Goal: Information Seeking & Learning: Learn about a topic

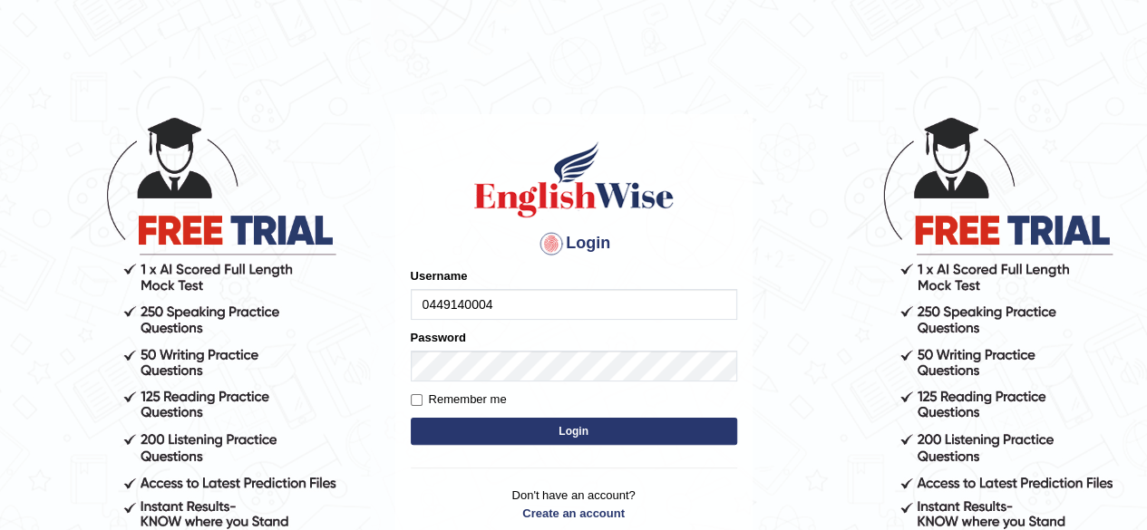
click at [470, 303] on input "0449140004" at bounding box center [574, 304] width 326 height 31
type input "0449148004"
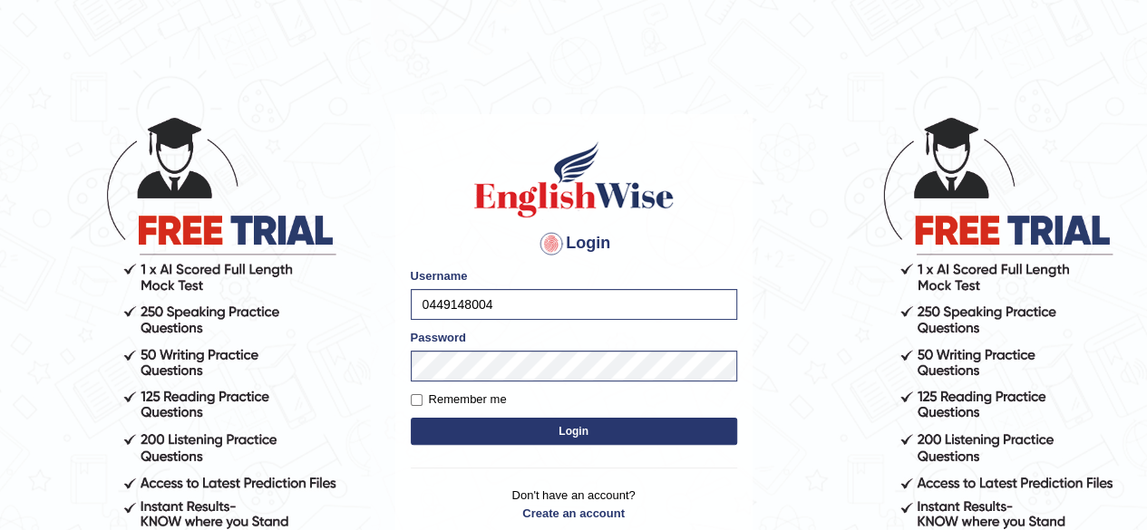
click at [409, 409] on div "Login Please fix the following errors: Username 0449148004 Password Remember me…" at bounding box center [573, 341] width 357 height 454
click at [421, 400] on input "Remember me" at bounding box center [417, 400] width 12 height 12
checkbox input "true"
click at [480, 431] on button "Login" at bounding box center [574, 431] width 326 height 27
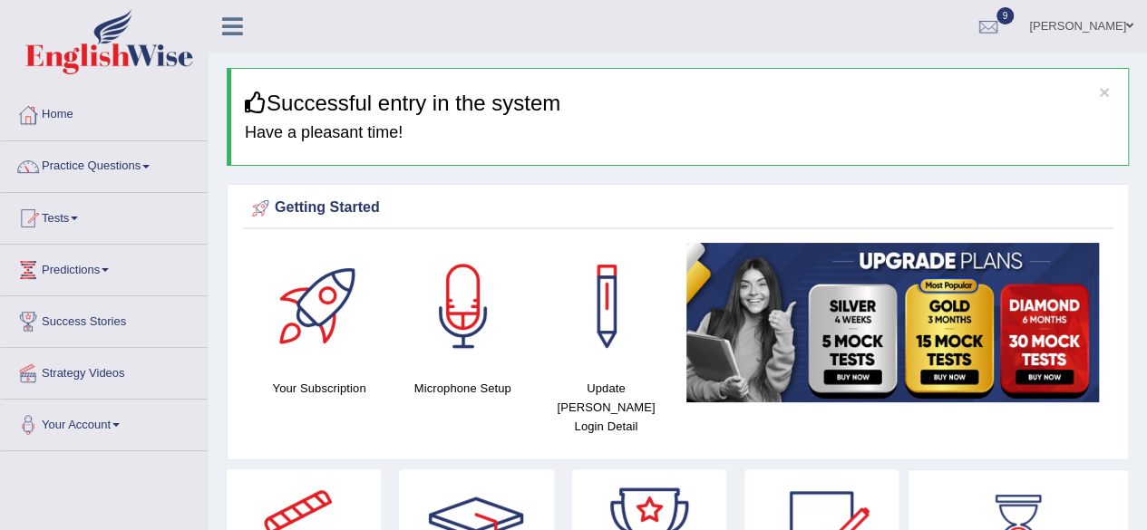
click at [479, 305] on div at bounding box center [463, 306] width 127 height 127
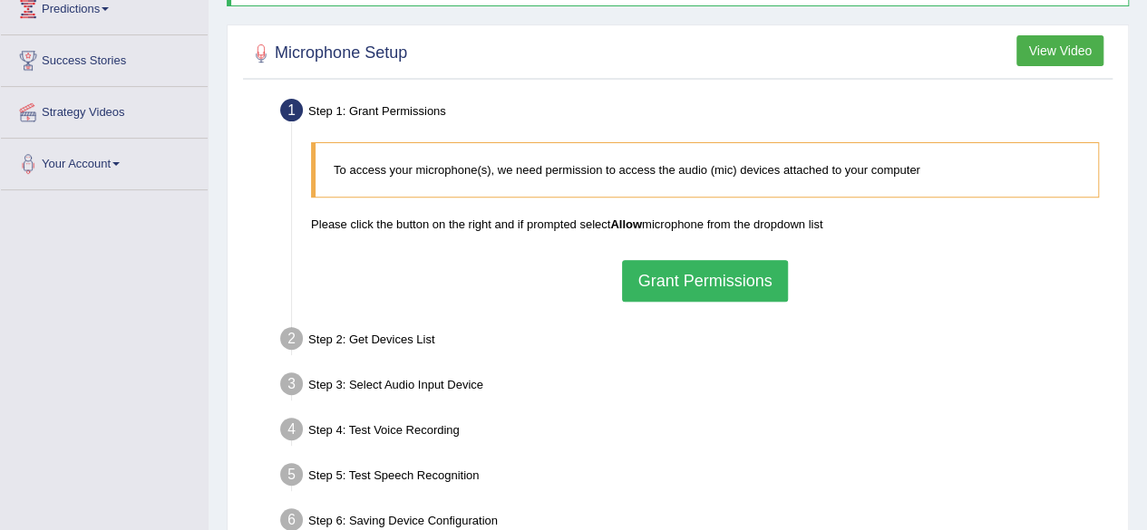
scroll to position [272, 0]
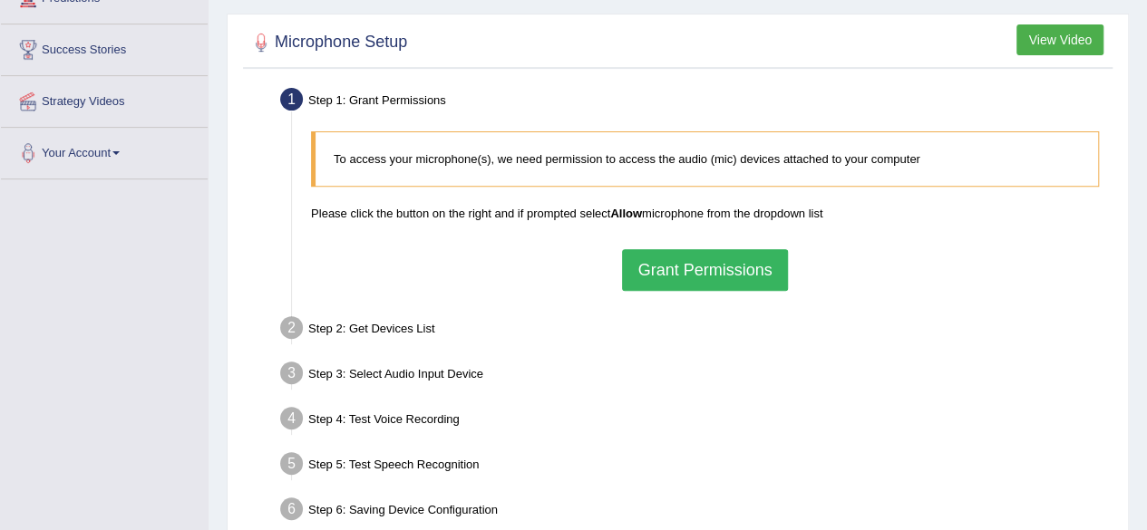
click at [699, 263] on button "Grant Permissions" at bounding box center [704, 270] width 165 height 42
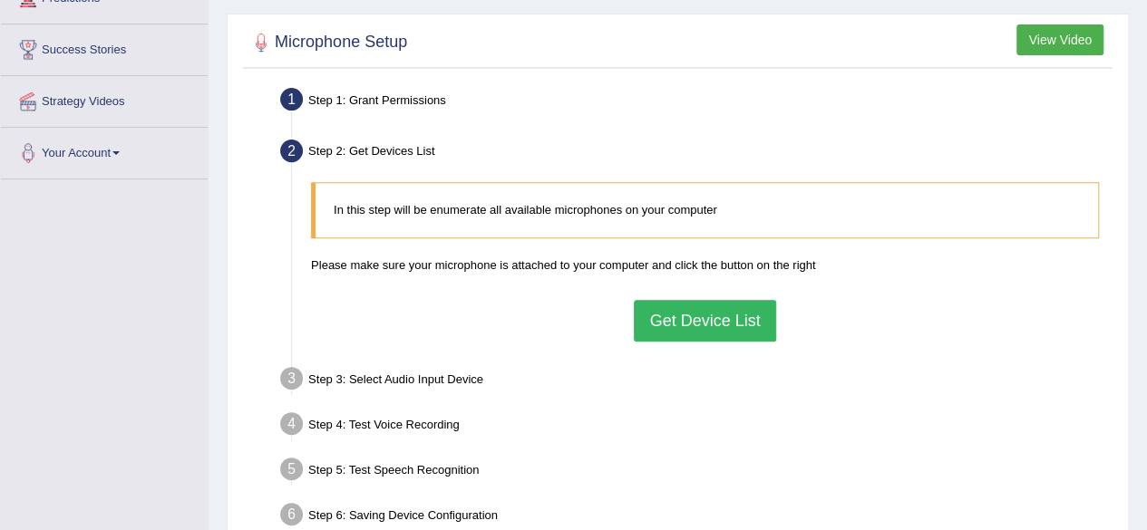
click at [668, 318] on button "Get Device List" at bounding box center [704, 321] width 141 height 42
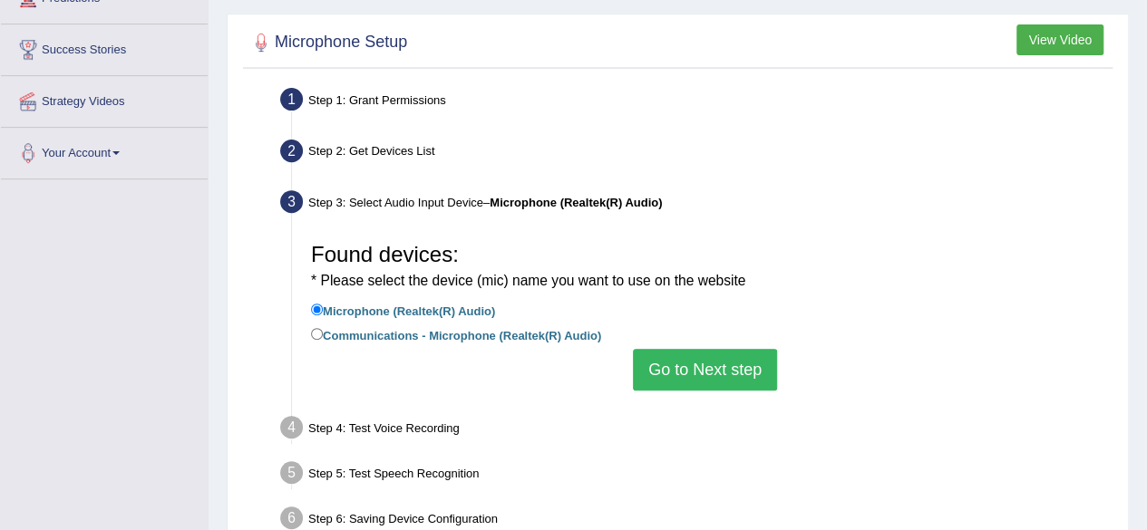
click at [692, 371] on button "Go to Next step" at bounding box center [705, 370] width 144 height 42
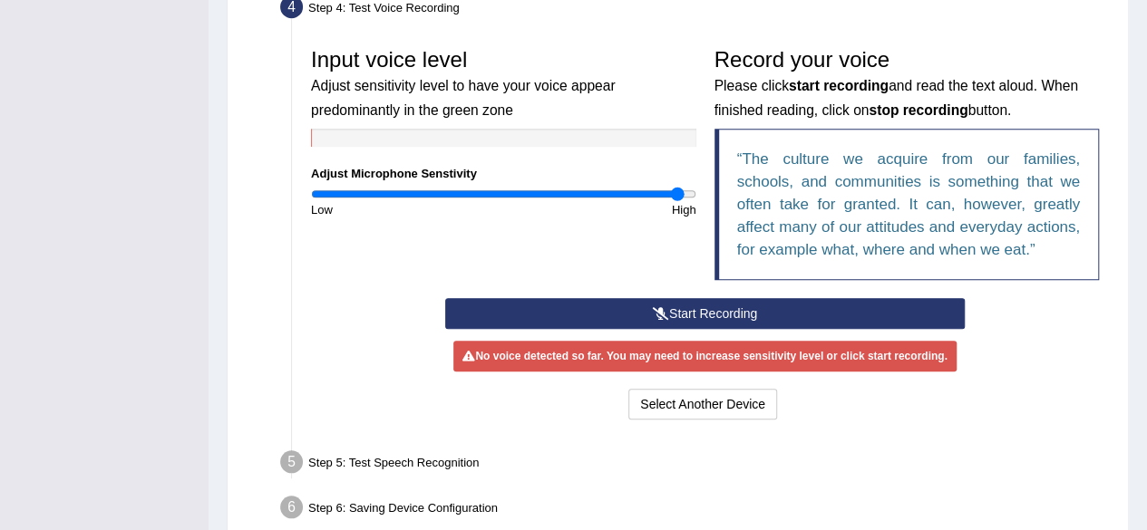
scroll to position [515, 0]
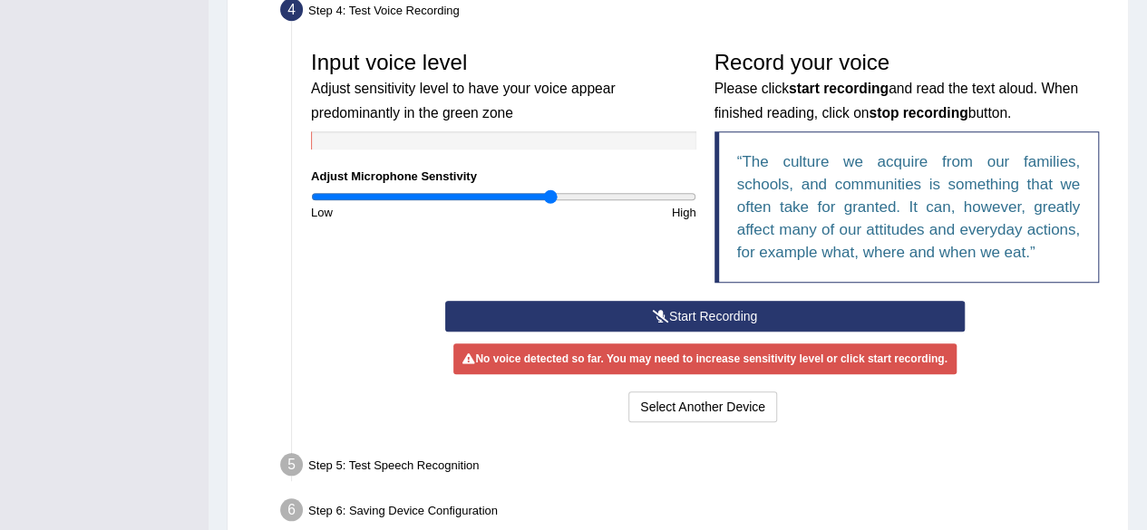
type input "1.26"
click at [549, 197] on input "range" at bounding box center [503, 196] width 385 height 15
click at [586, 306] on button "Start Recording" at bounding box center [704, 316] width 519 height 31
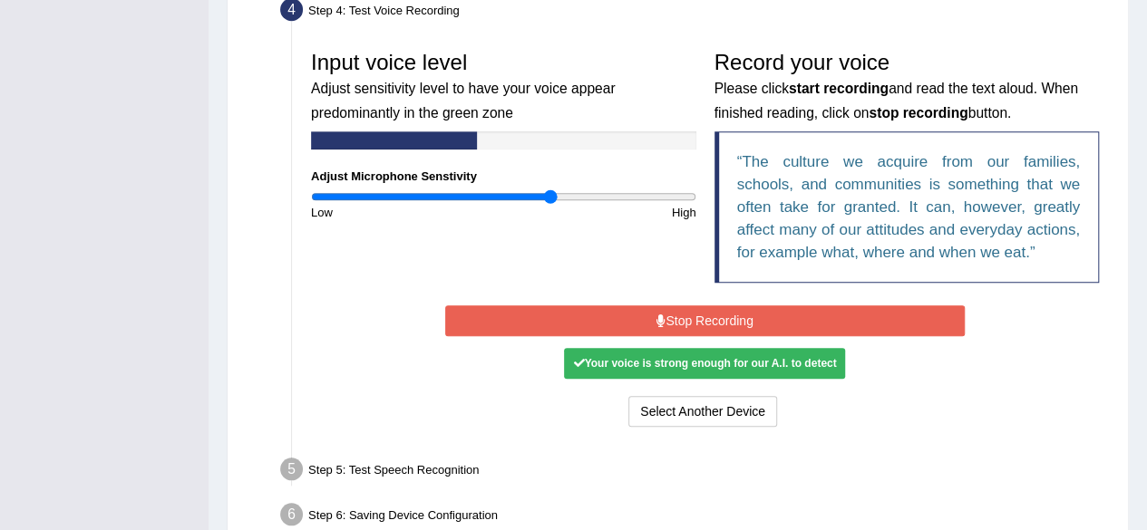
click at [588, 307] on button "Stop Recording" at bounding box center [704, 320] width 519 height 31
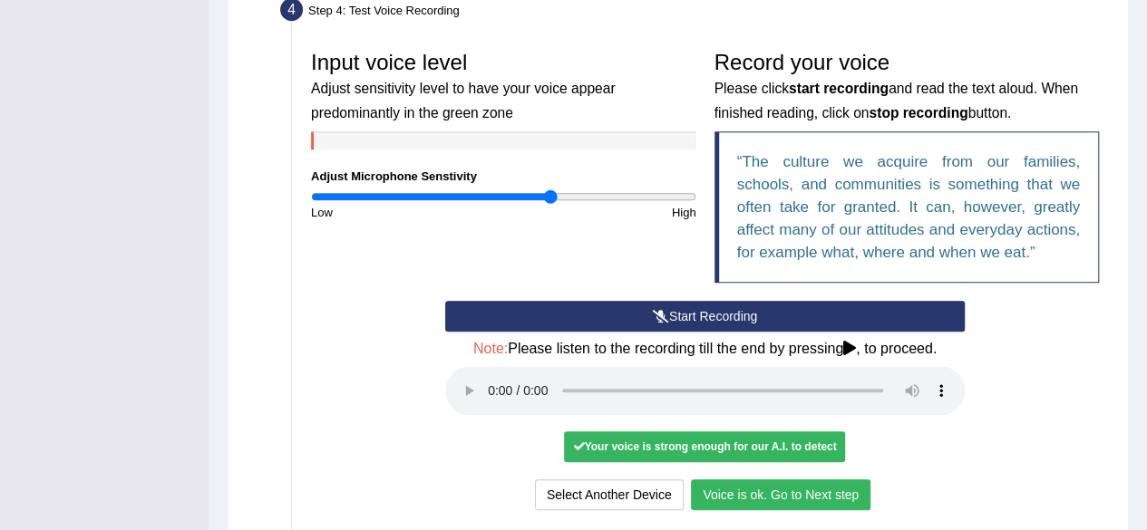
scroll to position [693, 0]
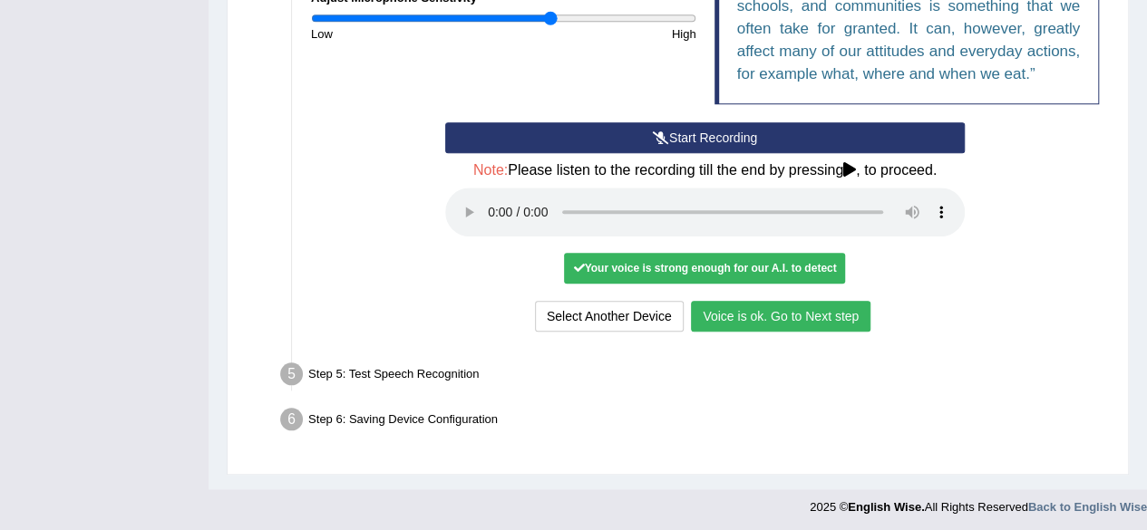
click at [812, 318] on button "Voice is ok. Go to Next step" at bounding box center [780, 316] width 179 height 31
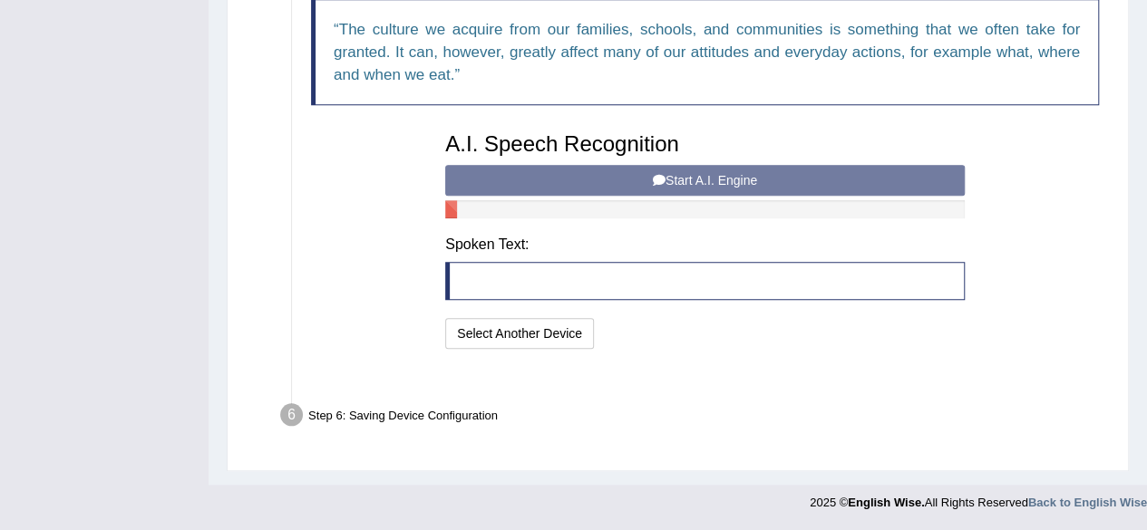
scroll to position [622, 0]
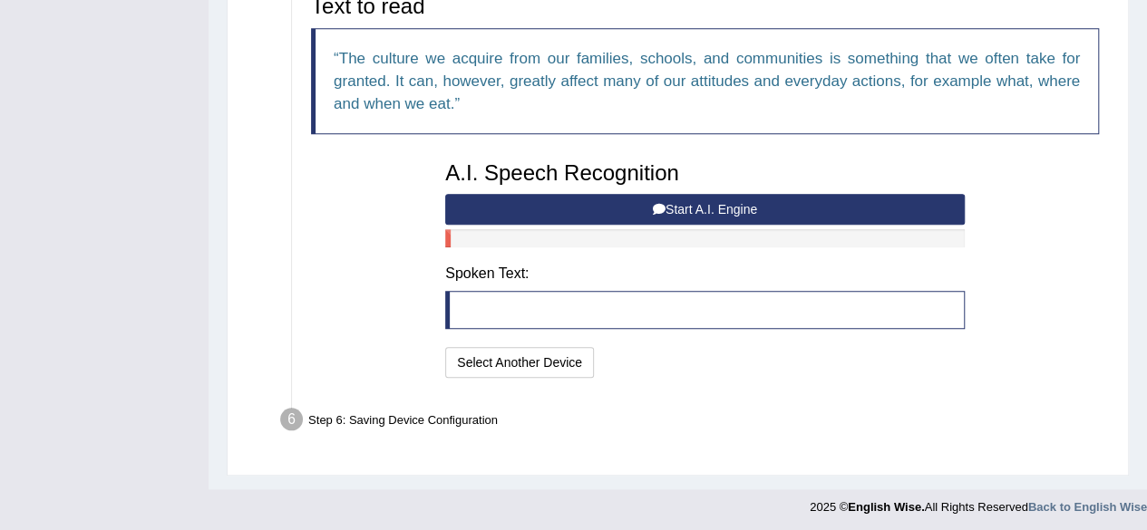
click at [774, 211] on button "Start A.I. Engine" at bounding box center [704, 209] width 519 height 31
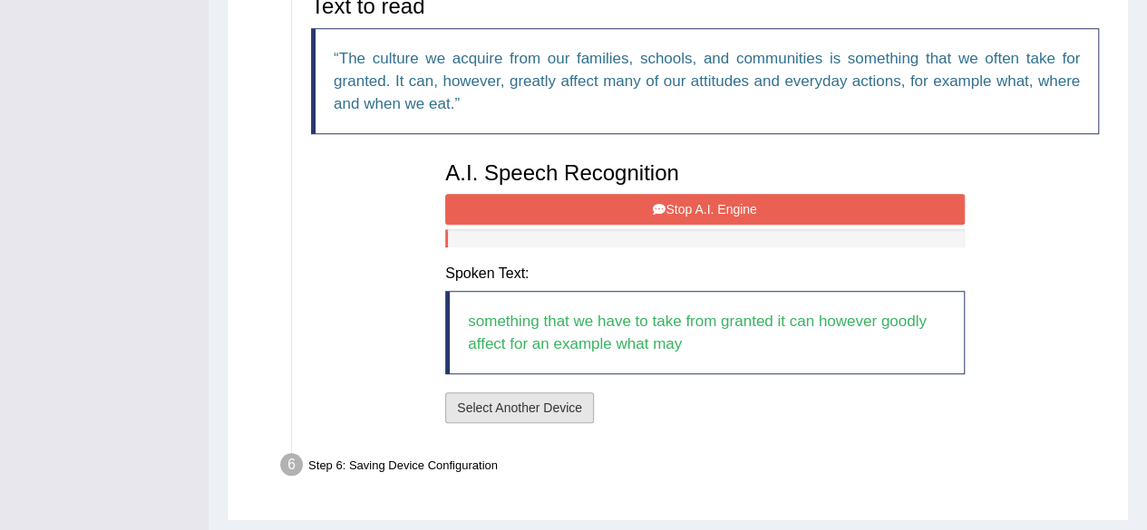
click at [566, 394] on button "Select Another Device" at bounding box center [519, 407] width 149 height 31
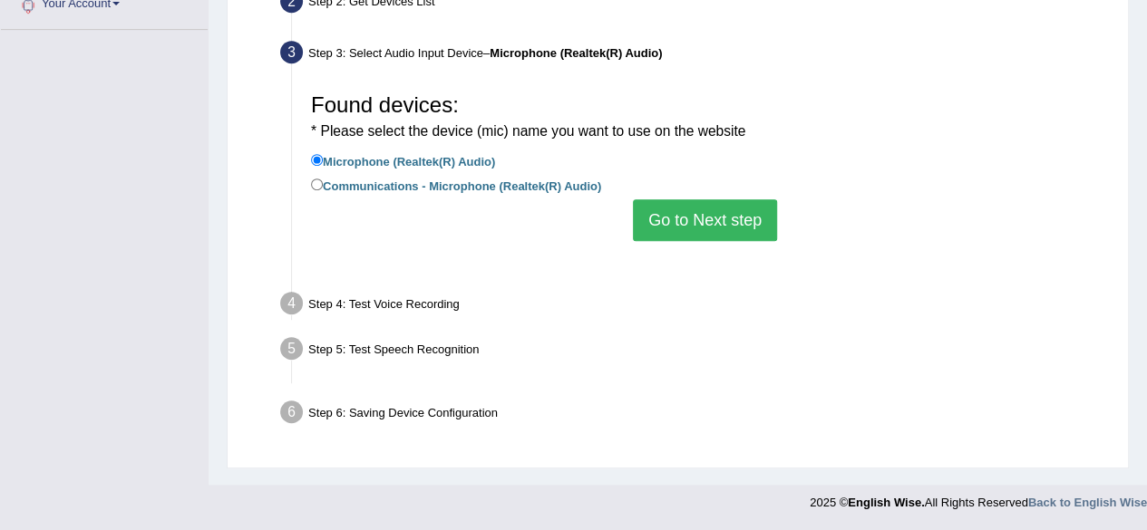
scroll to position [421, 0]
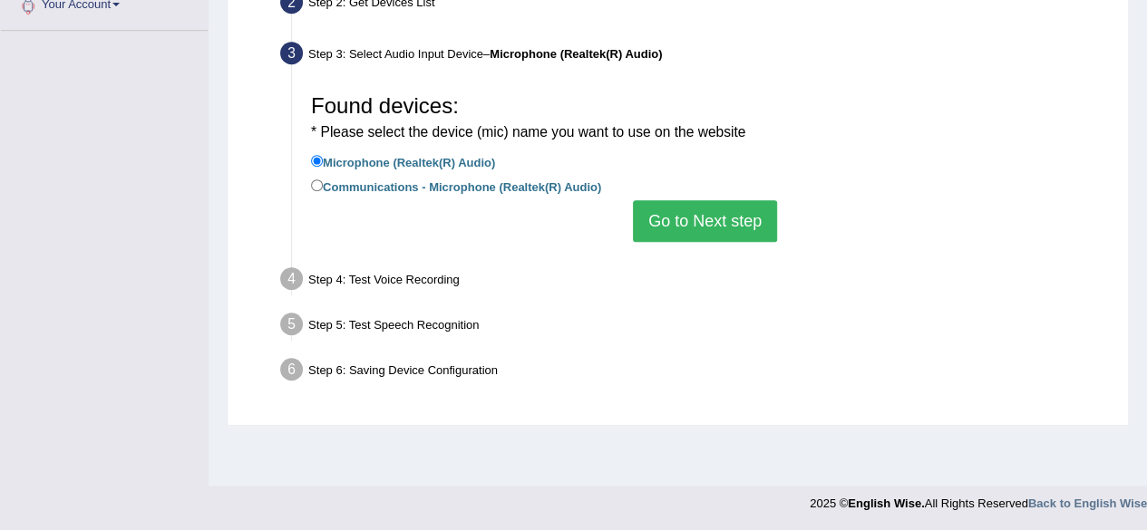
click at [676, 228] on button "Go to Next step" at bounding box center [705, 221] width 144 height 42
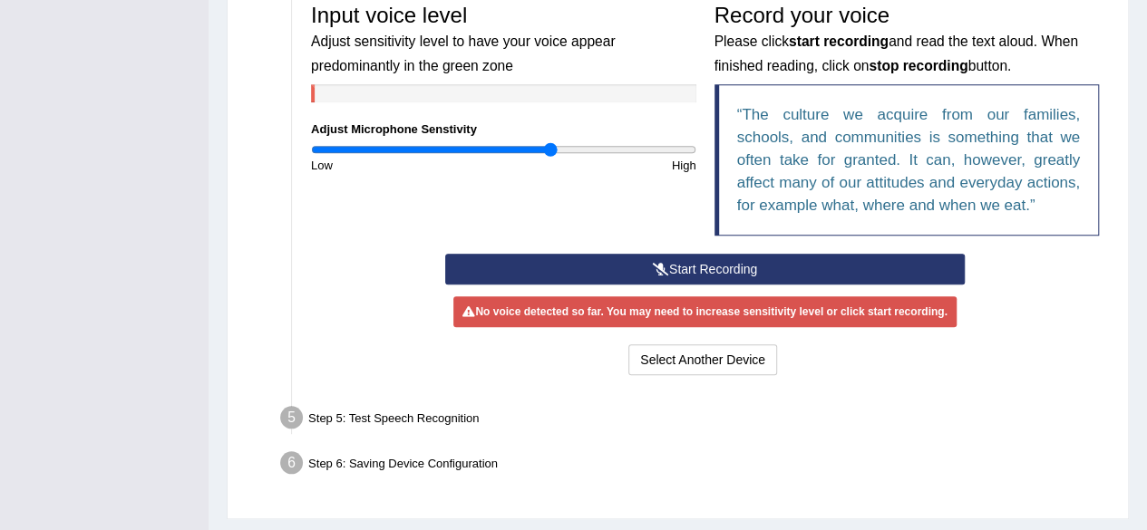
scroll to position [602, 0]
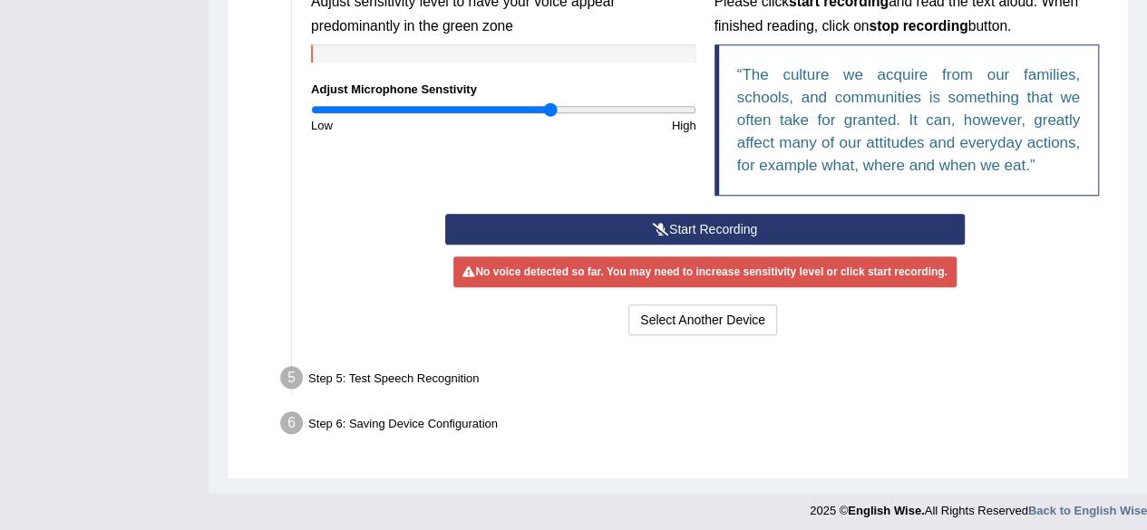
click at [679, 228] on button "Start Recording" at bounding box center [704, 229] width 519 height 31
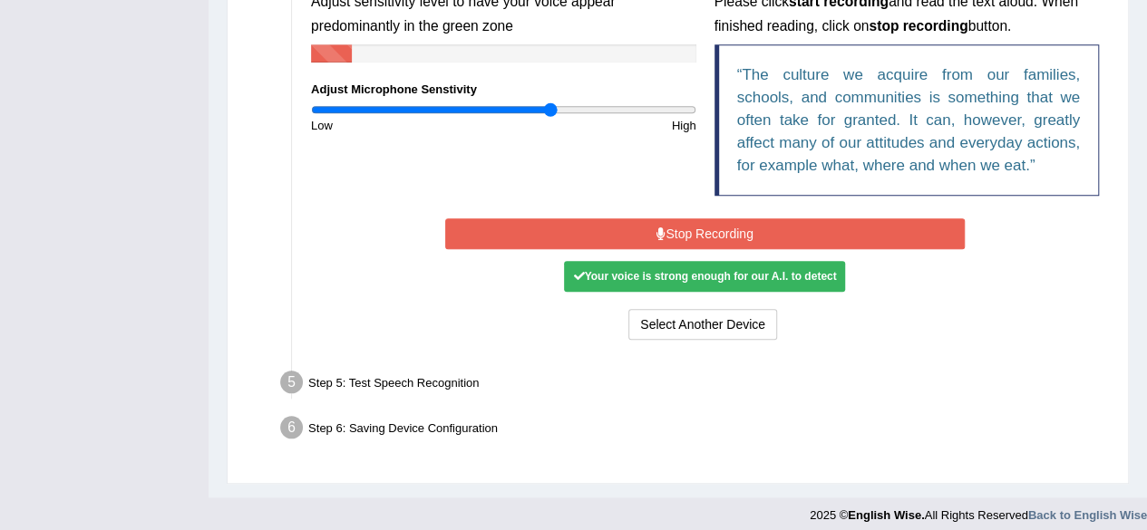
click at [679, 228] on button "Stop Recording" at bounding box center [704, 233] width 519 height 31
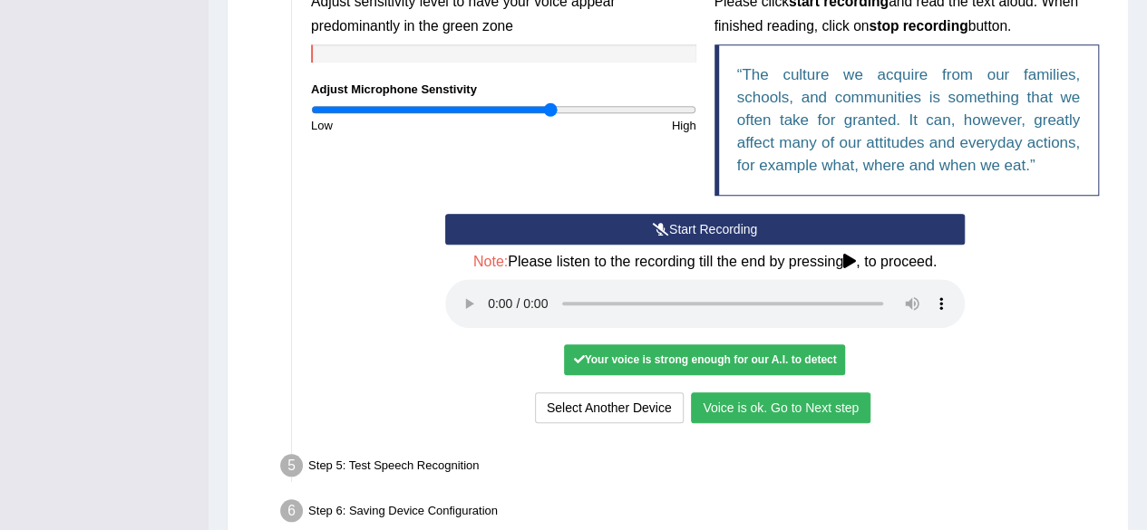
click at [711, 402] on button "Voice is ok. Go to Next step" at bounding box center [780, 407] width 179 height 31
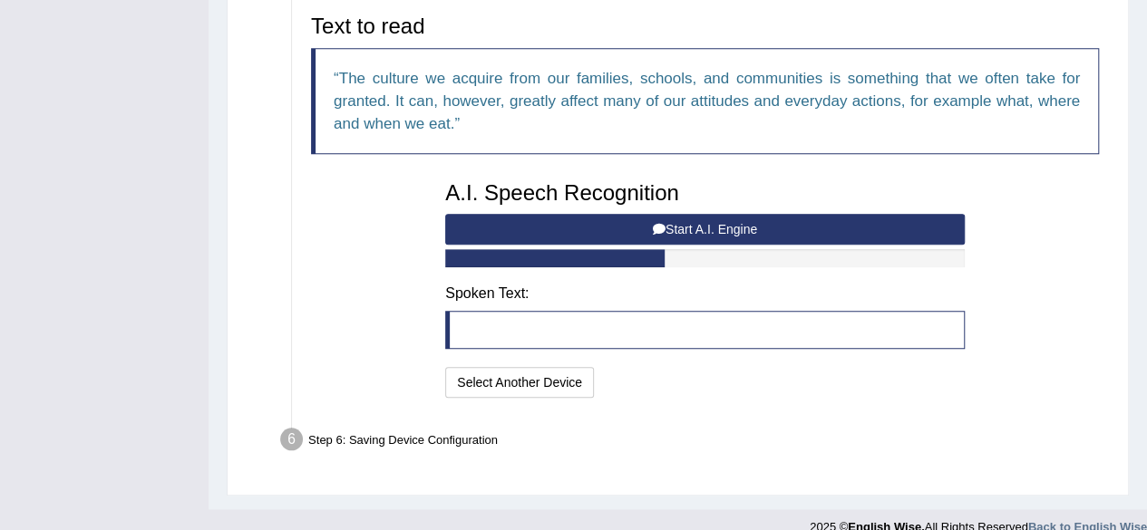
click at [731, 222] on button "Start A.I. Engine" at bounding box center [704, 229] width 519 height 31
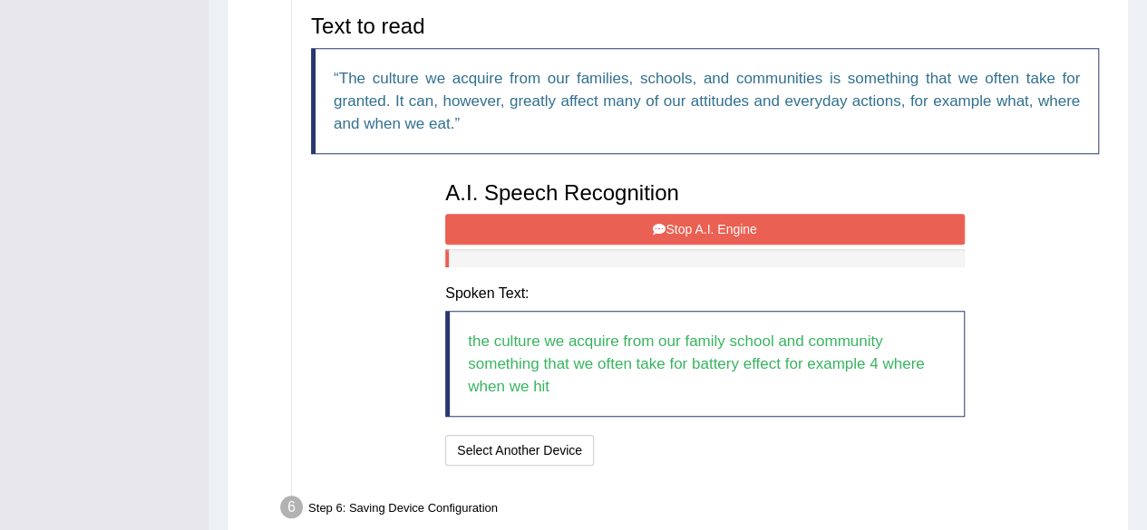
click at [712, 229] on button "Stop A.I. Engine" at bounding box center [704, 229] width 519 height 31
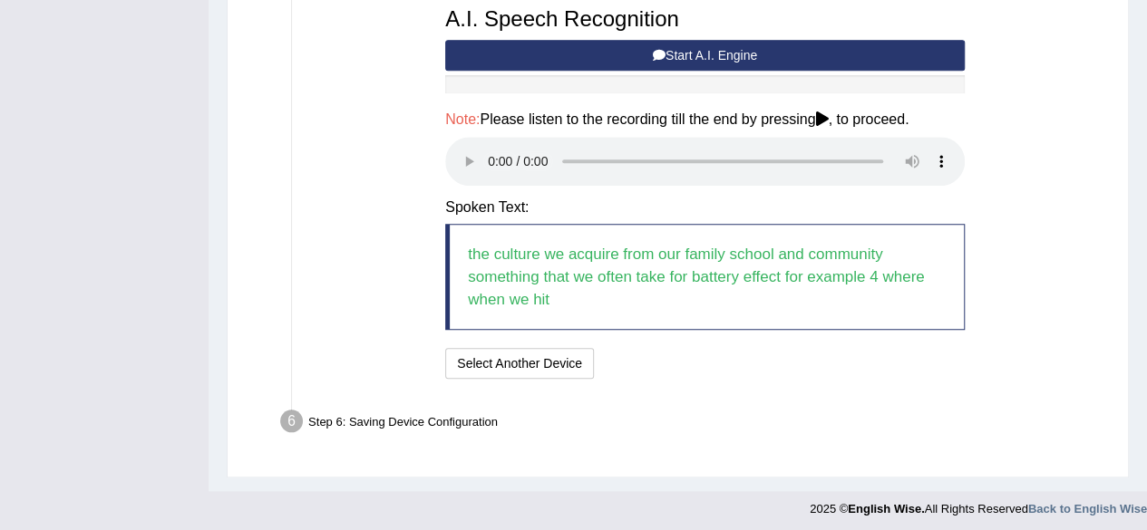
scroll to position [778, 0]
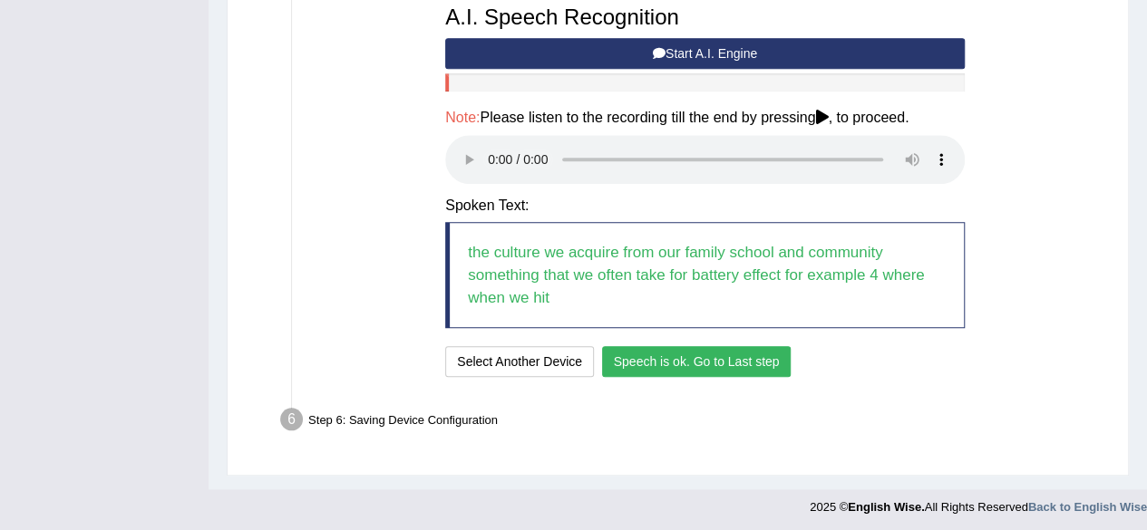
click at [642, 354] on button "Speech is ok. Go to Last step" at bounding box center [696, 361] width 189 height 31
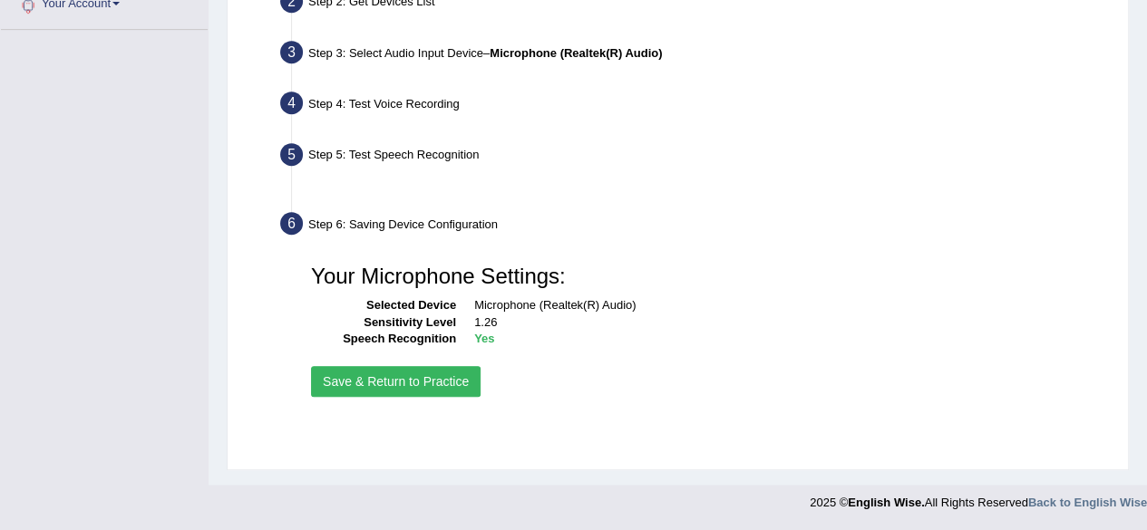
scroll to position [421, 0]
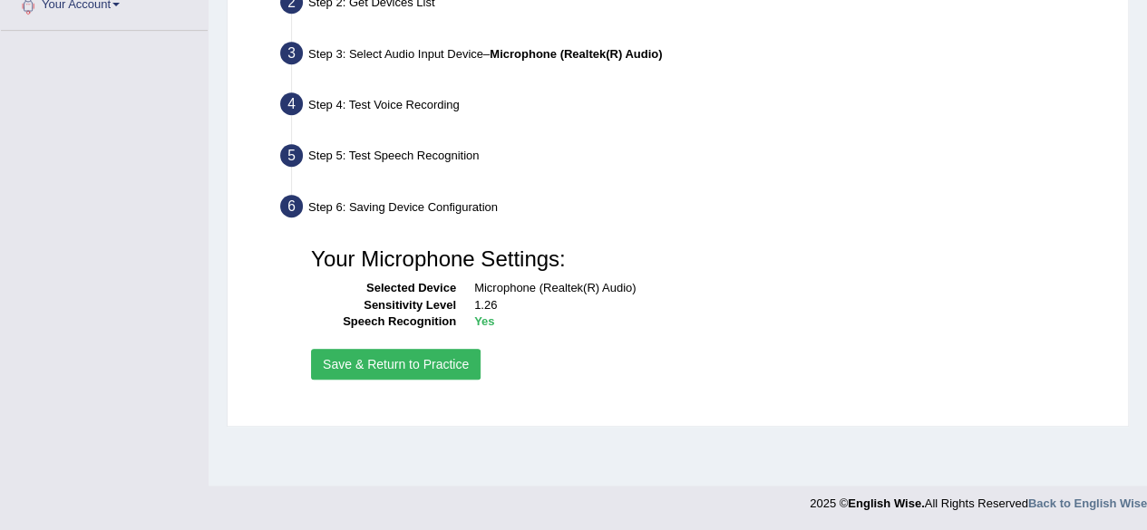
click at [442, 356] on button "Save & Return to Practice" at bounding box center [396, 364] width 170 height 31
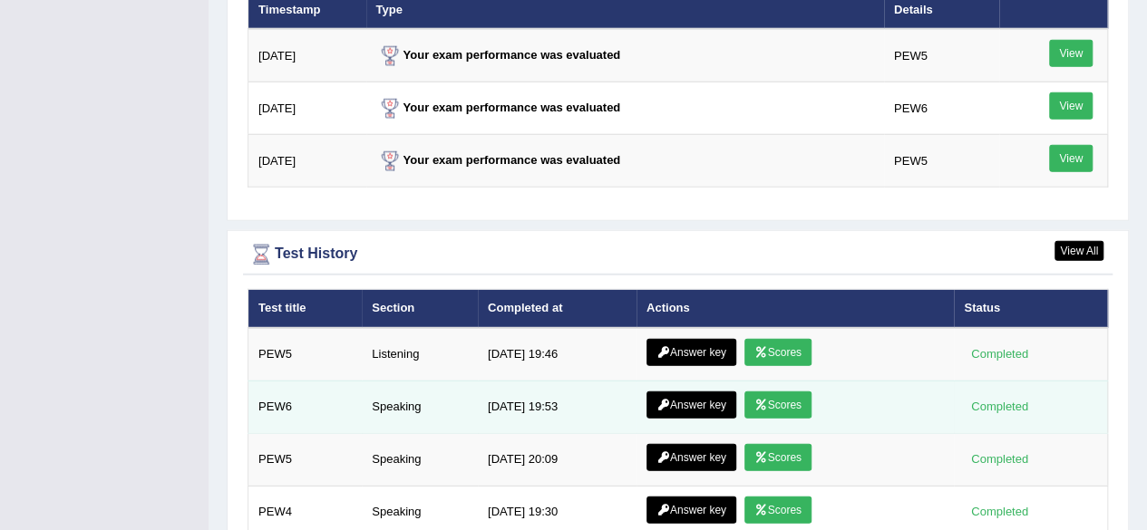
scroll to position [2199, 0]
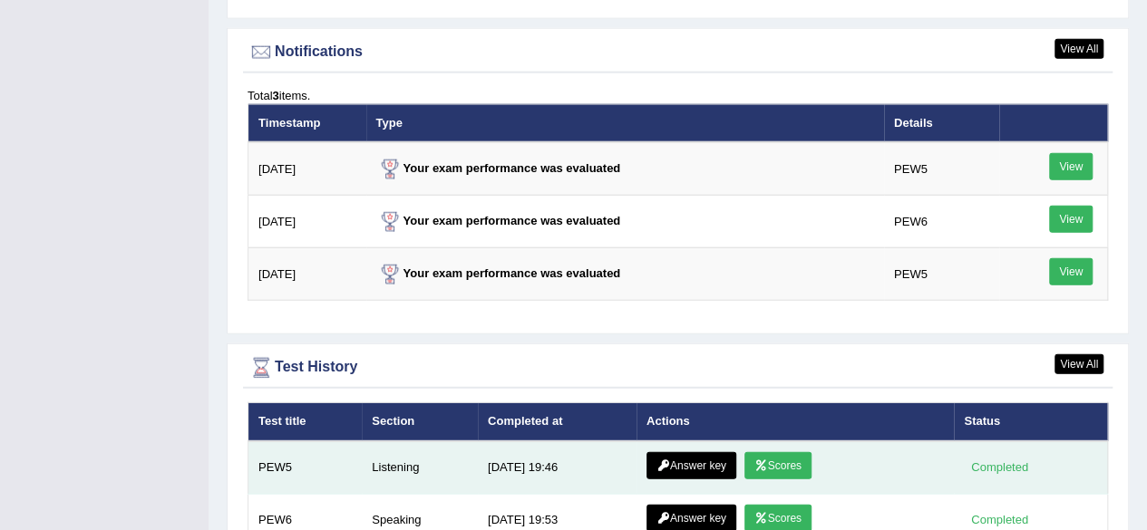
click at [490, 441] on td "10/8/25 19:46" at bounding box center [557, 467] width 159 height 53
click at [491, 441] on td "10/8/25 19:46" at bounding box center [557, 467] width 159 height 53
click at [780, 452] on link "Scores" at bounding box center [777, 465] width 67 height 27
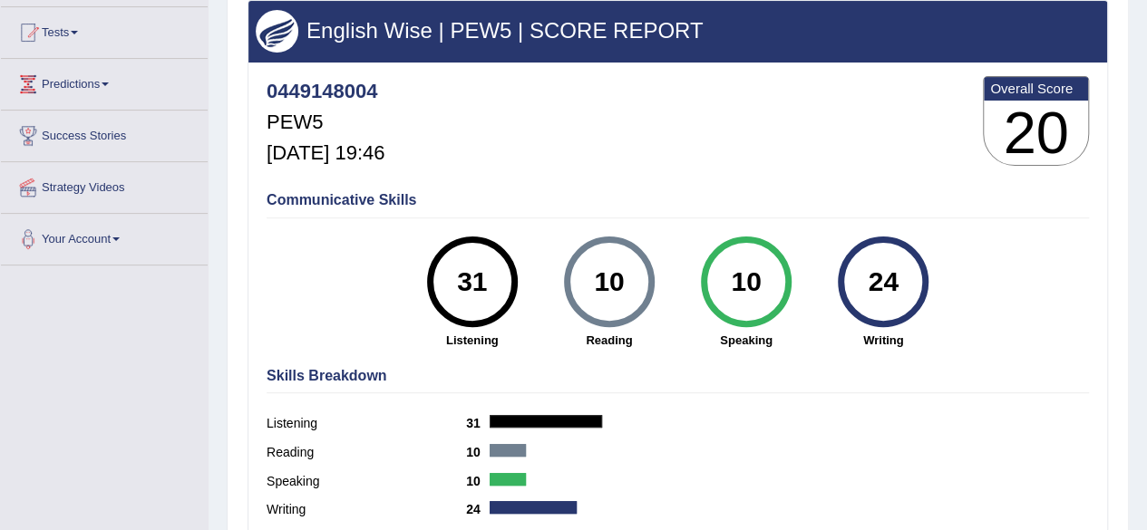
scroll to position [272, 0]
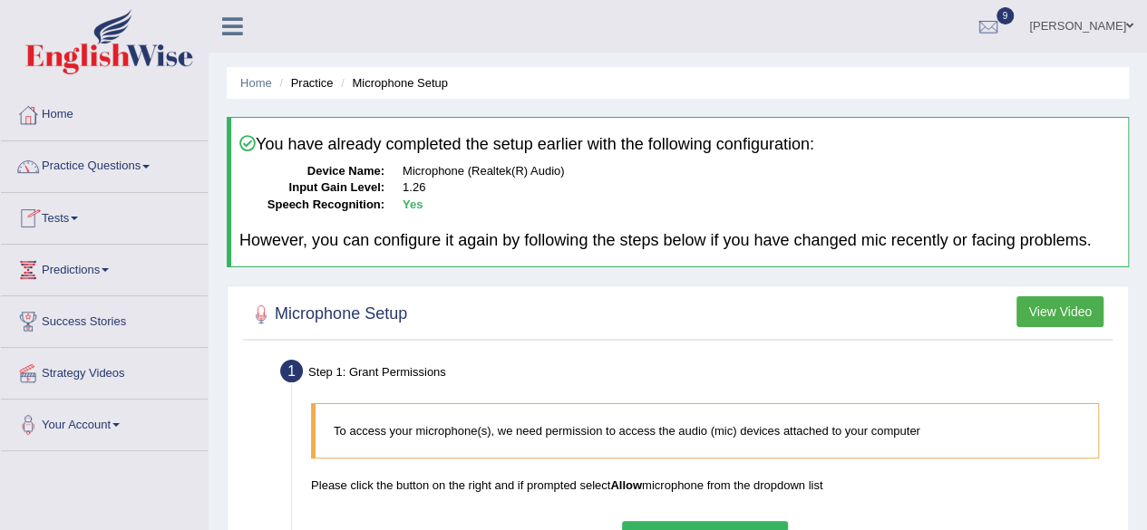
click at [109, 166] on link "Practice Questions" at bounding box center [104, 163] width 207 height 45
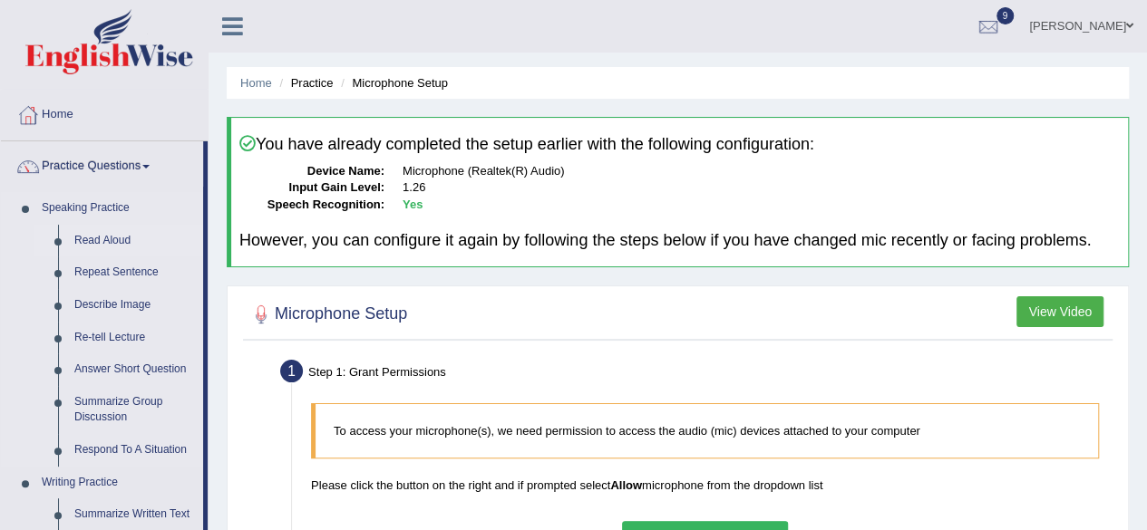
click at [115, 235] on link "Read Aloud" at bounding box center [134, 241] width 137 height 33
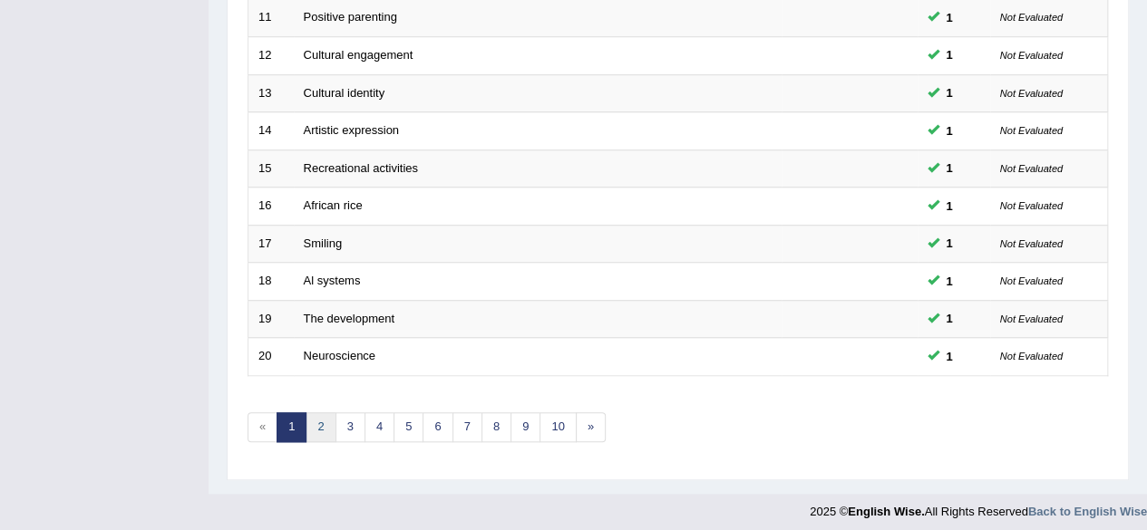
click at [325, 419] on link "2" at bounding box center [320, 427] width 30 height 30
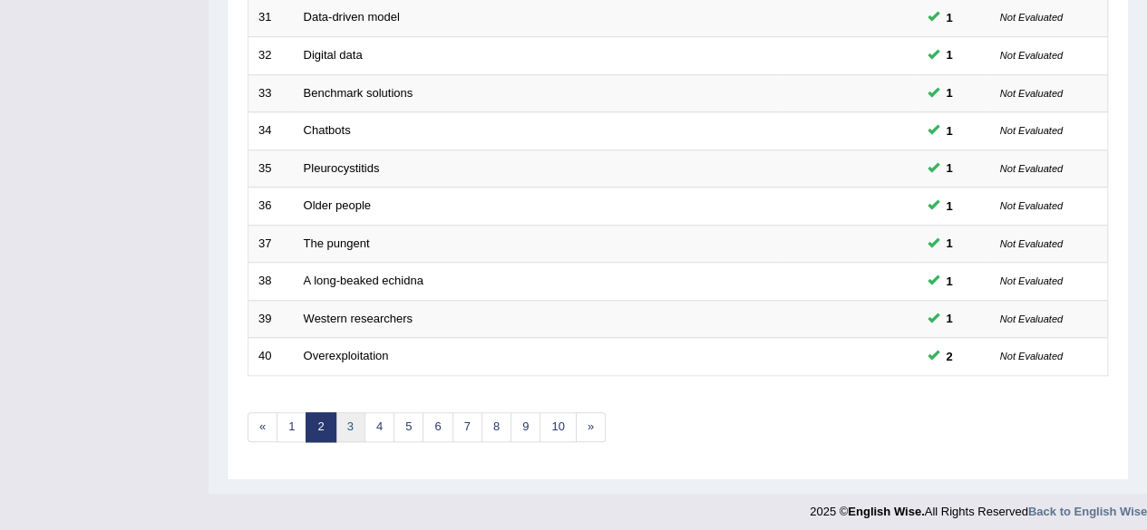
click at [343, 414] on link "3" at bounding box center [350, 427] width 30 height 30
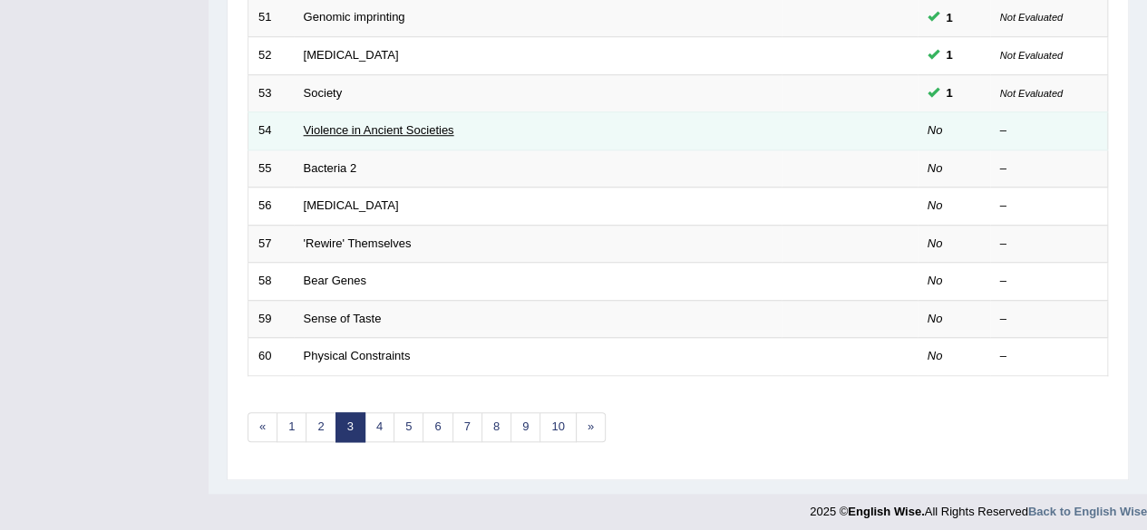
scroll to position [661, 0]
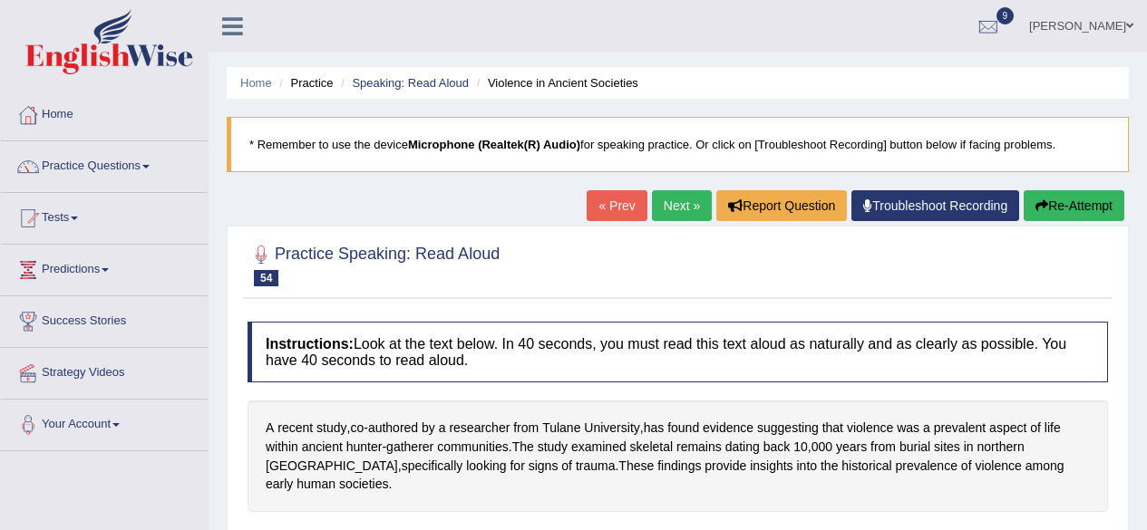
drag, startPoint x: 0, startPoint y: 0, endPoint x: 737, endPoint y: 322, distance: 804.1
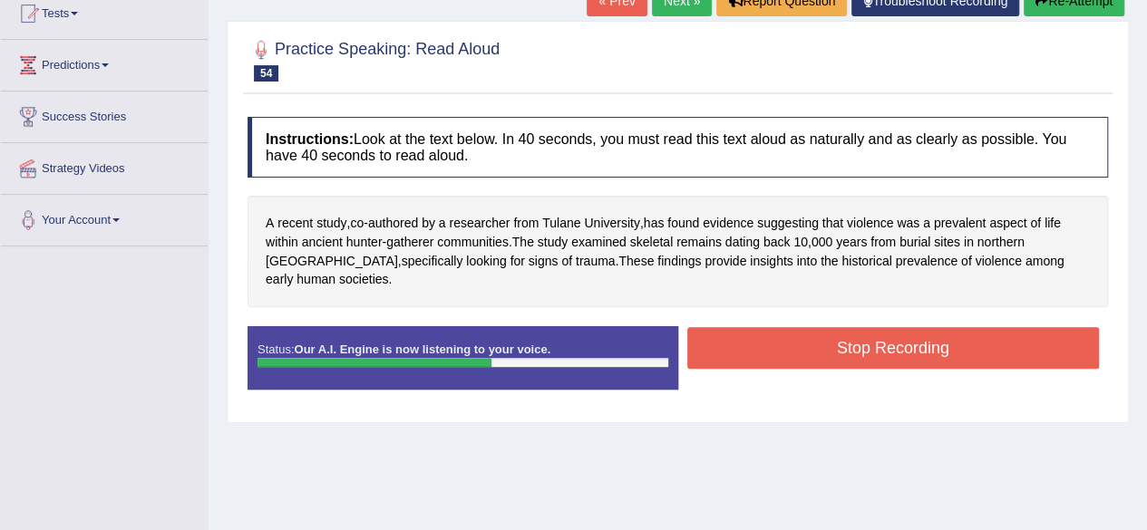
click at [792, 327] on button "Stop Recording" at bounding box center [893, 348] width 412 height 42
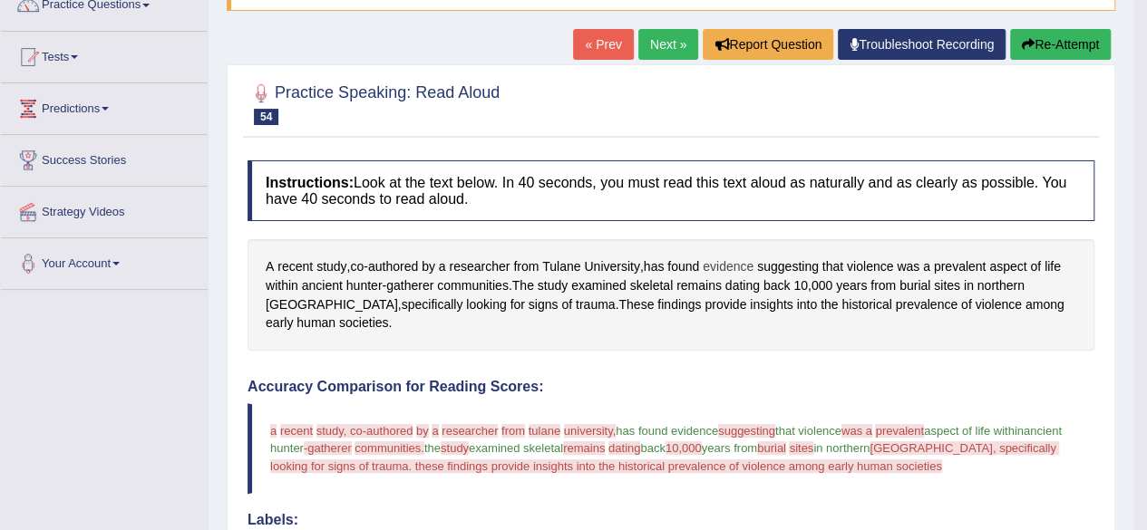
scroll to position [158, 0]
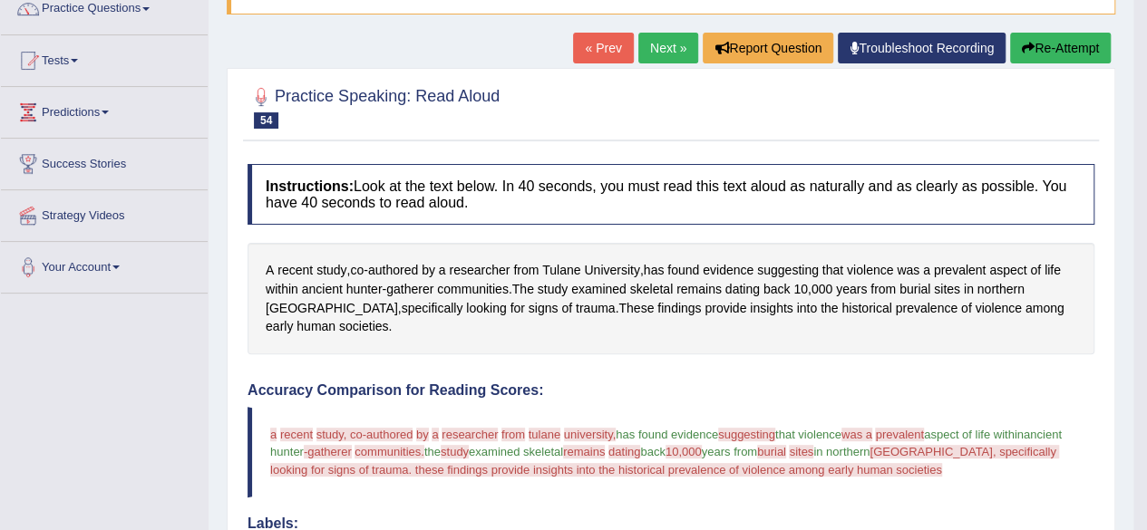
click at [659, 44] on link "Next »" at bounding box center [668, 48] width 60 height 31
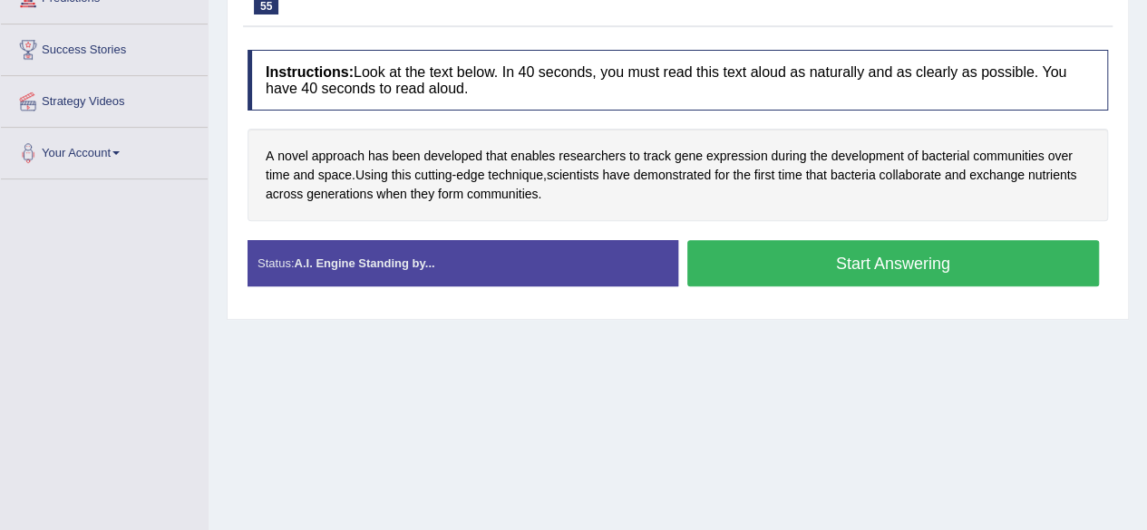
click at [753, 253] on button "Start Answering" at bounding box center [893, 263] width 412 height 46
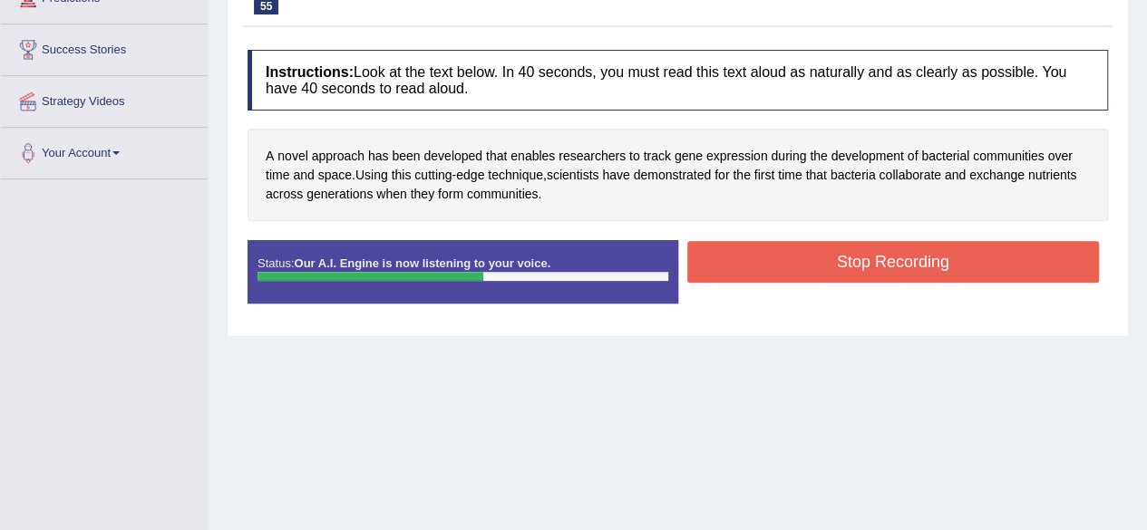
click at [792, 262] on button "Stop Recording" at bounding box center [893, 262] width 412 height 42
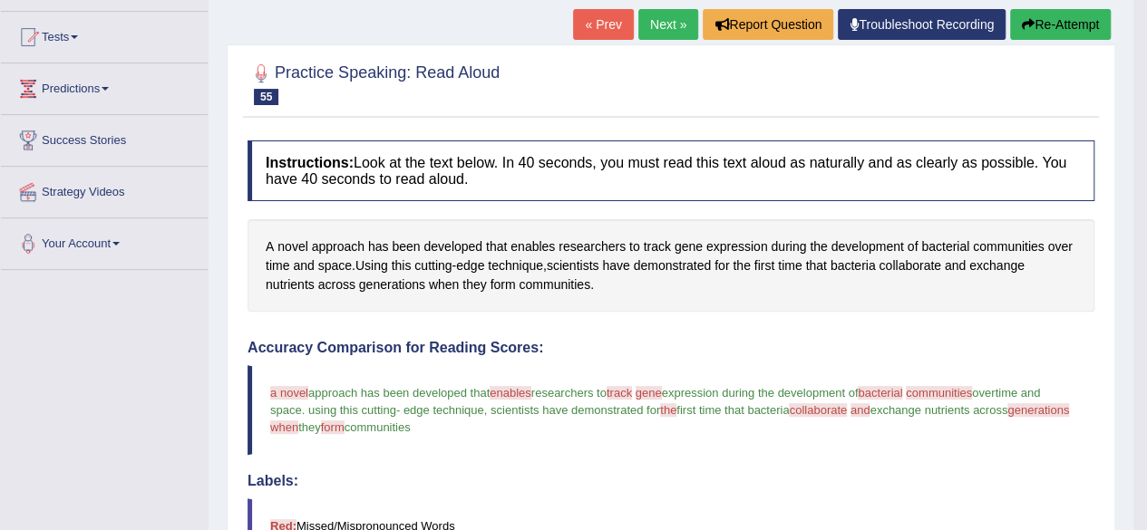
scroll to position [181, 0]
click at [667, 23] on link "Next »" at bounding box center [668, 24] width 60 height 31
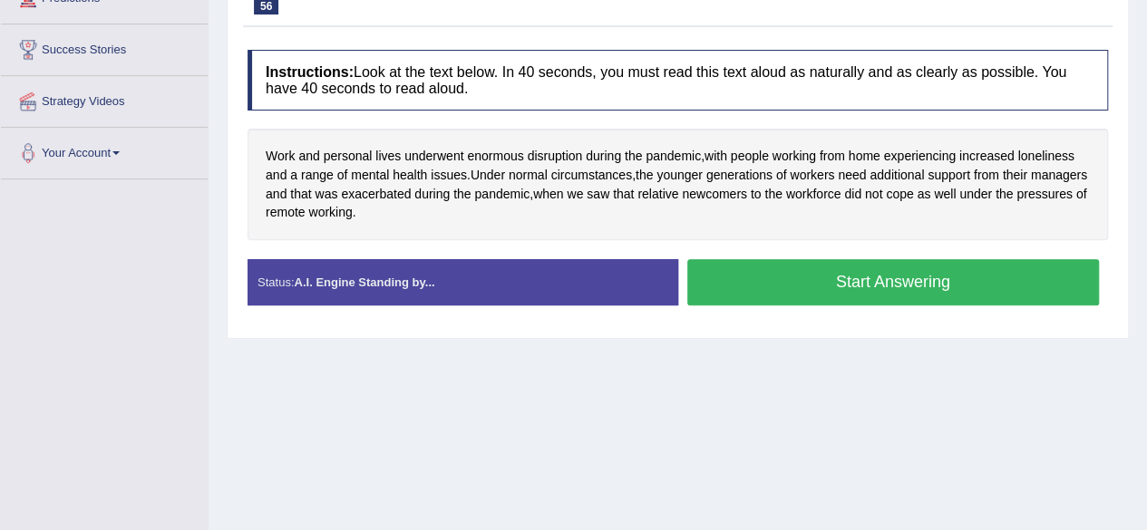
click at [793, 287] on button "Start Answering" at bounding box center [893, 282] width 412 height 46
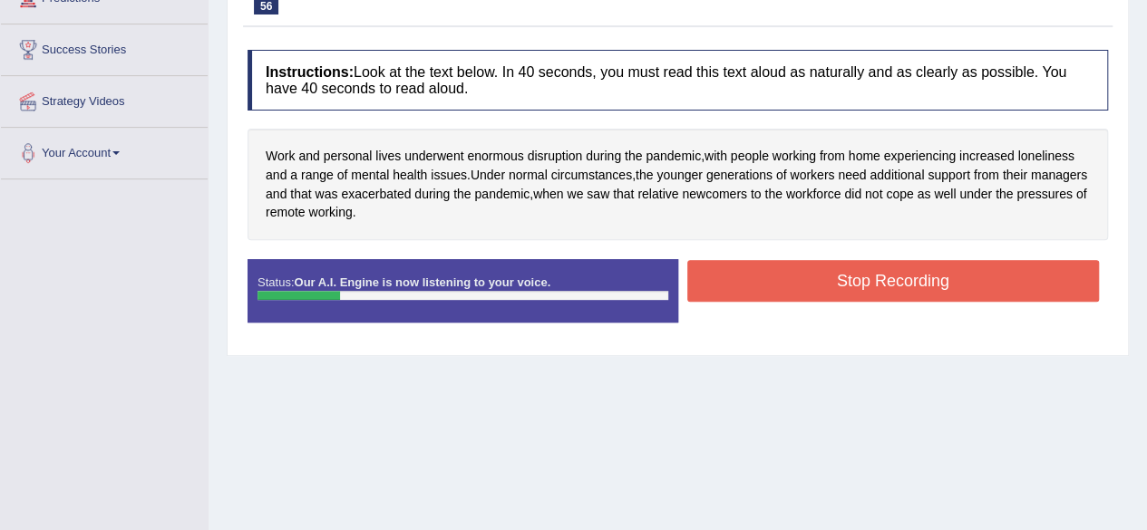
click at [803, 280] on button "Stop Recording" at bounding box center [893, 281] width 412 height 42
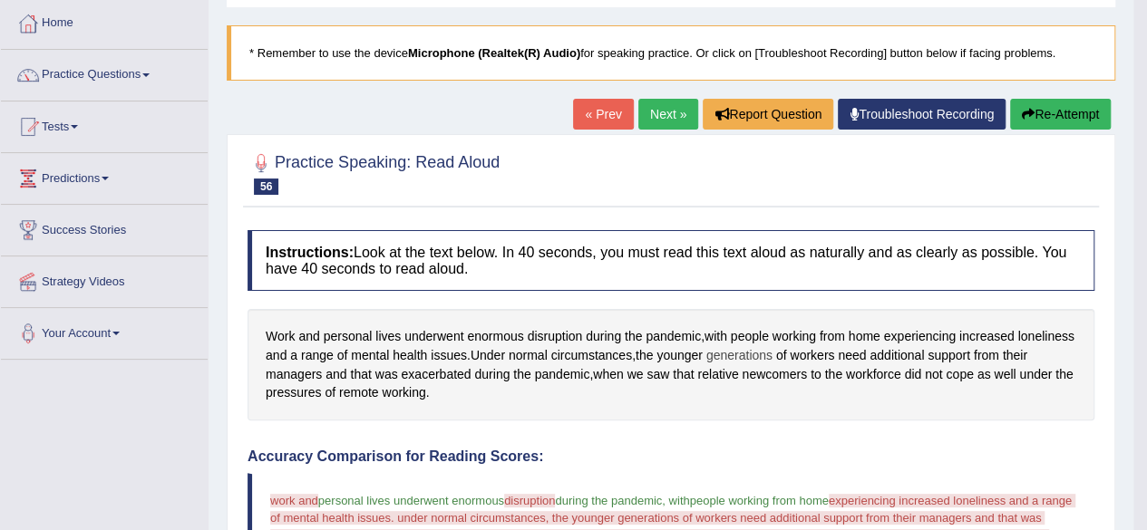
scroll to position [91, 0]
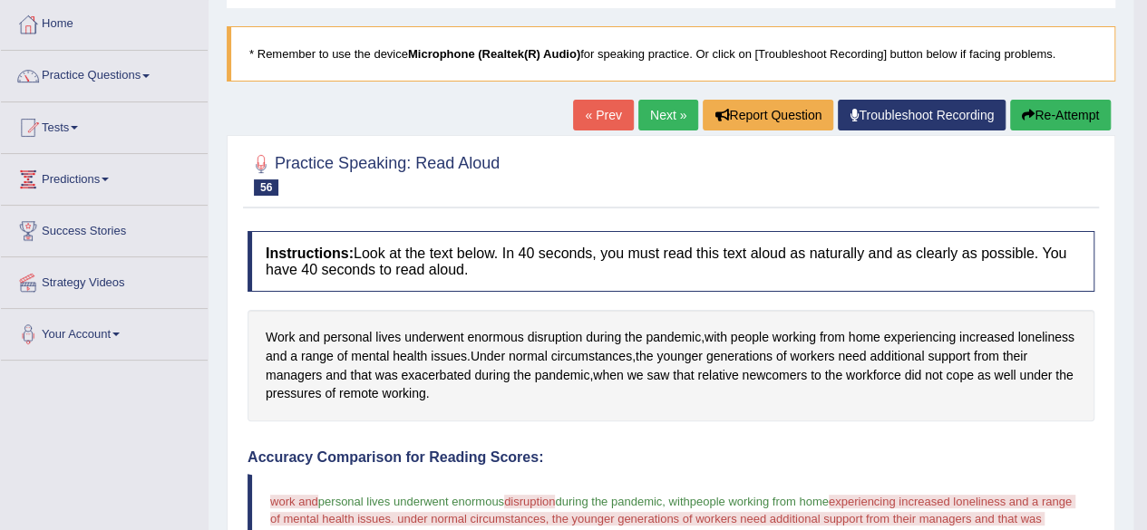
click at [661, 112] on link "Next »" at bounding box center [668, 115] width 60 height 31
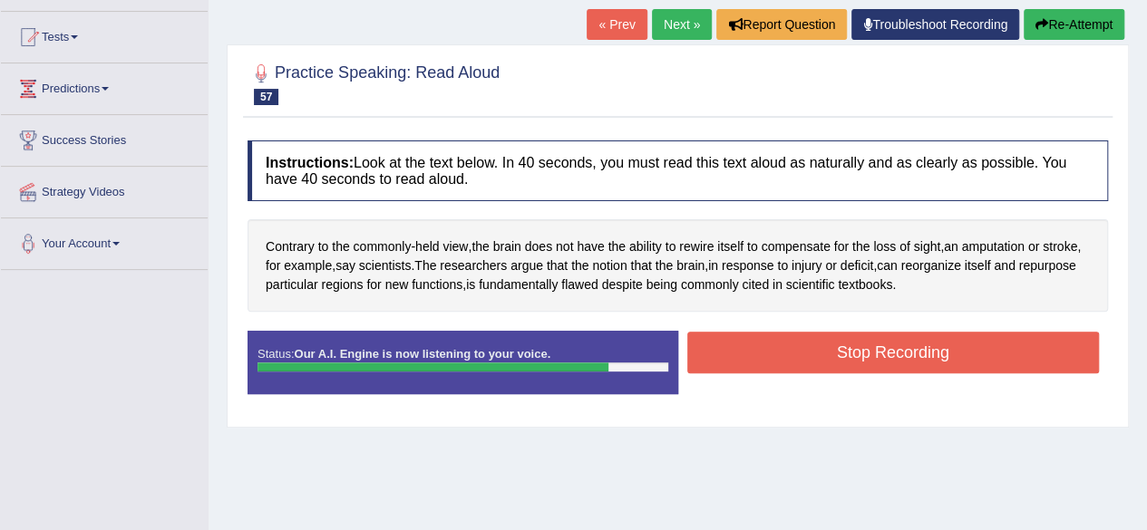
click at [828, 353] on button "Stop Recording" at bounding box center [893, 353] width 412 height 42
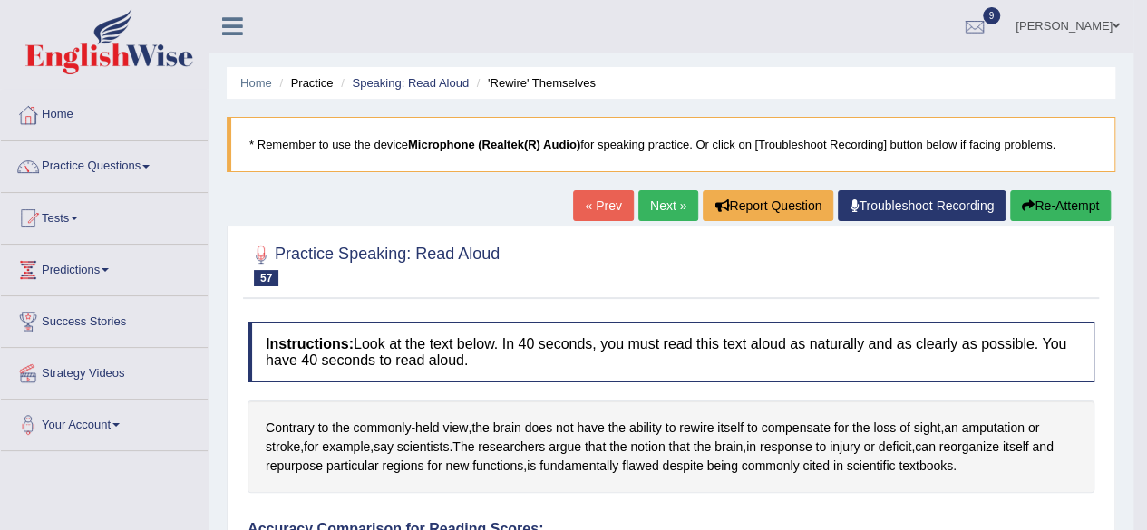
click at [665, 195] on link "Next »" at bounding box center [668, 205] width 60 height 31
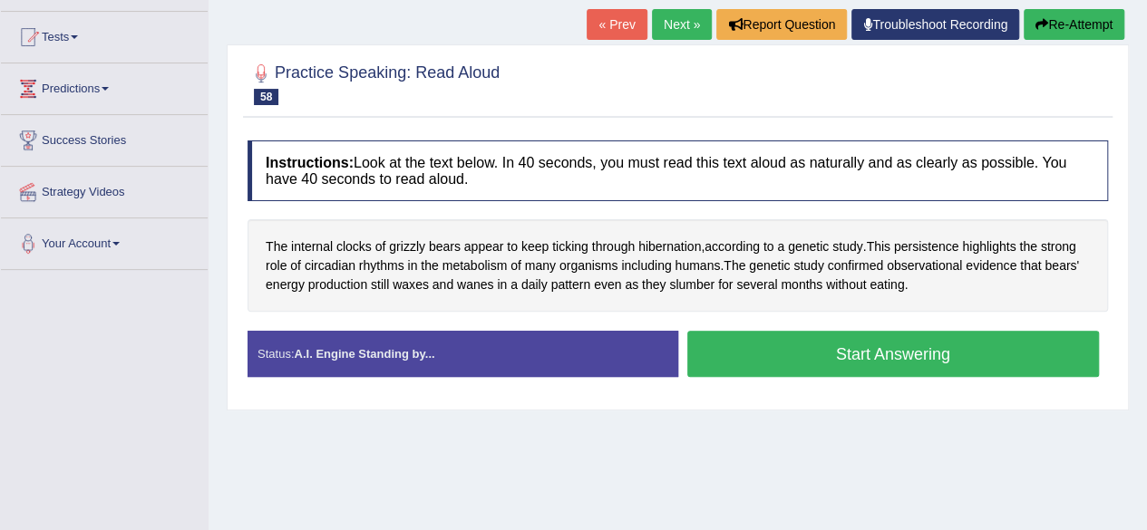
click at [712, 344] on button "Start Answering" at bounding box center [893, 354] width 412 height 46
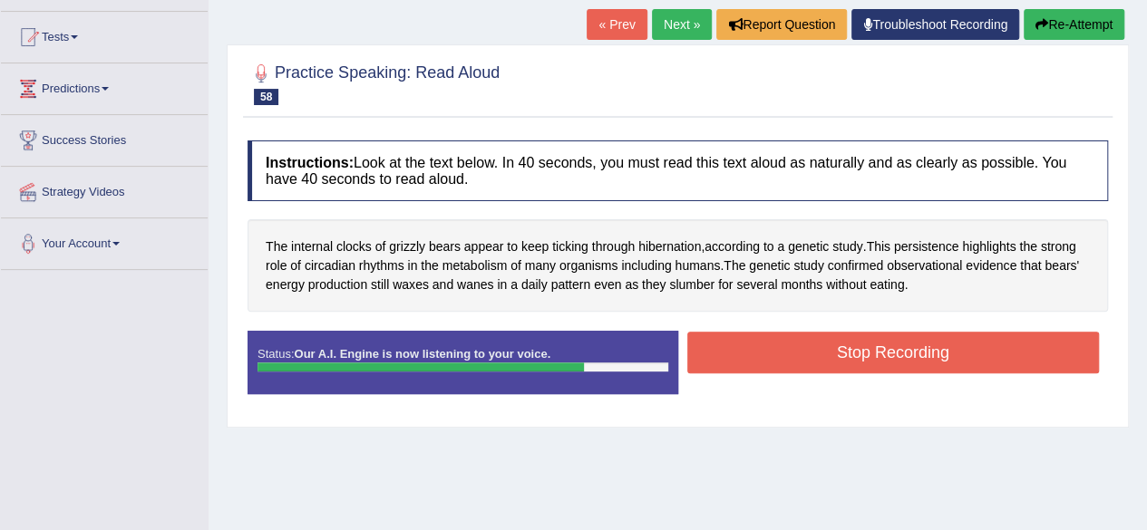
click at [841, 353] on button "Stop Recording" at bounding box center [893, 353] width 412 height 42
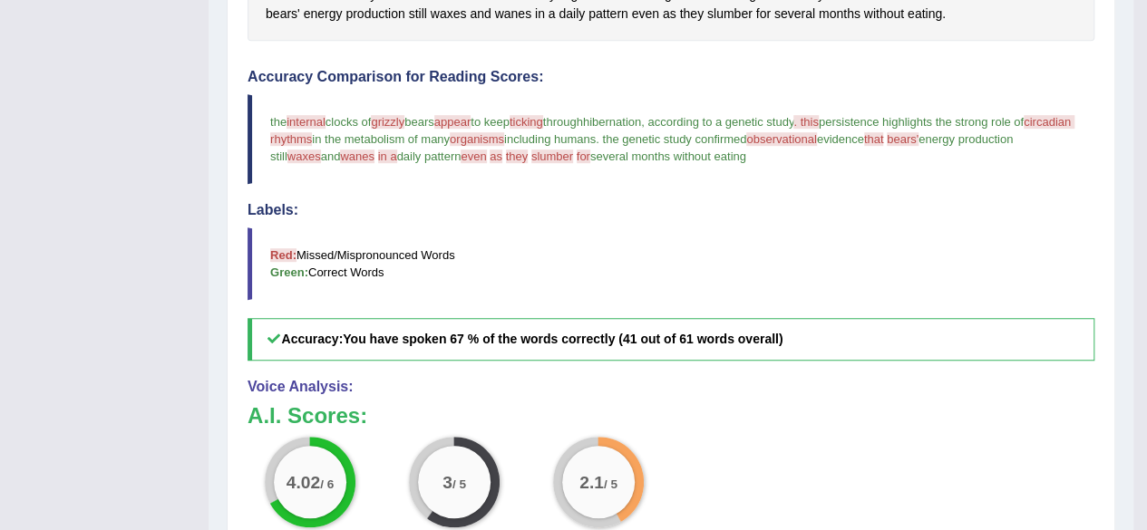
scroll to position [158, 0]
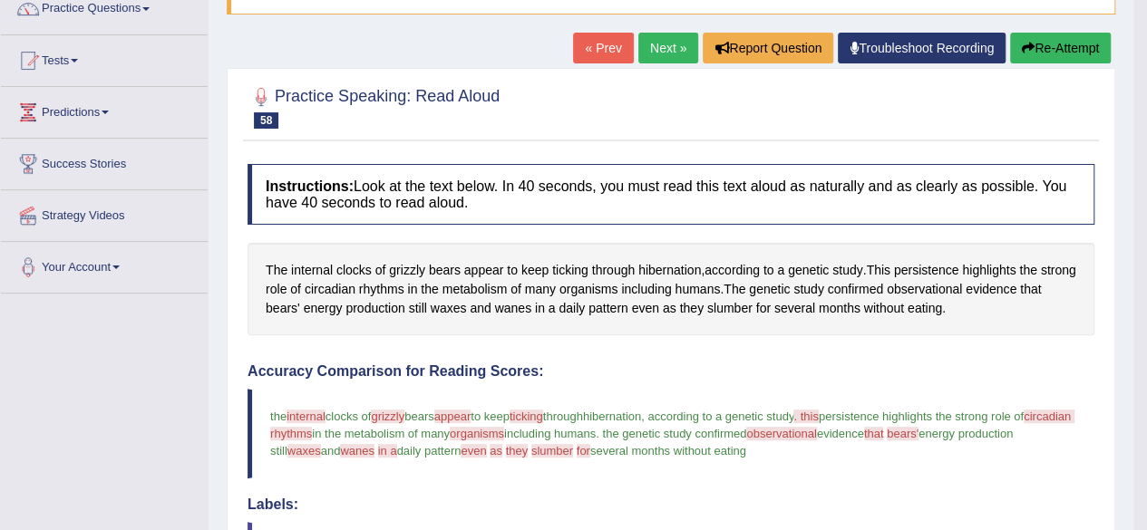
click at [665, 39] on link "Next »" at bounding box center [668, 48] width 60 height 31
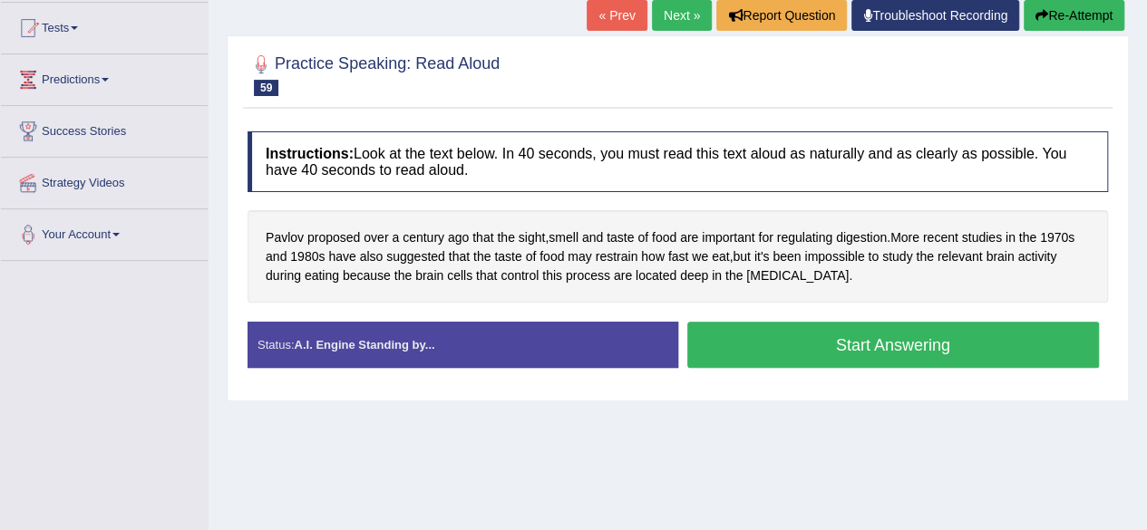
click at [867, 340] on button "Start Answering" at bounding box center [893, 345] width 412 height 46
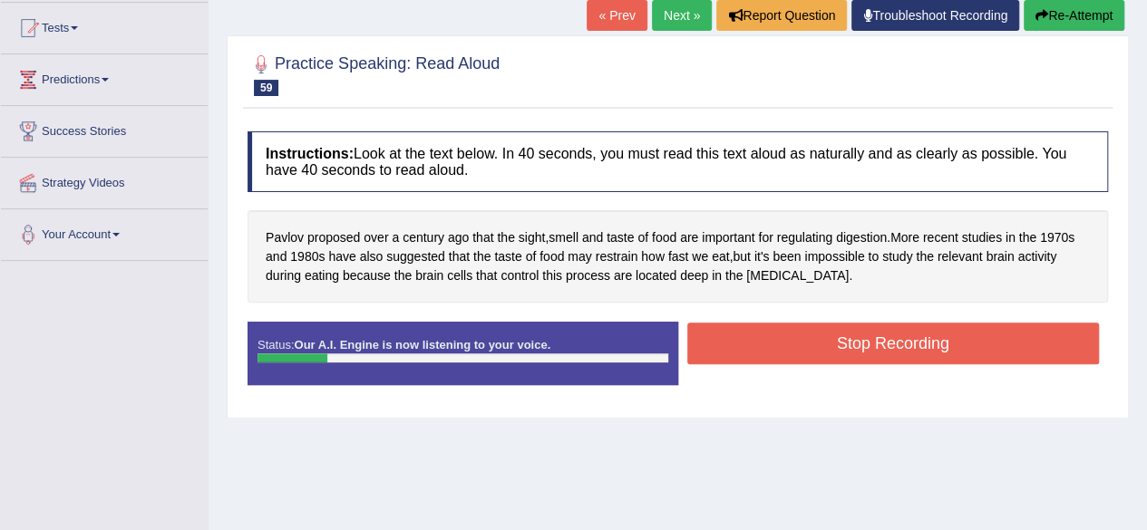
click at [765, 351] on button "Stop Recording" at bounding box center [893, 344] width 412 height 42
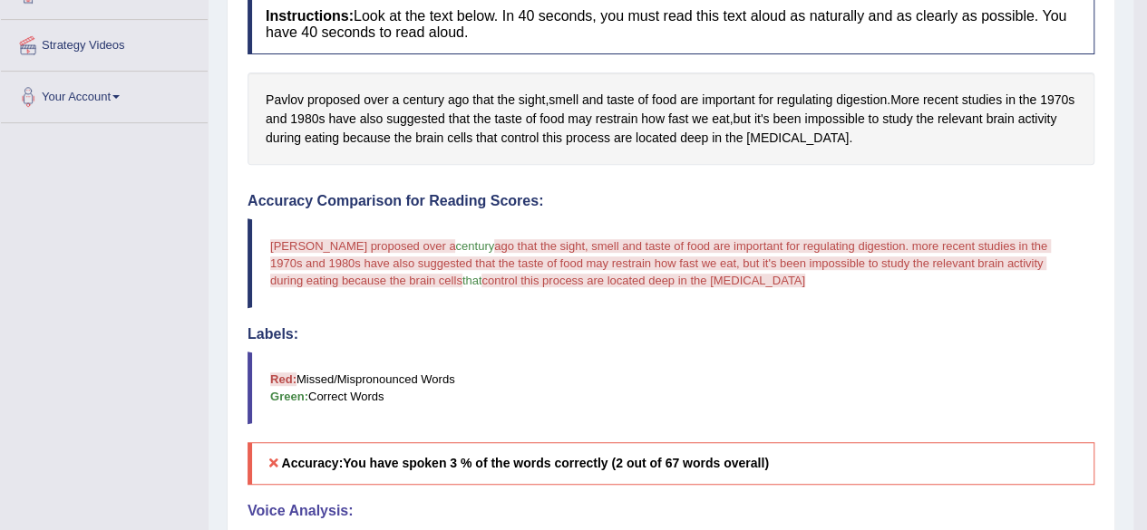
scroll to position [190, 0]
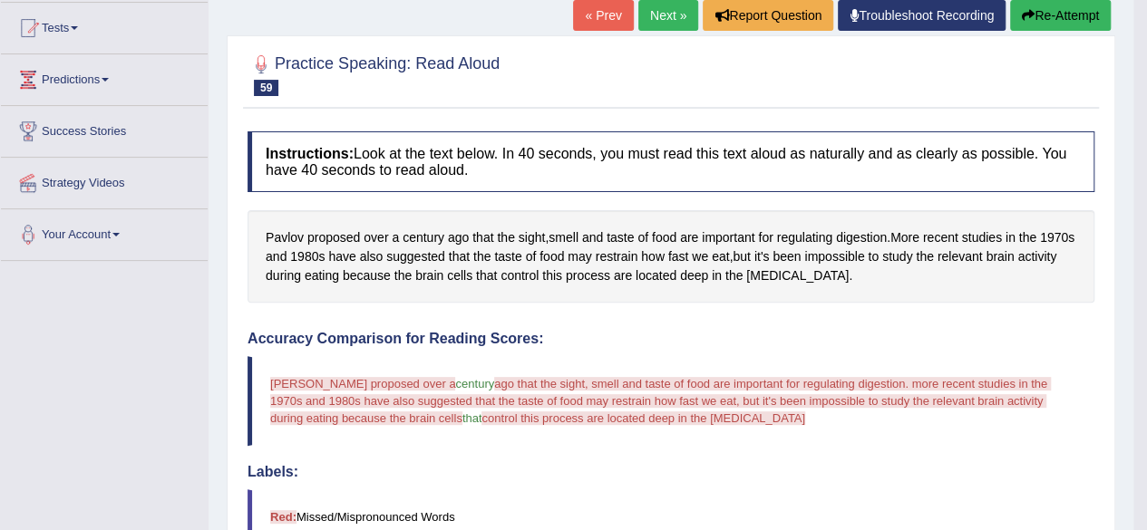
click at [1087, 15] on button "Re-Attempt" at bounding box center [1060, 15] width 101 height 31
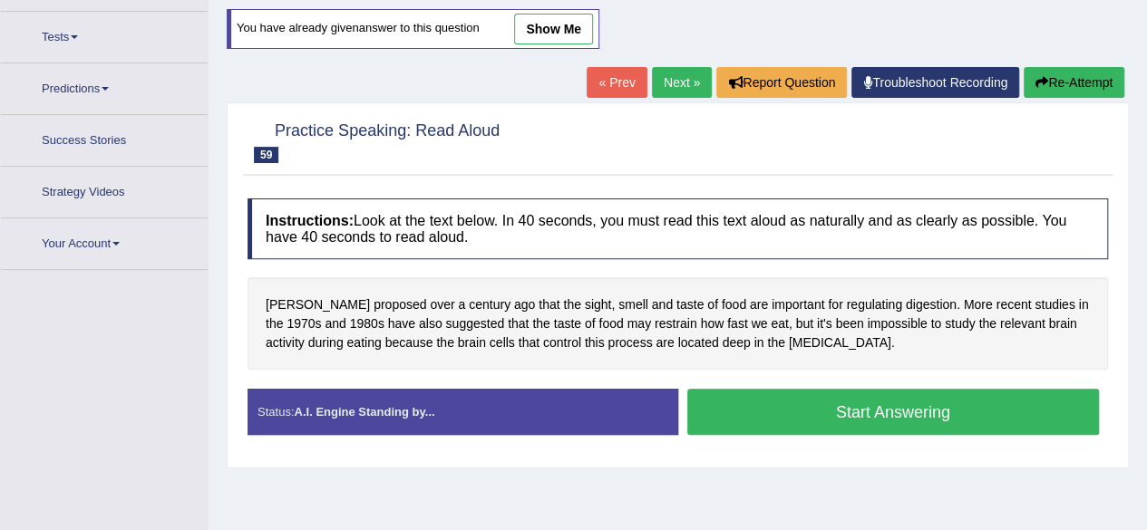
scroll to position [205, 0]
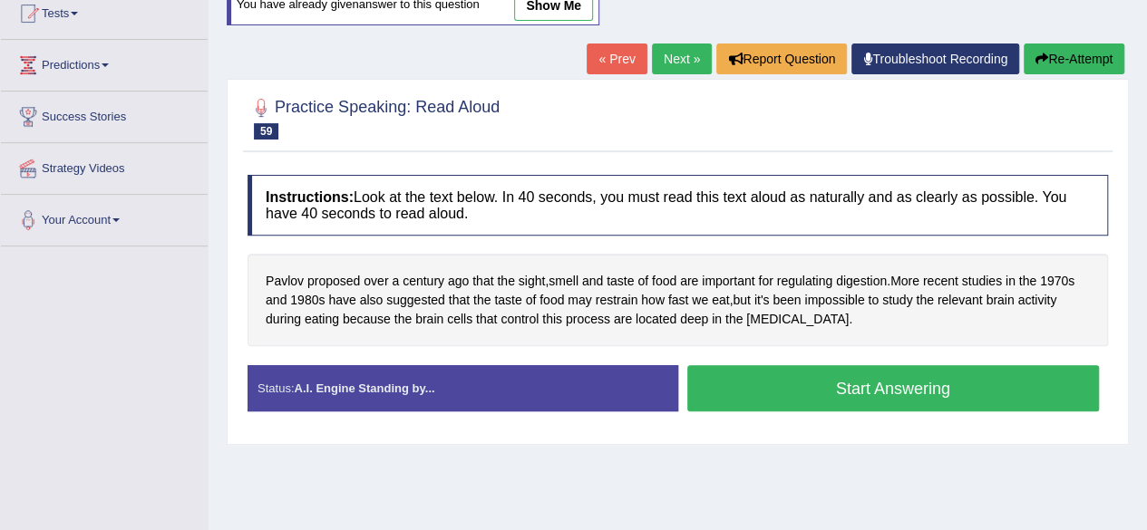
click at [964, 379] on button "Start Answering" at bounding box center [893, 388] width 412 height 46
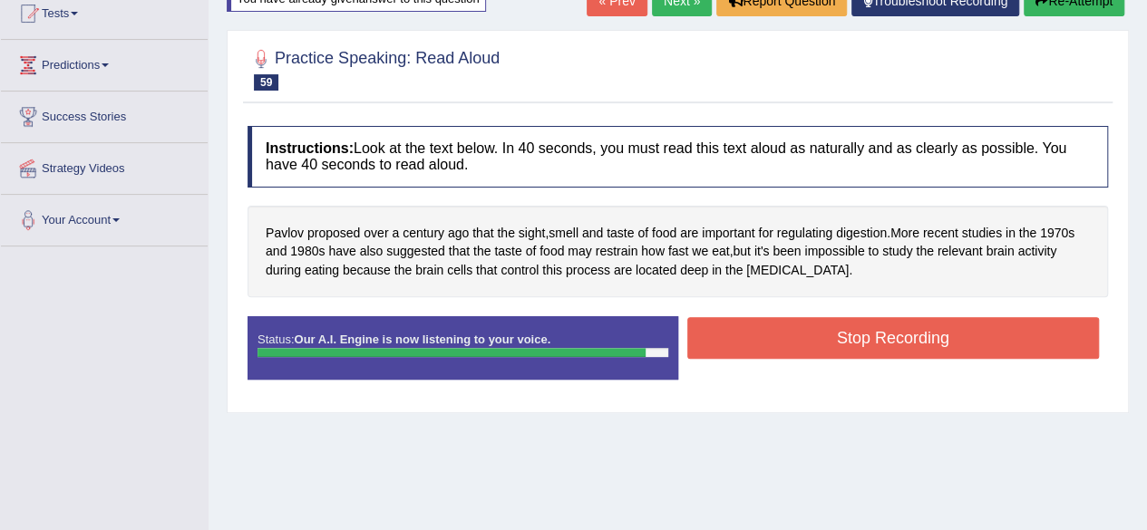
click at [911, 331] on button "Stop Recording" at bounding box center [893, 338] width 412 height 42
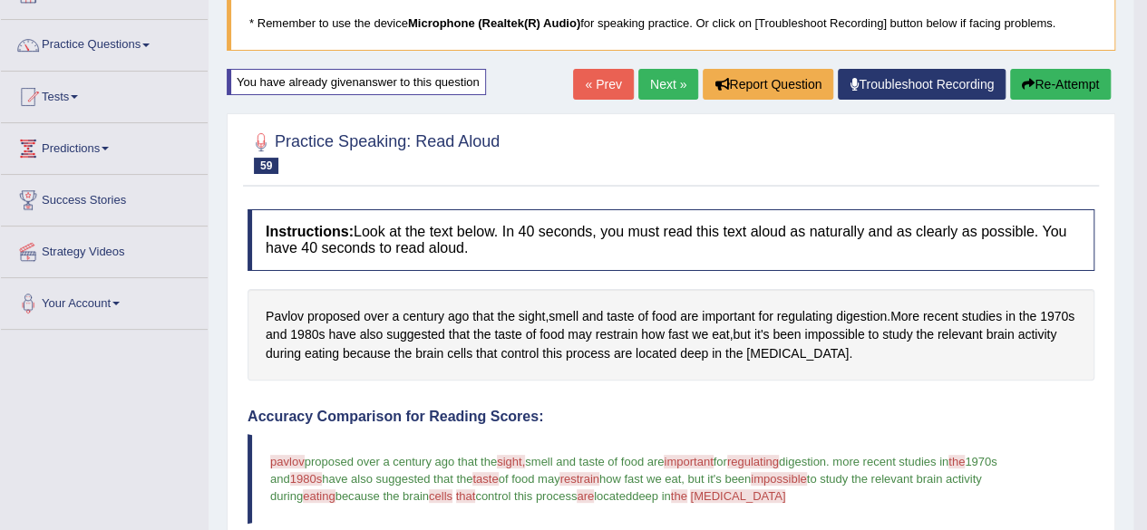
scroll to position [114, 0]
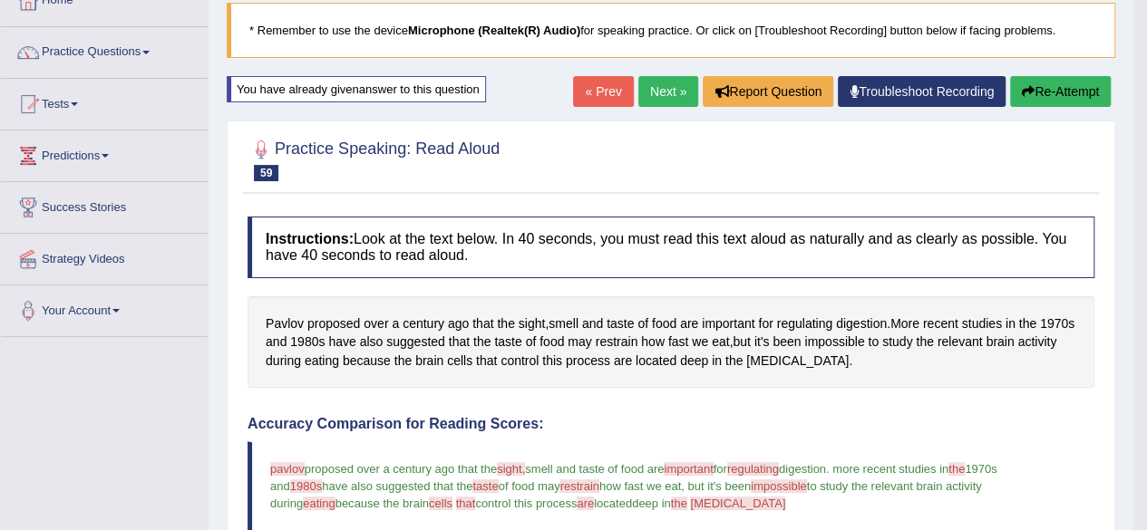
click at [661, 95] on link "Next »" at bounding box center [668, 91] width 60 height 31
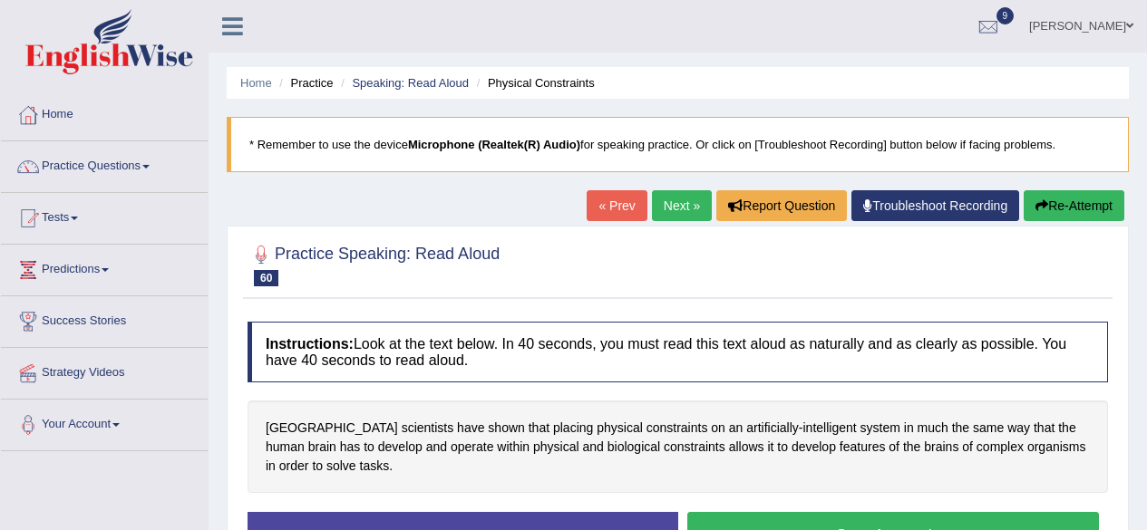
click at [725, 512] on button "Start Answering" at bounding box center [893, 535] width 412 height 46
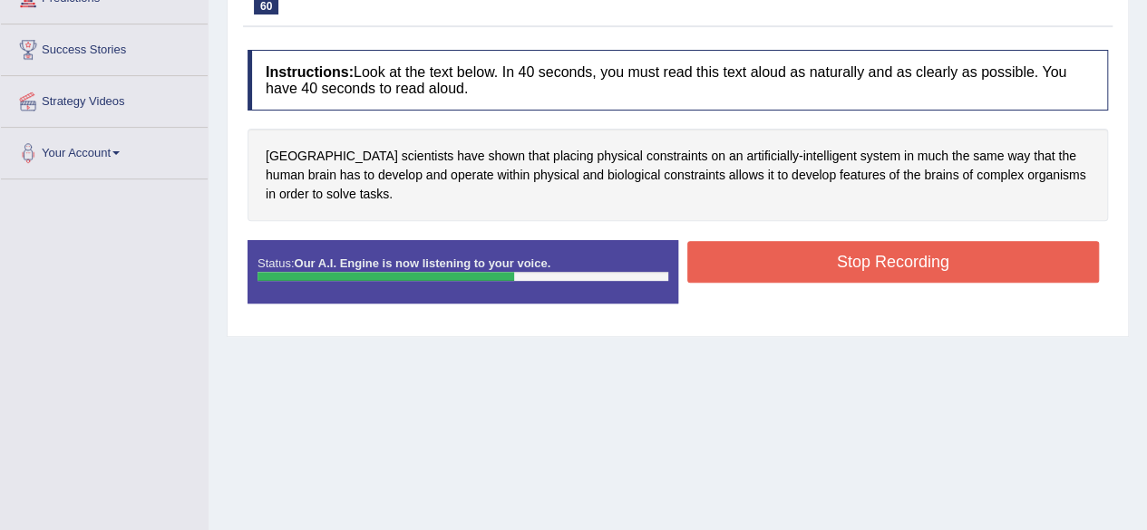
click at [787, 263] on button "Stop Recording" at bounding box center [893, 262] width 412 height 42
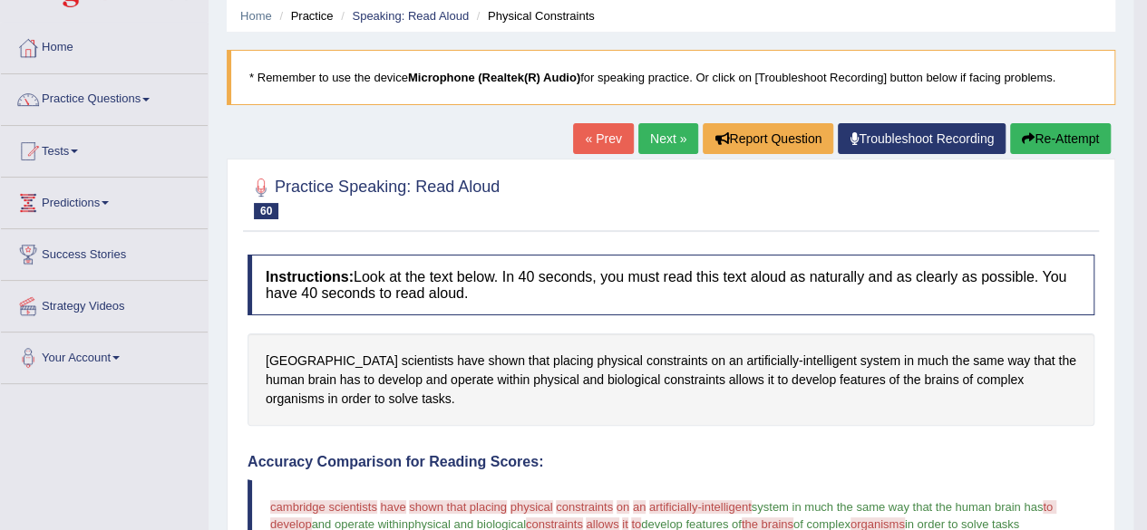
scroll to position [50, 0]
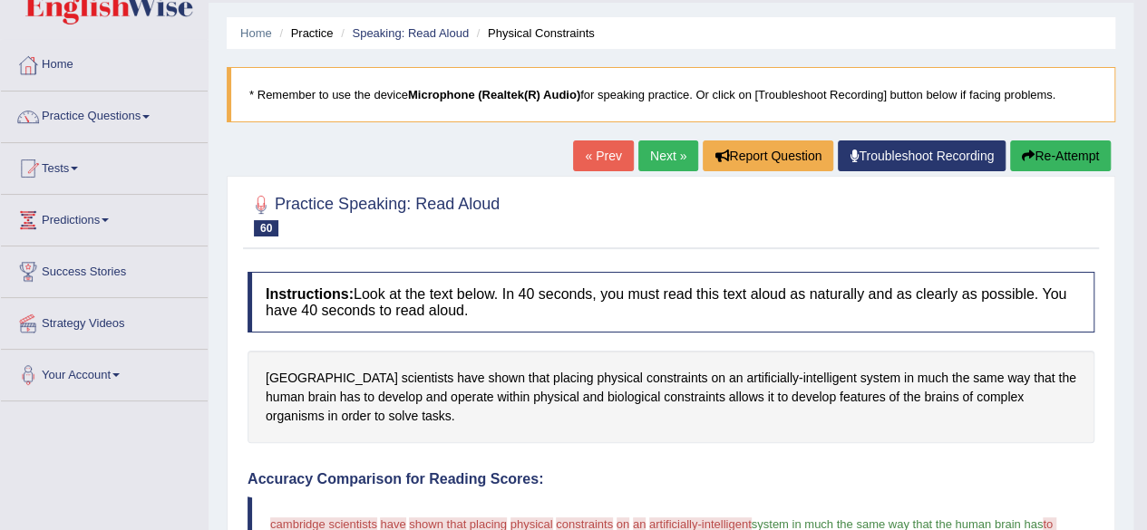
click at [656, 147] on link "Next »" at bounding box center [668, 156] width 60 height 31
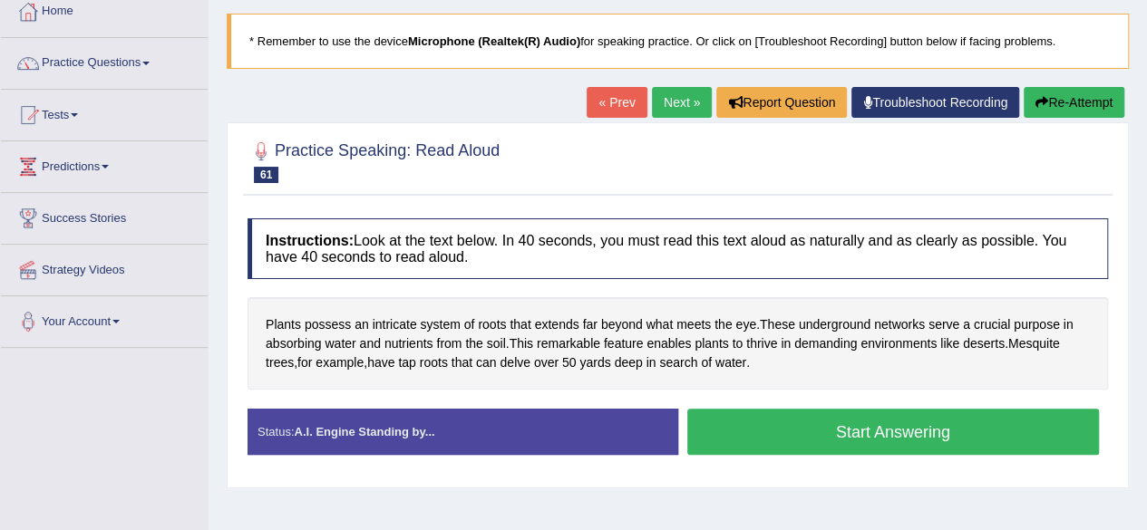
scroll to position [181, 0]
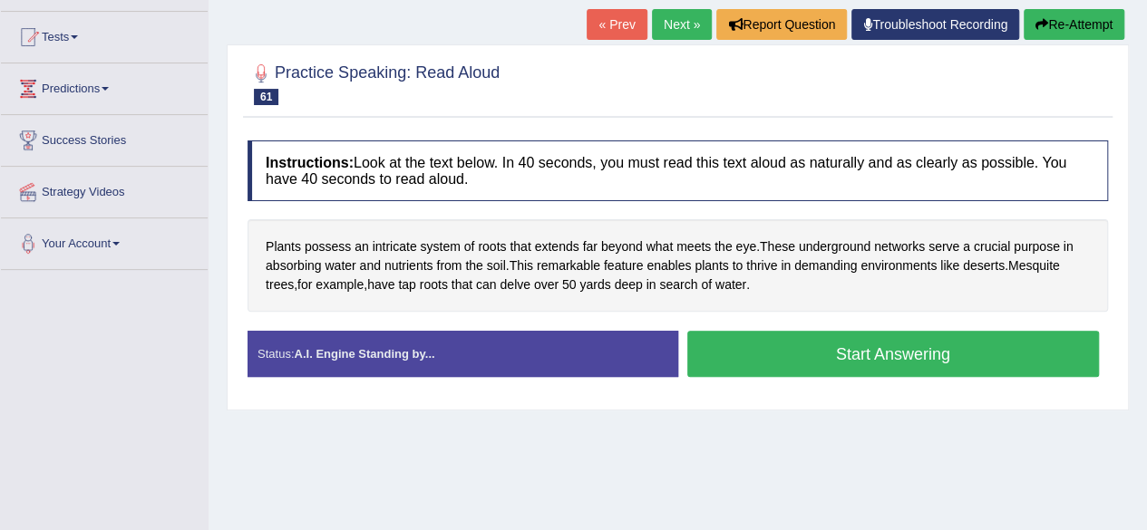
click at [778, 353] on button "Start Answering" at bounding box center [893, 354] width 412 height 46
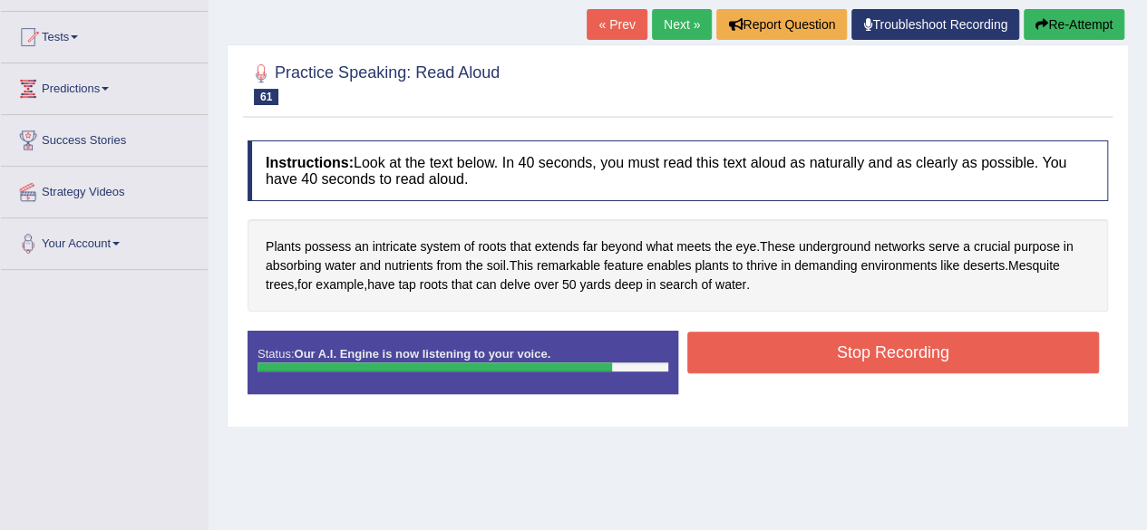
click at [772, 350] on button "Stop Recording" at bounding box center [893, 353] width 412 height 42
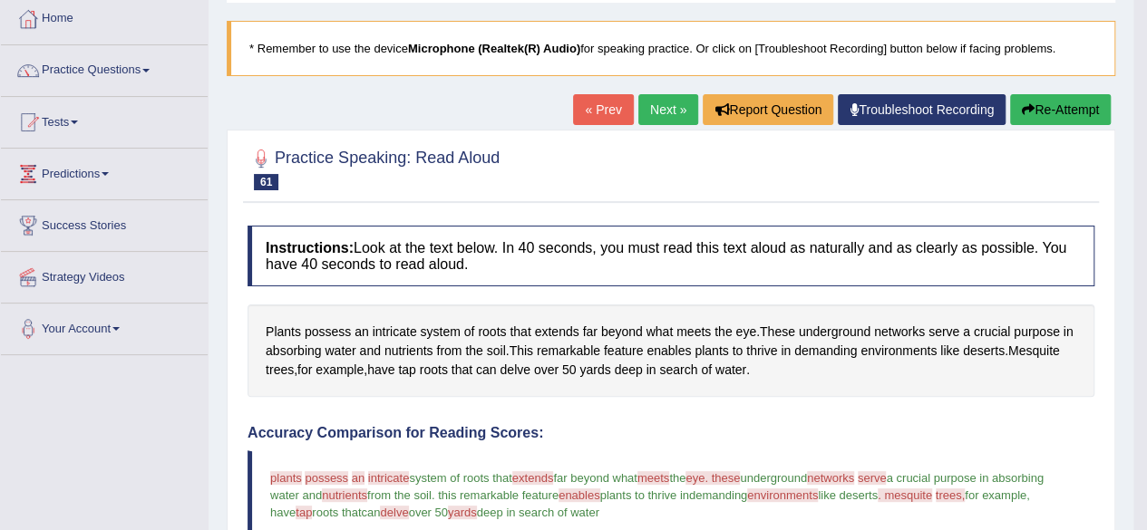
scroll to position [91, 0]
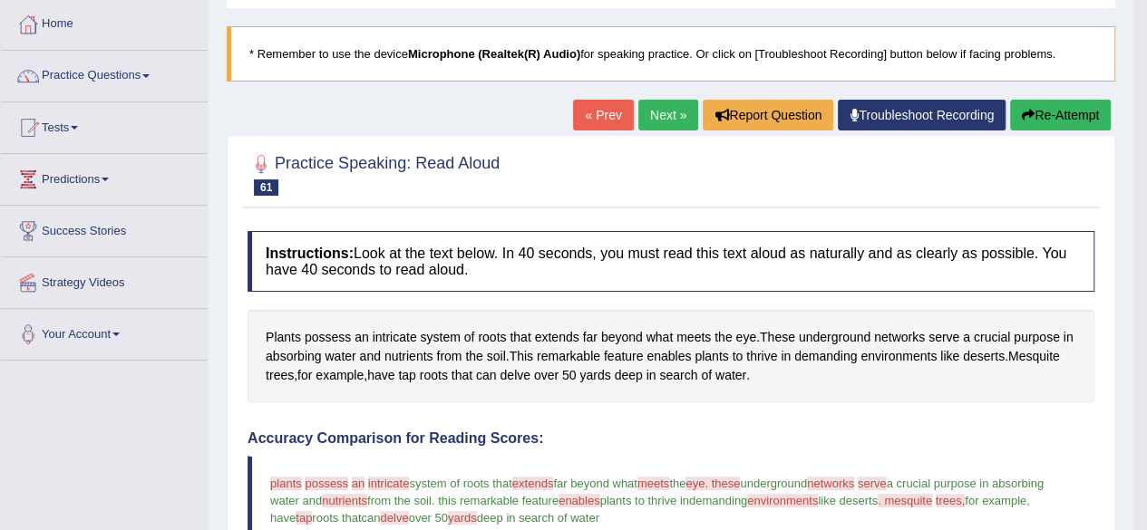
click at [664, 112] on link "Next »" at bounding box center [668, 115] width 60 height 31
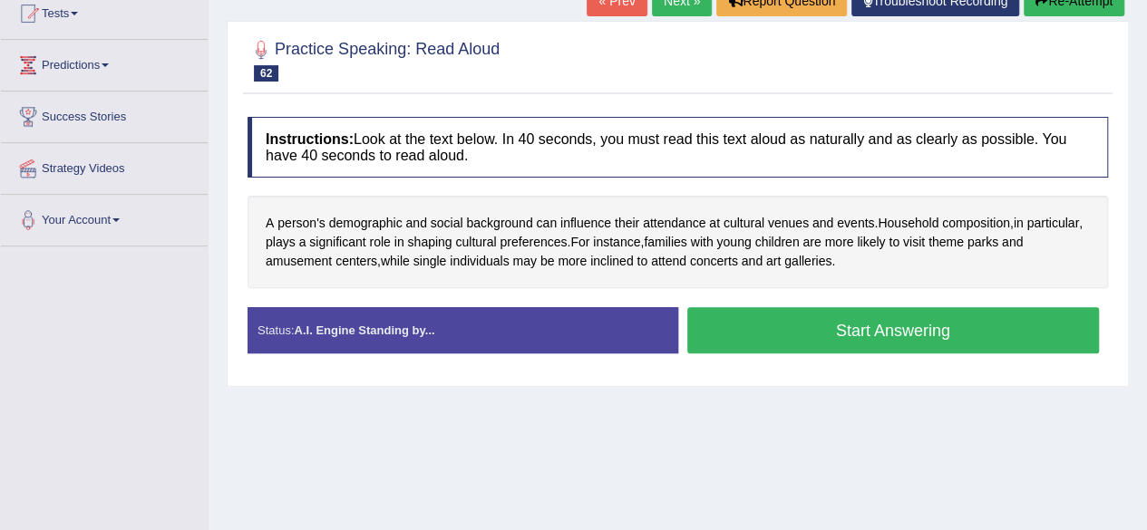
click at [744, 314] on button "Start Answering" at bounding box center [893, 330] width 412 height 46
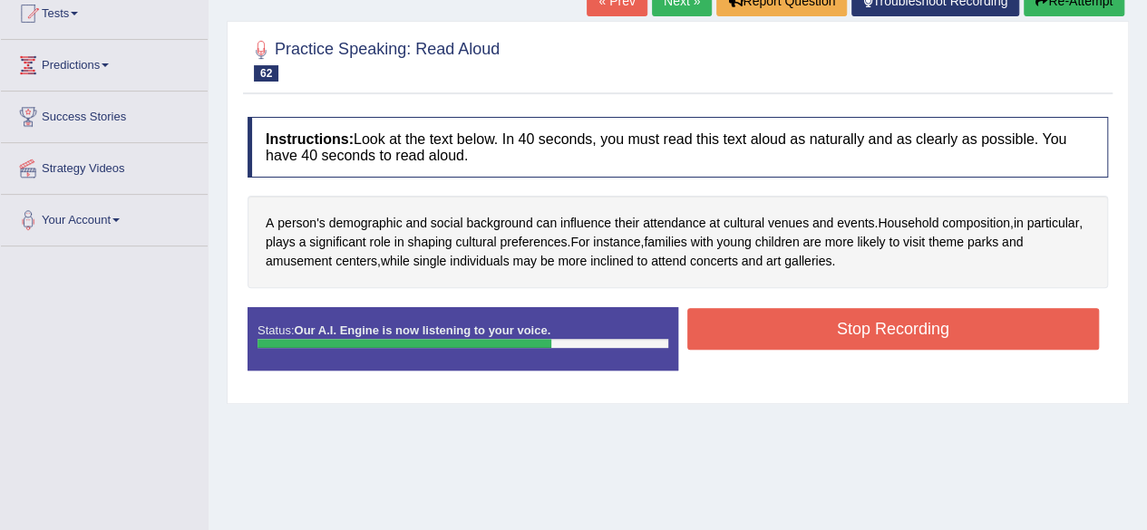
click at [770, 318] on button "Stop Recording" at bounding box center [893, 329] width 412 height 42
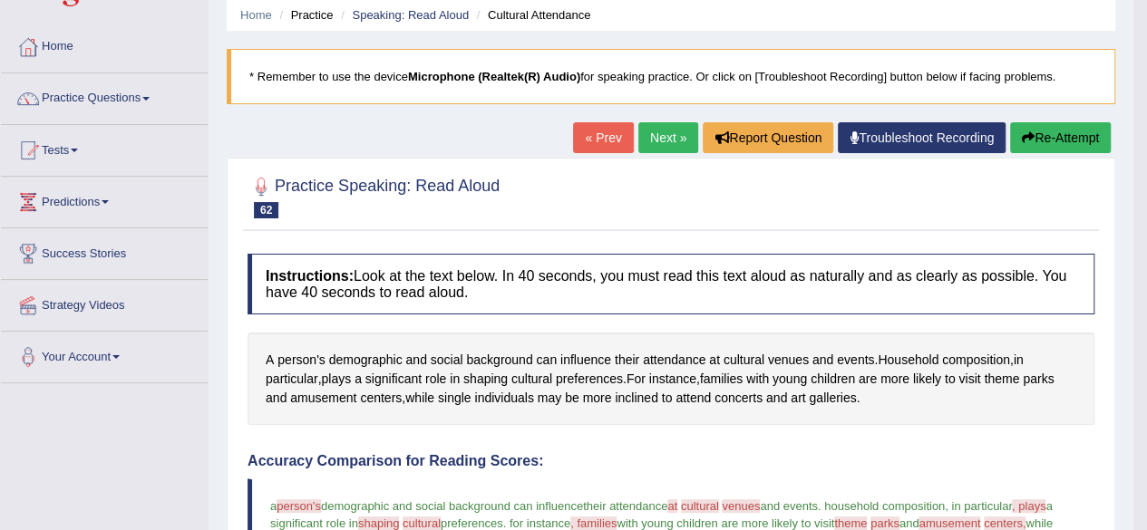
scroll to position [67, 0]
click at [649, 136] on link "Next »" at bounding box center [668, 138] width 60 height 31
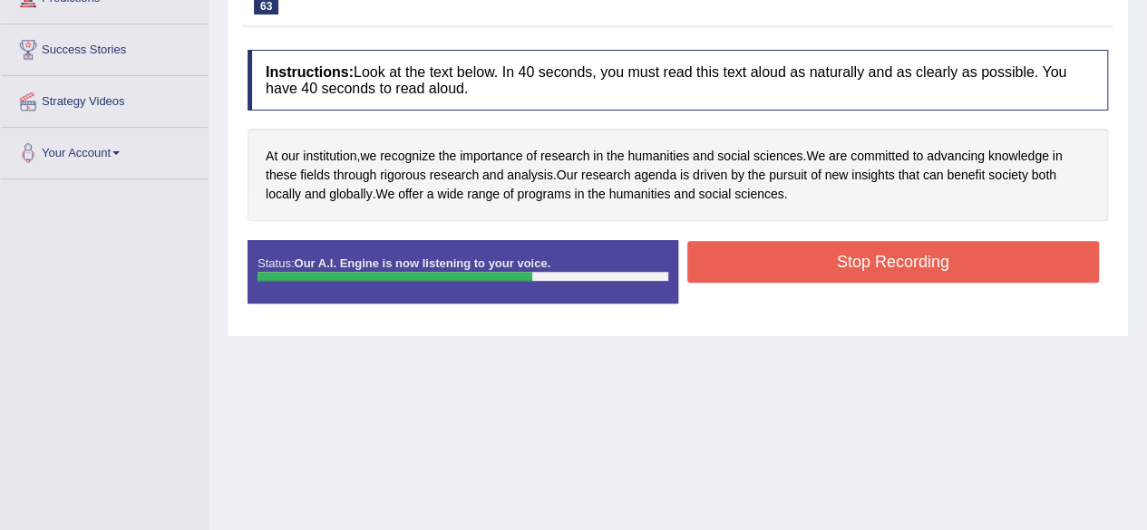
click at [806, 260] on button "Stop Recording" at bounding box center [893, 262] width 412 height 42
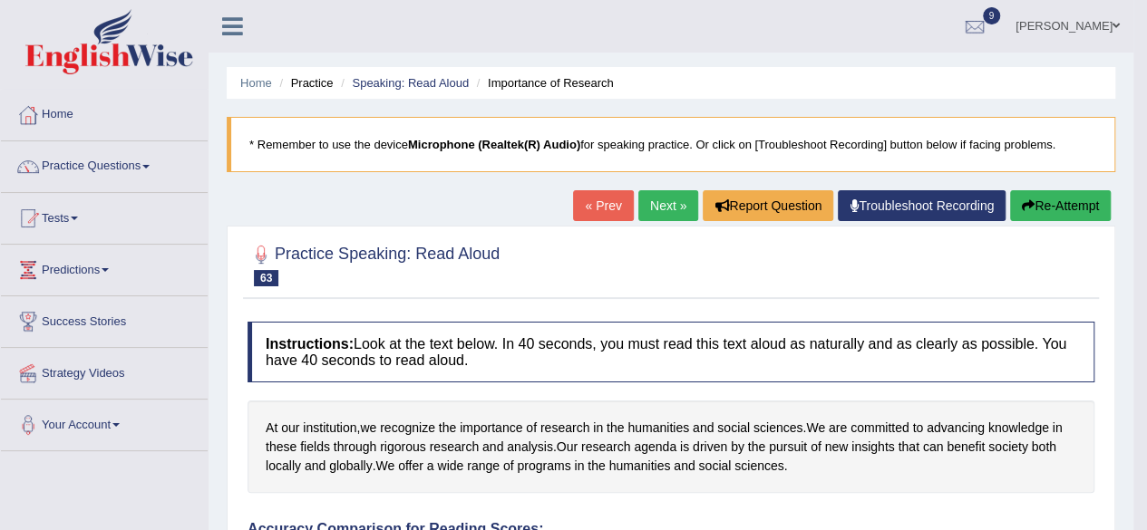
click at [664, 204] on link "Next »" at bounding box center [668, 205] width 60 height 31
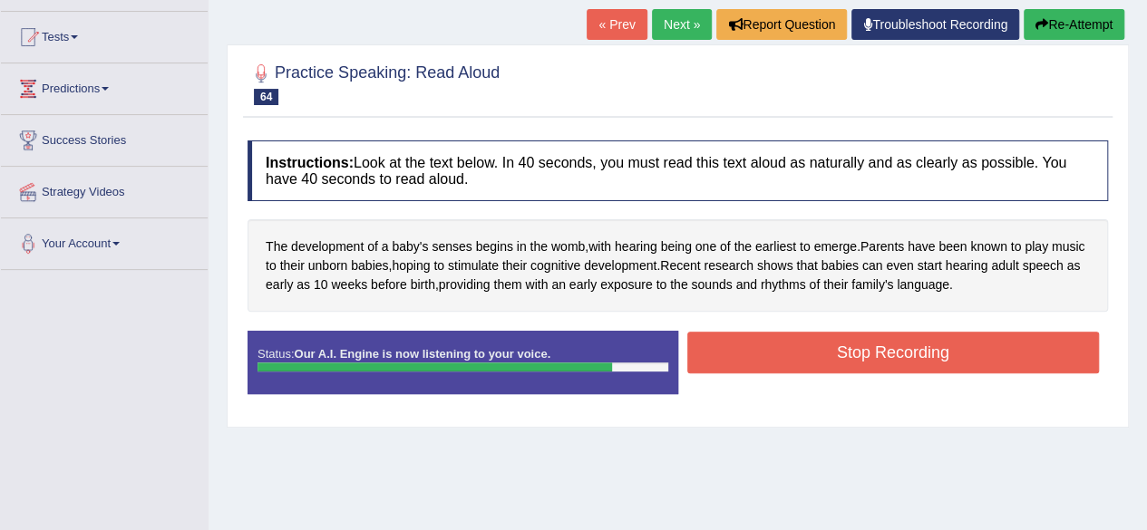
click at [910, 350] on button "Stop Recording" at bounding box center [893, 353] width 412 height 42
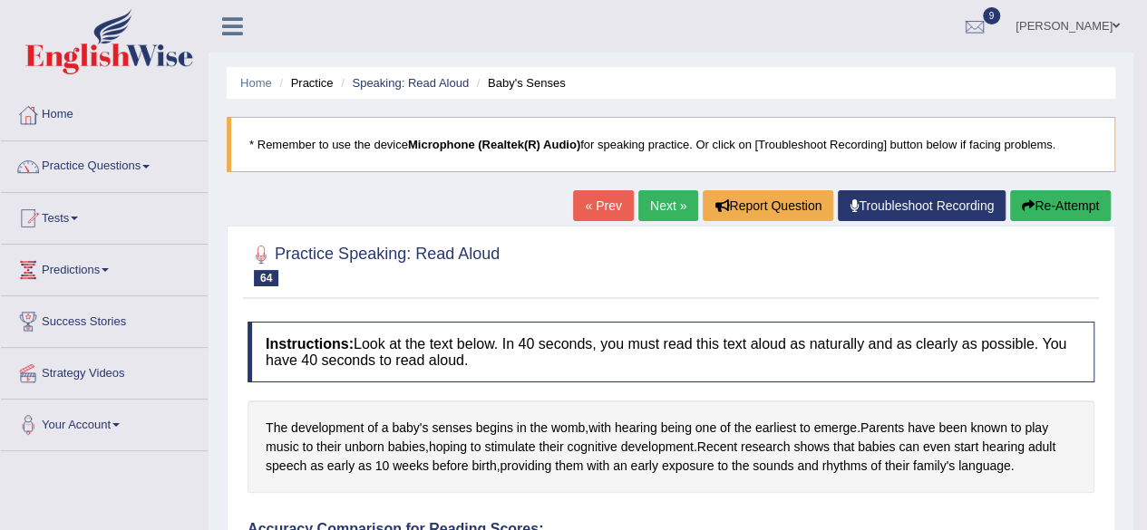
click at [656, 206] on link "Next »" at bounding box center [668, 205] width 60 height 31
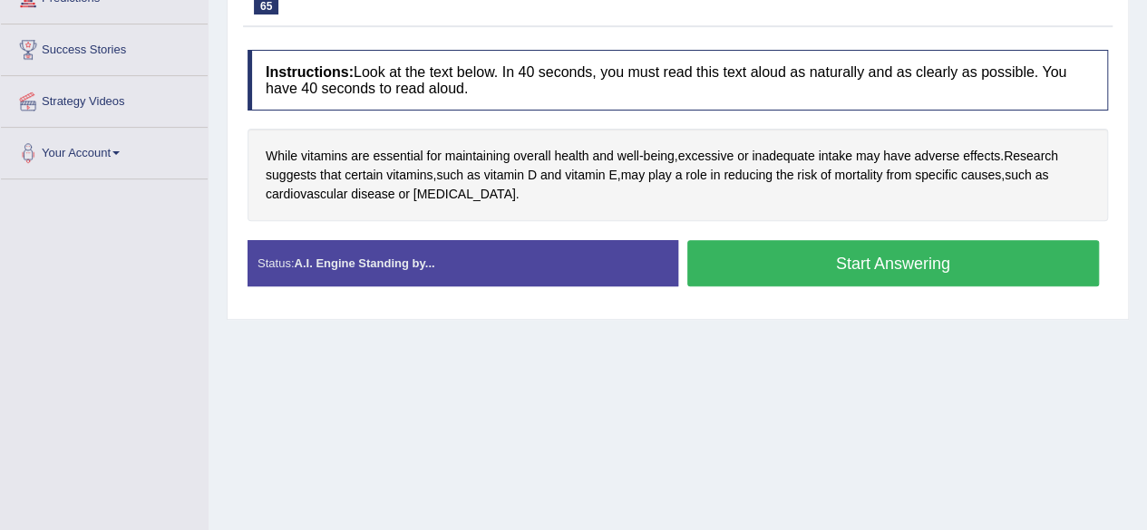
click at [780, 263] on button "Start Answering" at bounding box center [893, 263] width 412 height 46
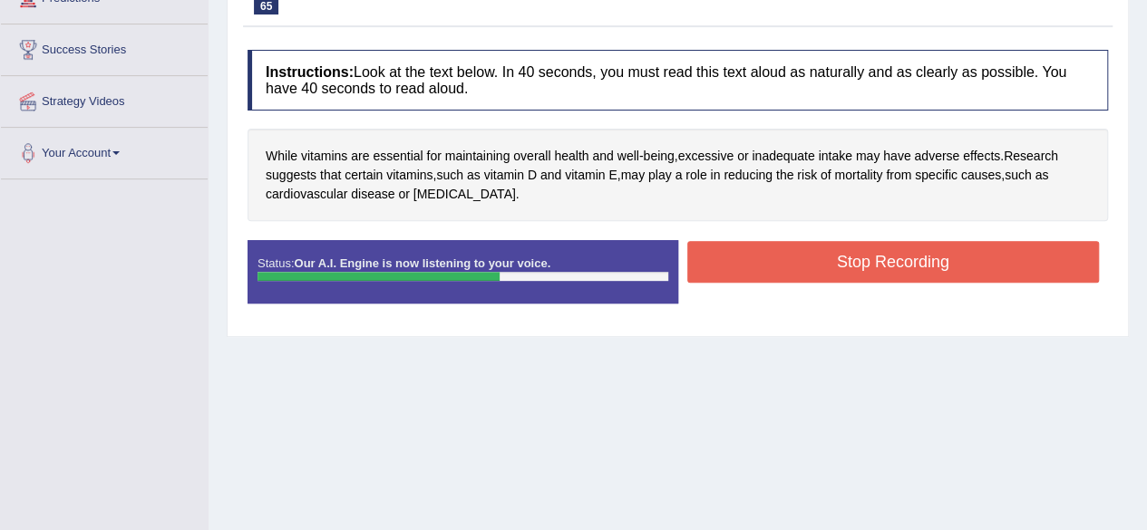
click at [805, 267] on button "Stop Recording" at bounding box center [893, 262] width 412 height 42
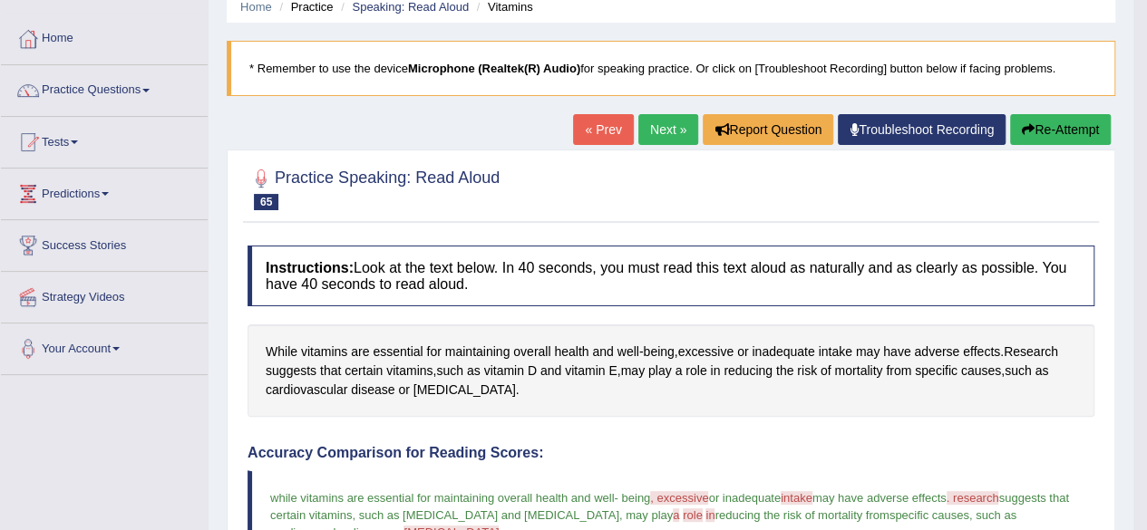
scroll to position [67, 0]
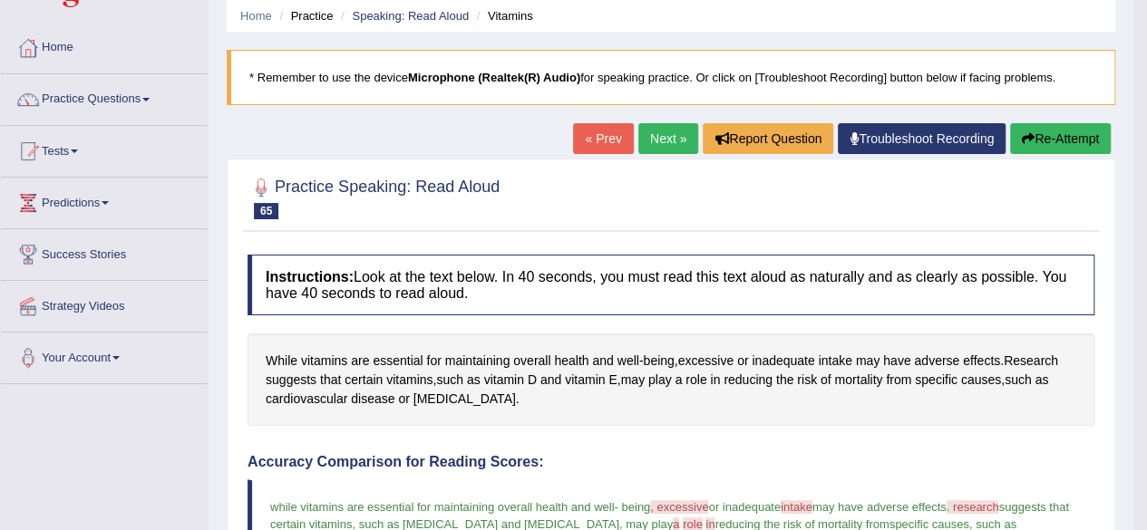
click at [673, 135] on link "Next »" at bounding box center [668, 138] width 60 height 31
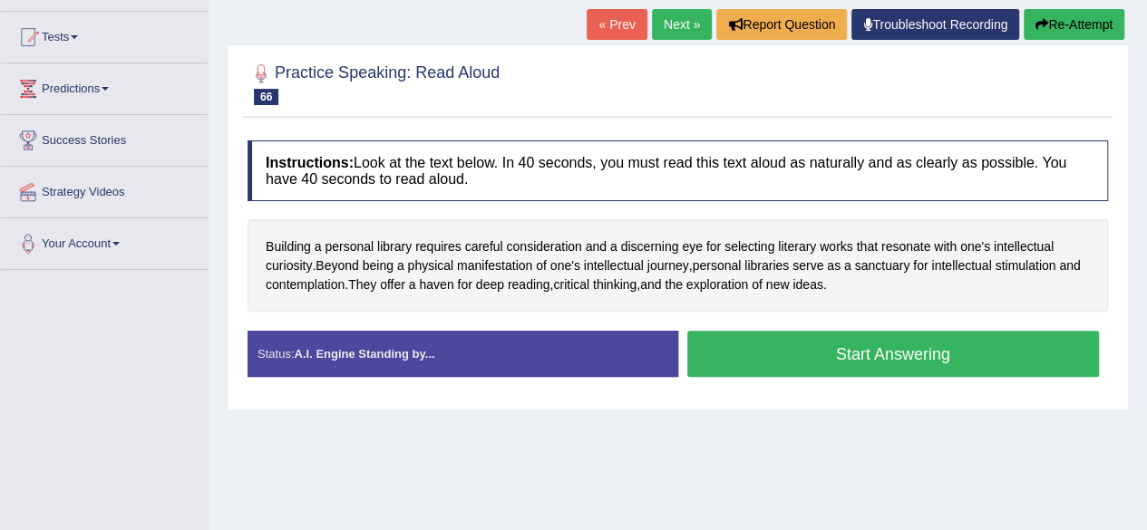
click at [775, 350] on button "Start Answering" at bounding box center [893, 354] width 412 height 46
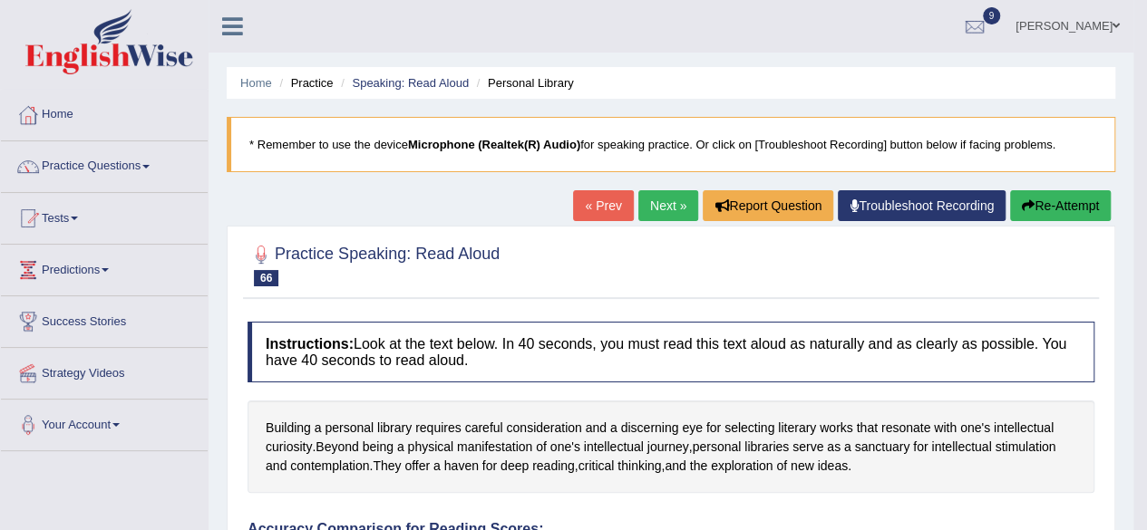
click at [669, 223] on div "« Prev Next » Report Question Troubleshoot Recording Re-Attempt" at bounding box center [844, 207] width 542 height 35
click at [669, 206] on link "Next »" at bounding box center [668, 205] width 60 height 31
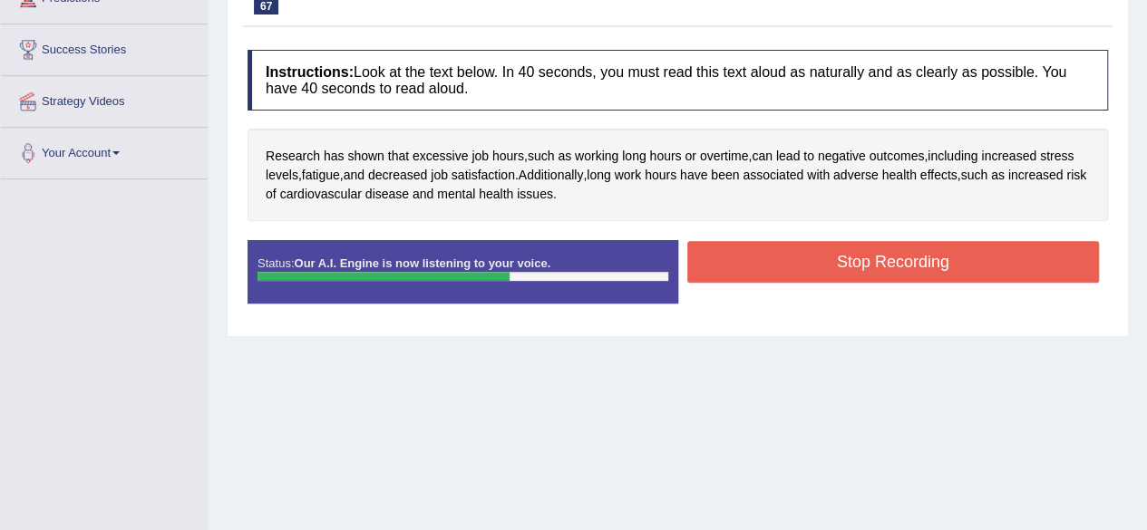
click at [767, 261] on button "Stop Recording" at bounding box center [893, 262] width 412 height 42
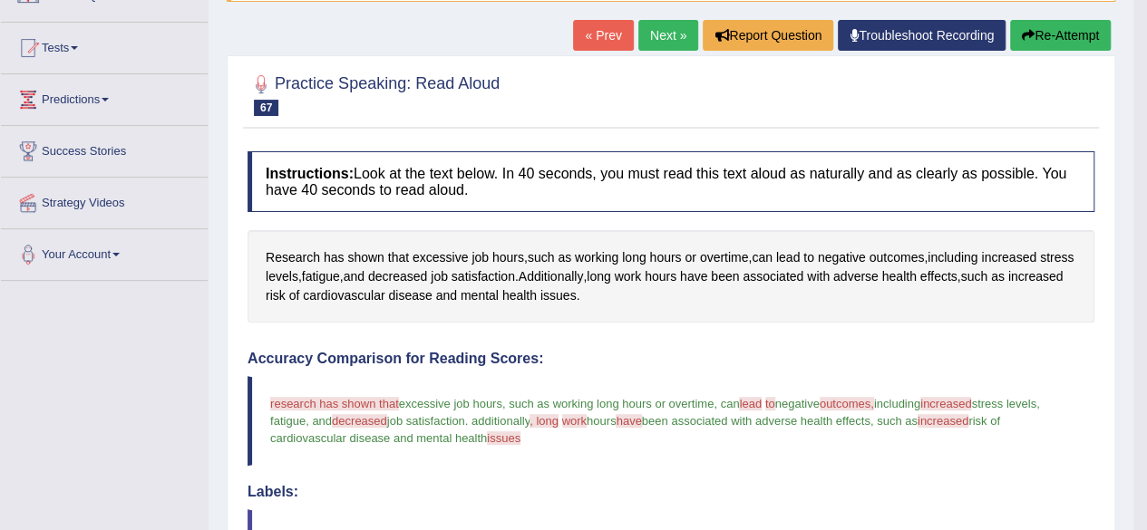
scroll to position [67, 0]
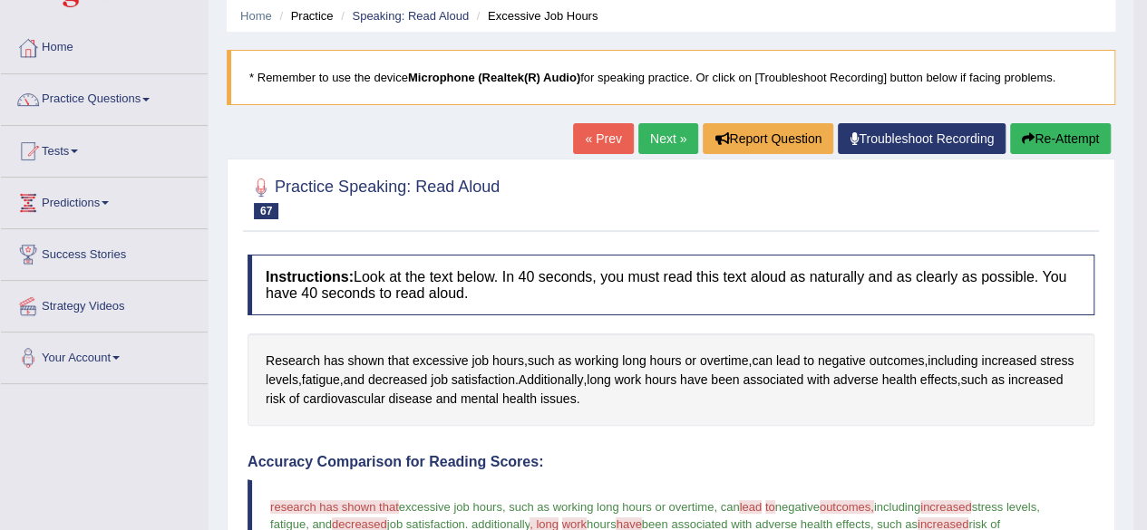
click at [645, 132] on link "Next »" at bounding box center [668, 138] width 60 height 31
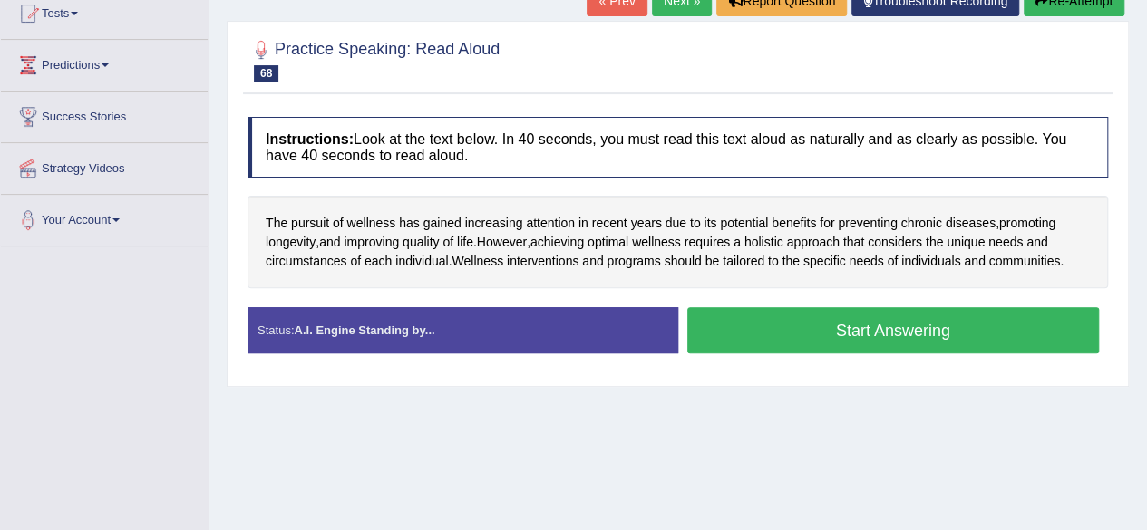
click at [841, 333] on button "Start Answering" at bounding box center [893, 330] width 412 height 46
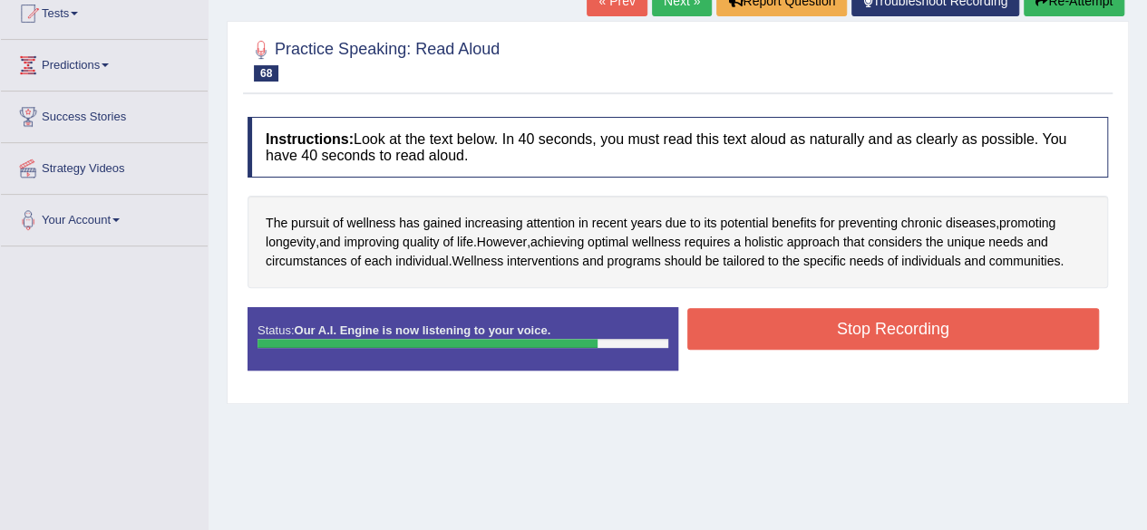
click at [940, 329] on button "Stop Recording" at bounding box center [893, 329] width 412 height 42
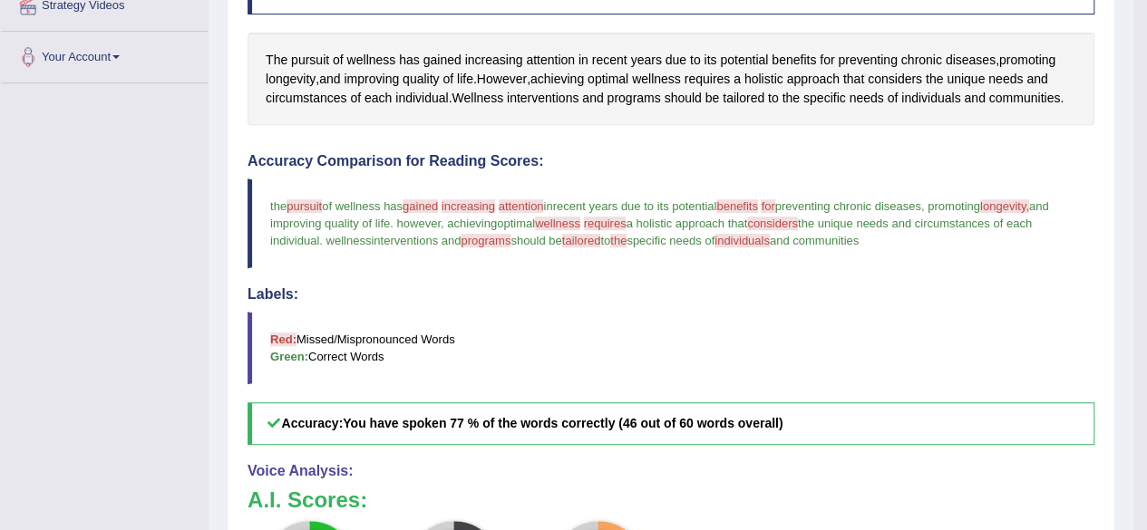
scroll to position [339, 0]
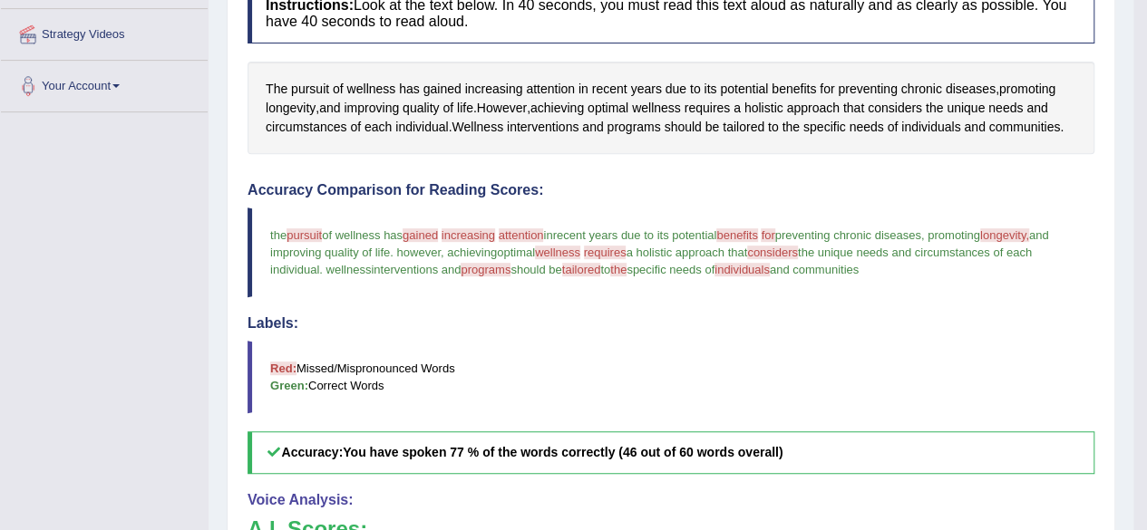
click at [320, 231] on span "pursuit" at bounding box center [303, 235] width 35 height 14
click at [319, 229] on span "pursuit" at bounding box center [303, 235] width 35 height 14
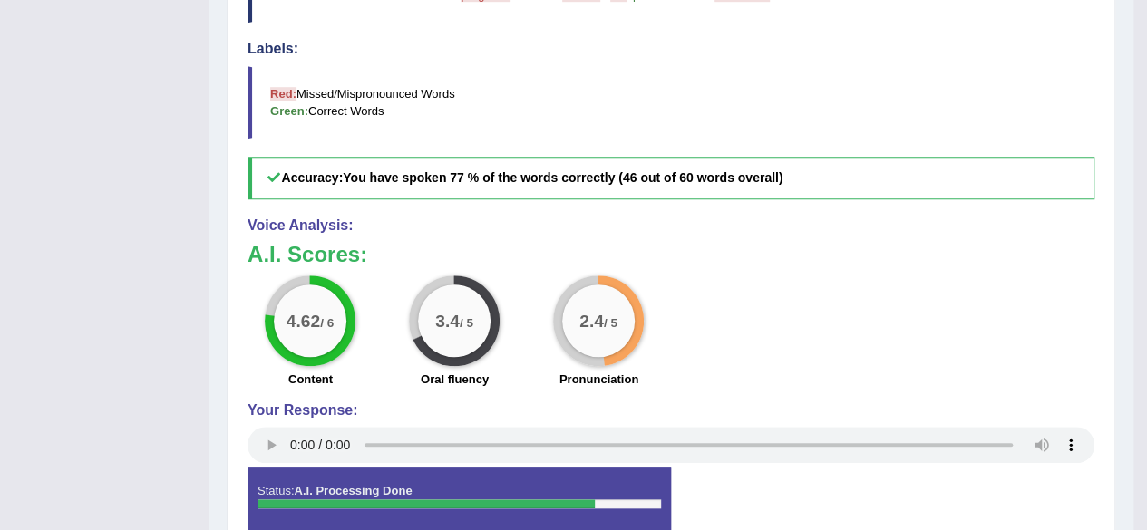
scroll to position [611, 0]
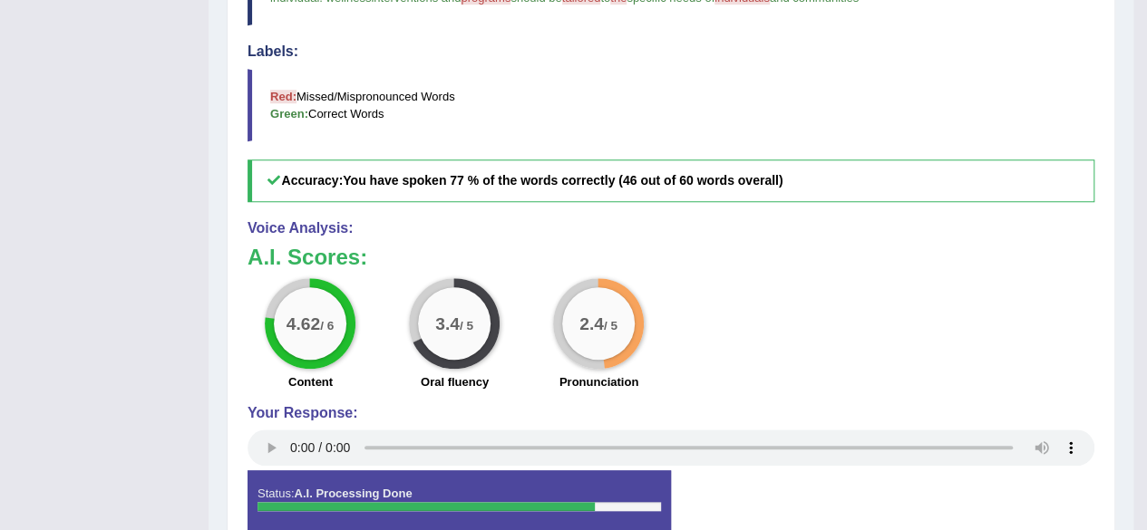
click at [286, 92] on b "Red:" at bounding box center [283, 97] width 26 height 14
click at [286, 95] on b "Red:" at bounding box center [283, 97] width 26 height 14
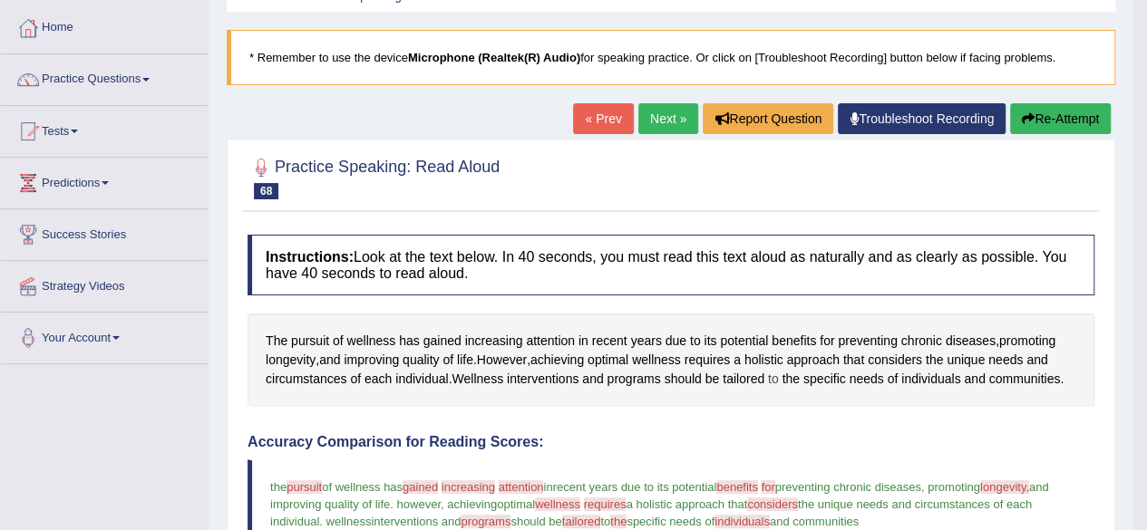
scroll to position [0, 0]
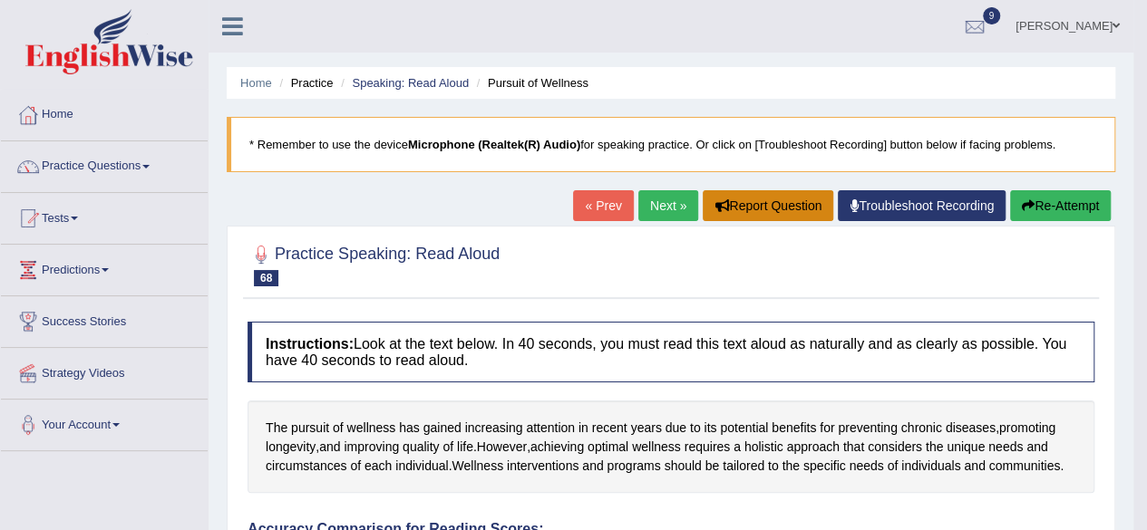
click at [769, 201] on button "Report Question" at bounding box center [768, 205] width 131 height 31
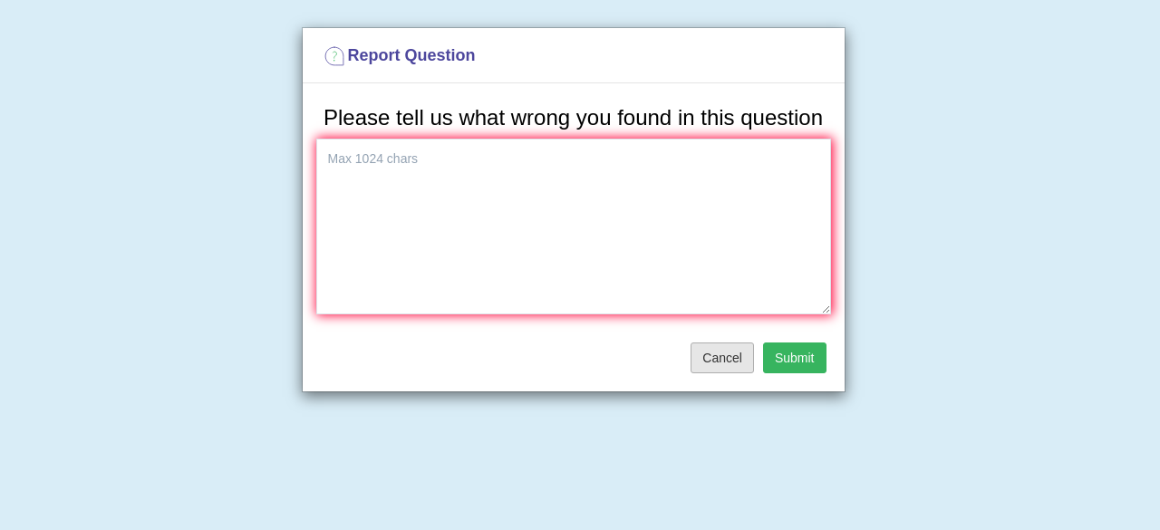
click at [734, 348] on button "Cancel" at bounding box center [722, 358] width 63 height 31
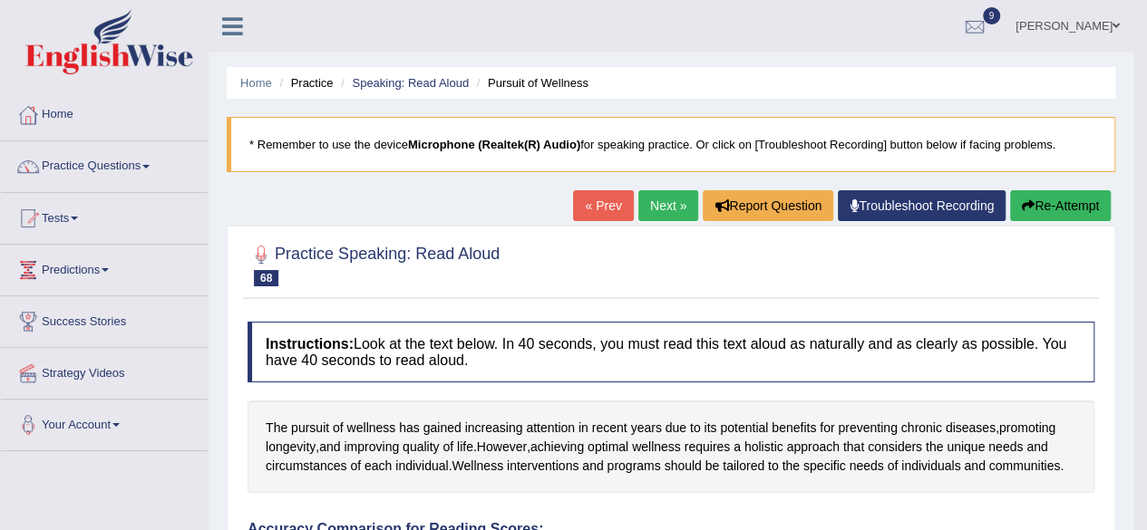
click at [887, 208] on link "Troubleshoot Recording" at bounding box center [922, 205] width 168 height 31
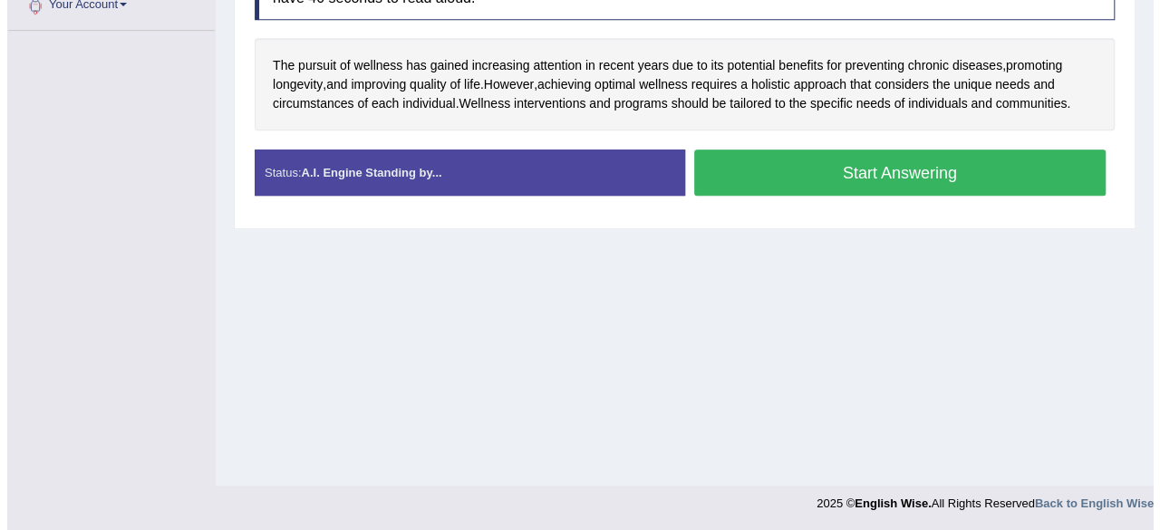
scroll to position [239, 0]
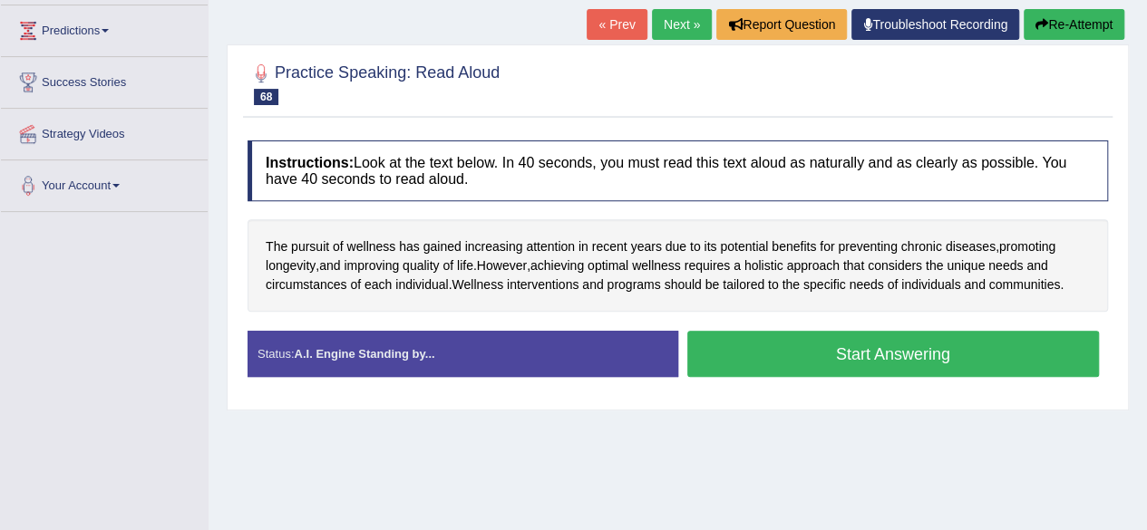
click at [722, 359] on button "Start Answering" at bounding box center [893, 354] width 412 height 46
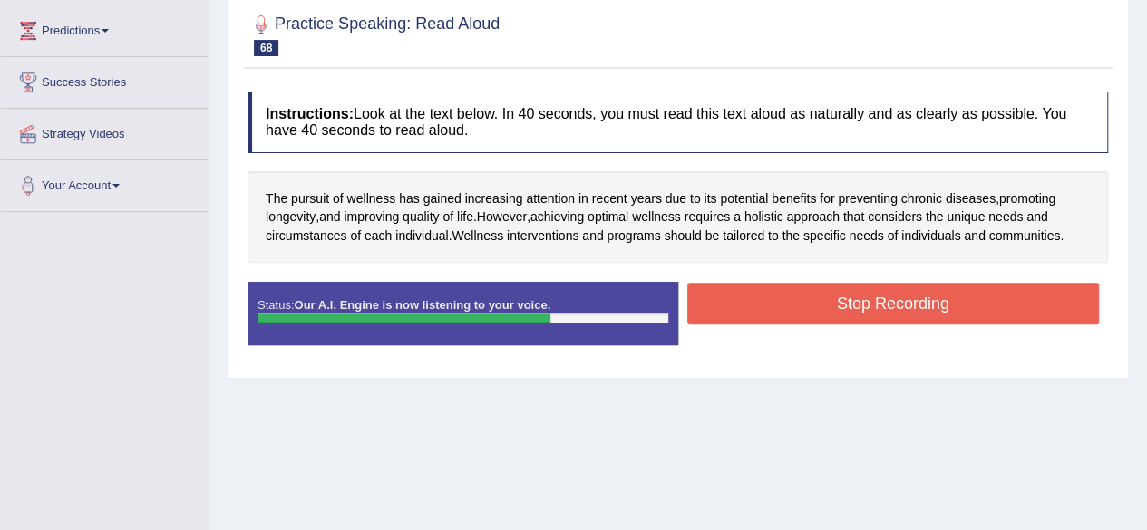
click at [810, 308] on button "Stop Recording" at bounding box center [893, 304] width 412 height 42
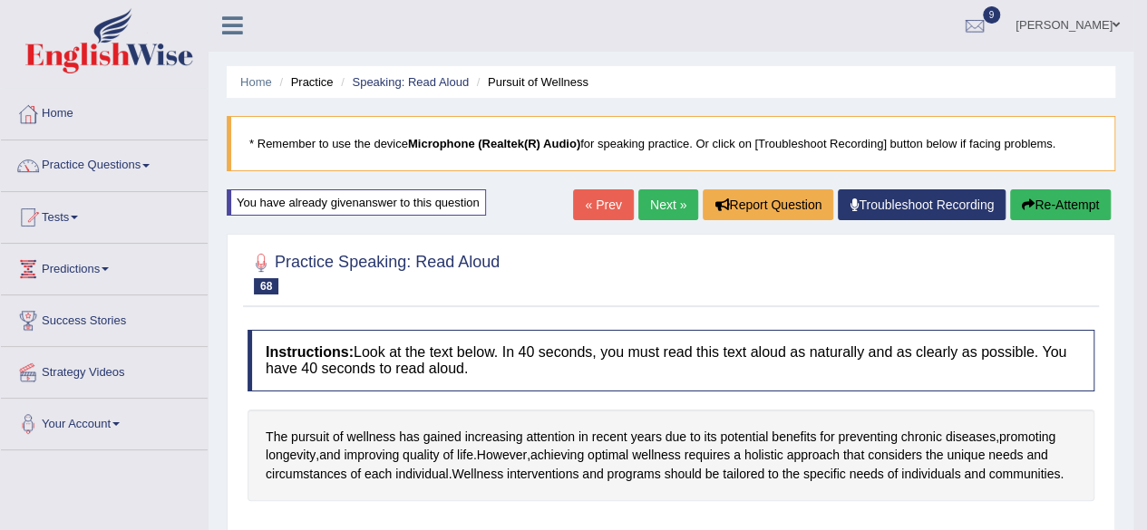
scroll to position [0, 0]
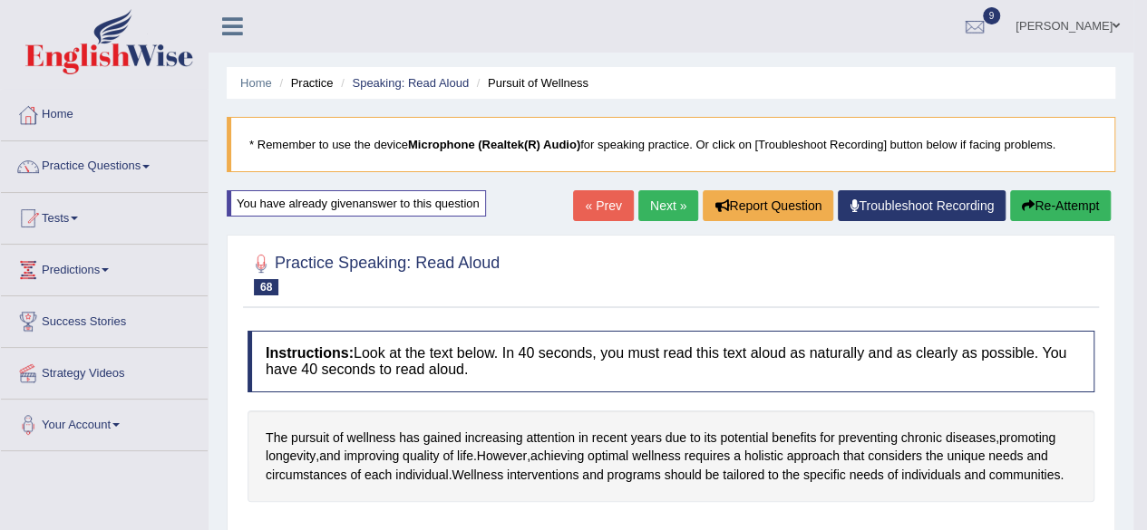
click at [653, 203] on link "Next »" at bounding box center [668, 205] width 60 height 31
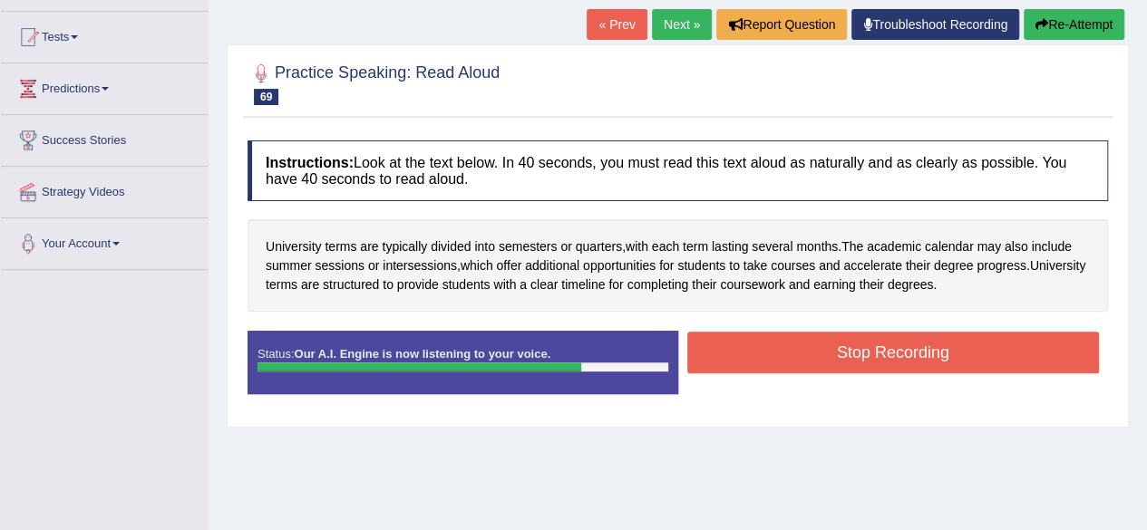
click at [790, 338] on button "Stop Recording" at bounding box center [893, 353] width 412 height 42
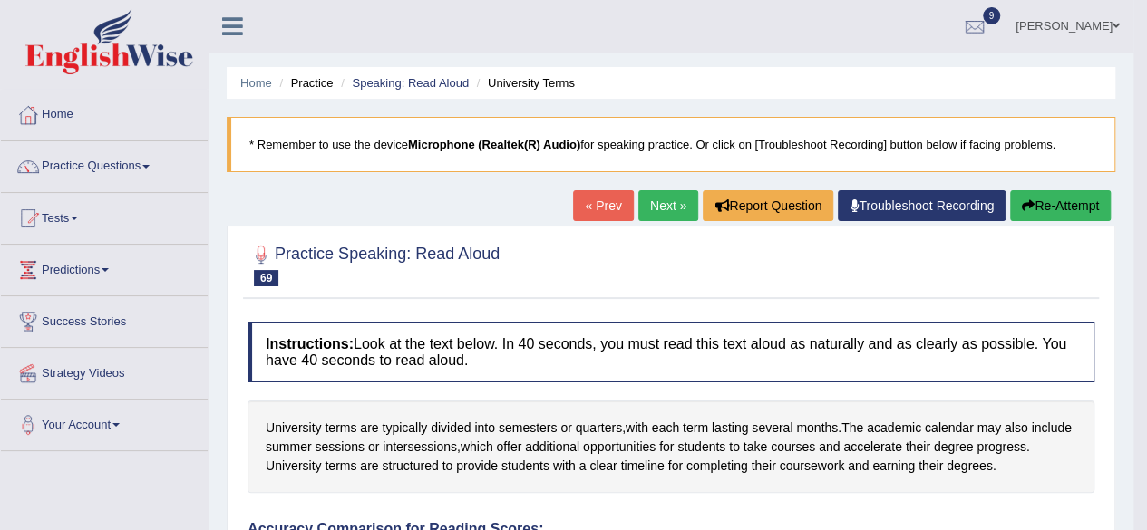
click at [675, 200] on link "Next »" at bounding box center [668, 205] width 60 height 31
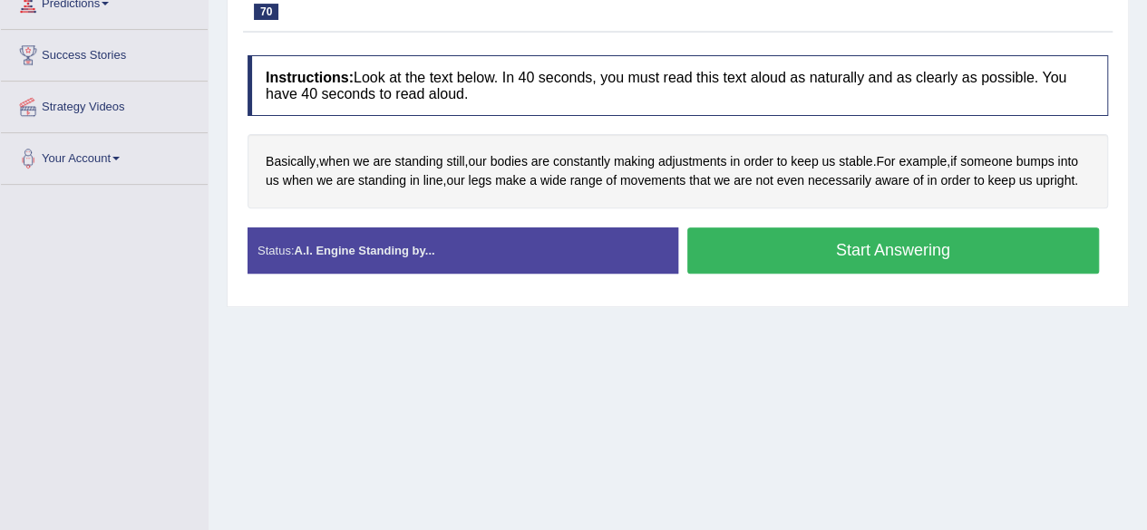
scroll to position [181, 0]
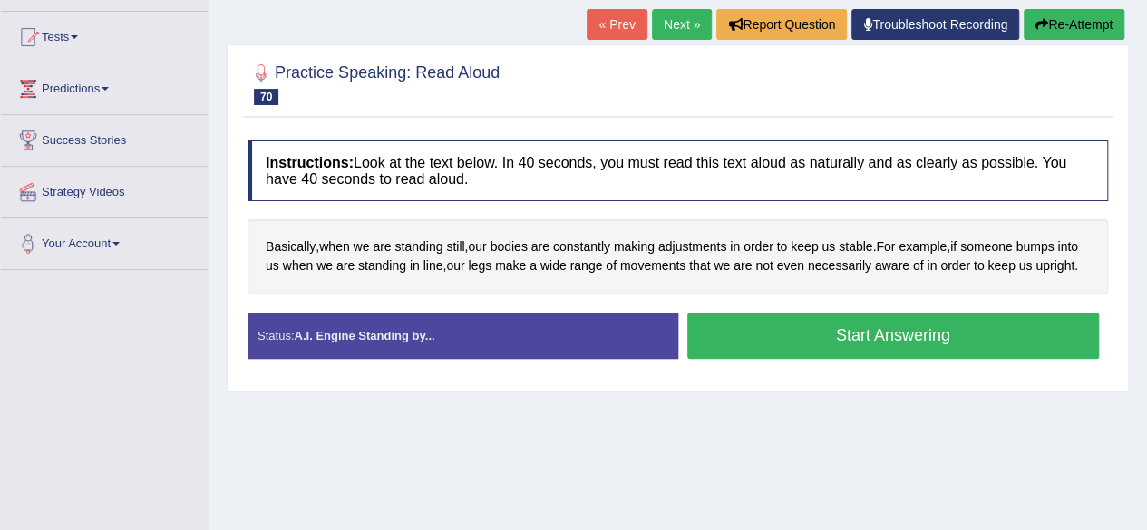
click at [956, 349] on button "Start Answering" at bounding box center [893, 336] width 412 height 46
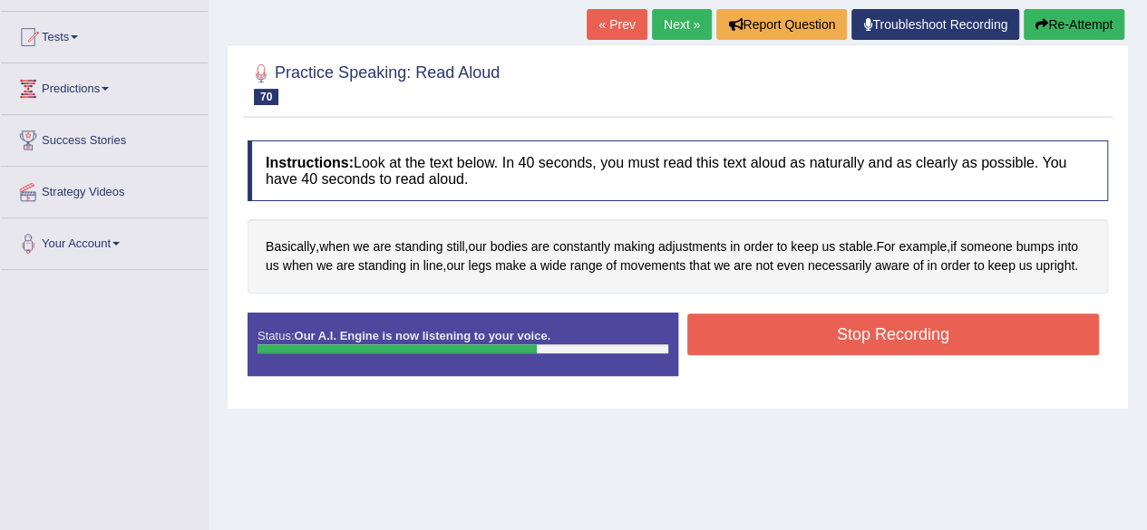
click at [974, 354] on button "Stop Recording" at bounding box center [893, 335] width 412 height 42
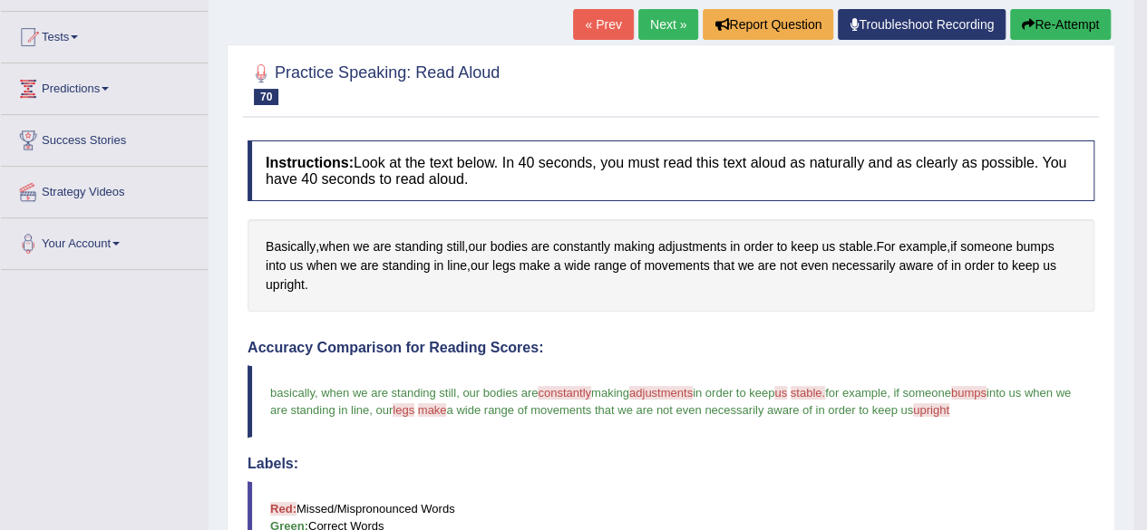
click at [1068, 18] on button "Re-Attempt" at bounding box center [1060, 24] width 101 height 31
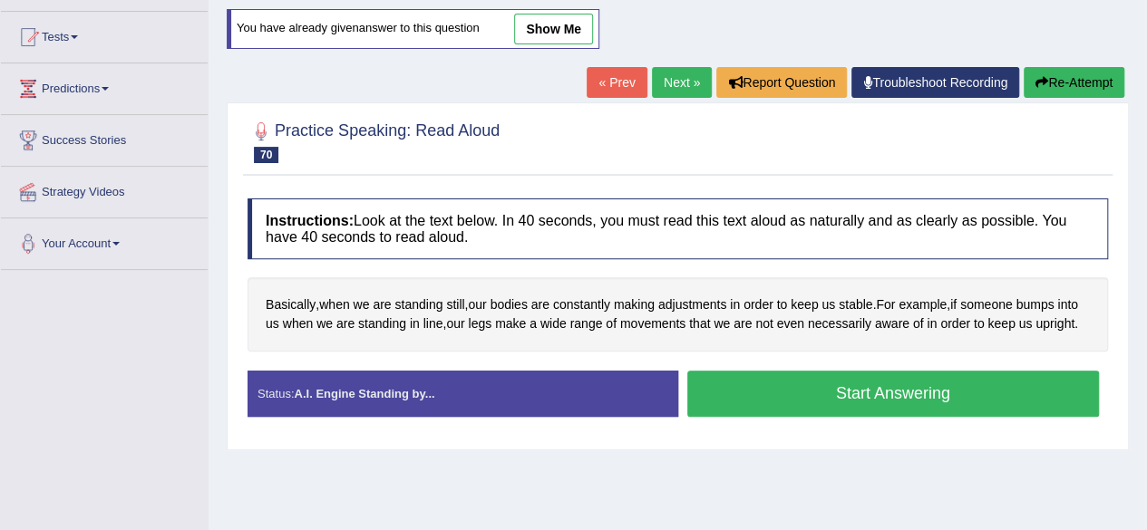
click at [970, 395] on button "Start Answering" at bounding box center [893, 394] width 412 height 46
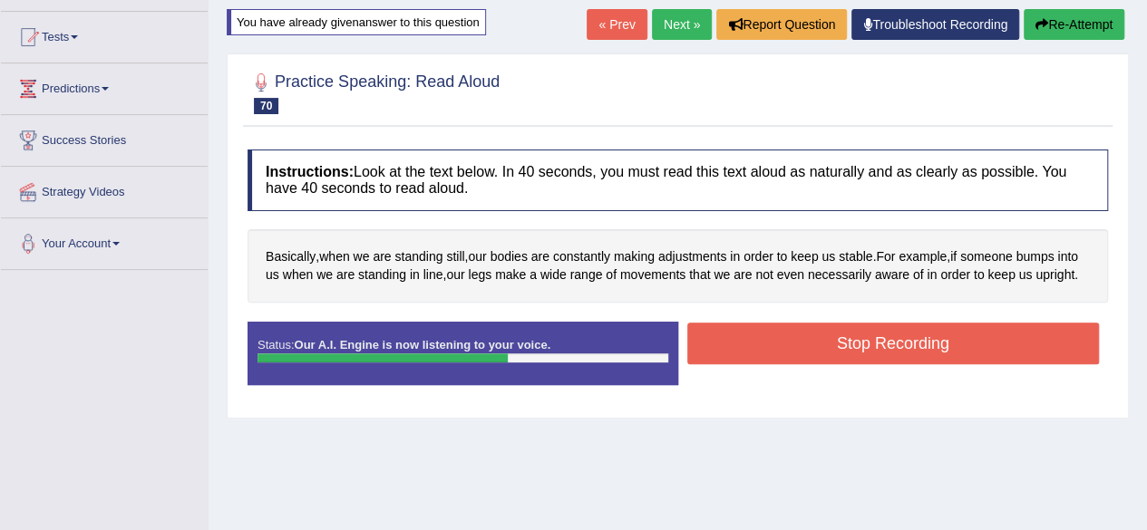
click at [1002, 354] on button "Stop Recording" at bounding box center [893, 344] width 412 height 42
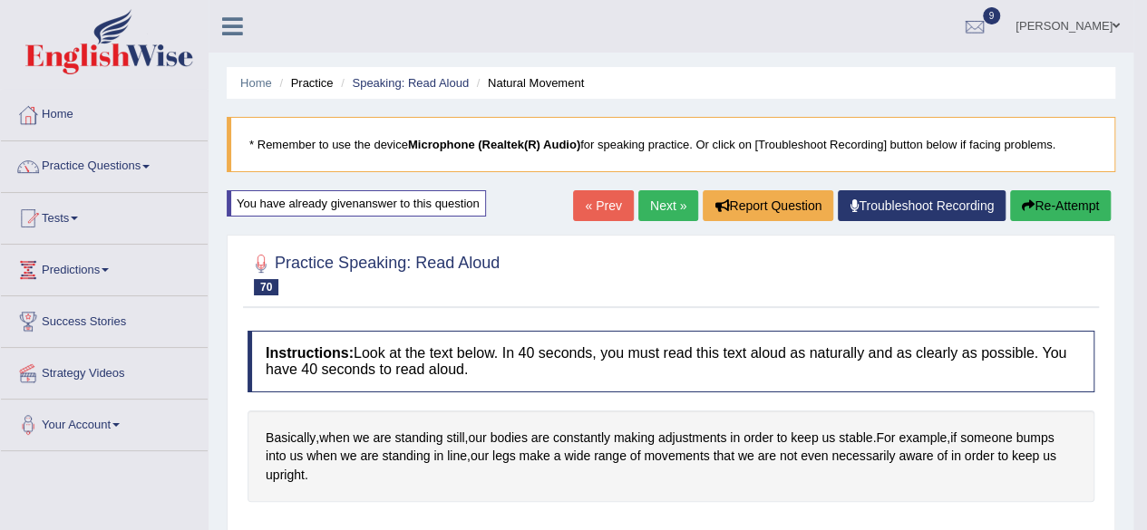
click at [680, 205] on link "Next »" at bounding box center [668, 205] width 60 height 31
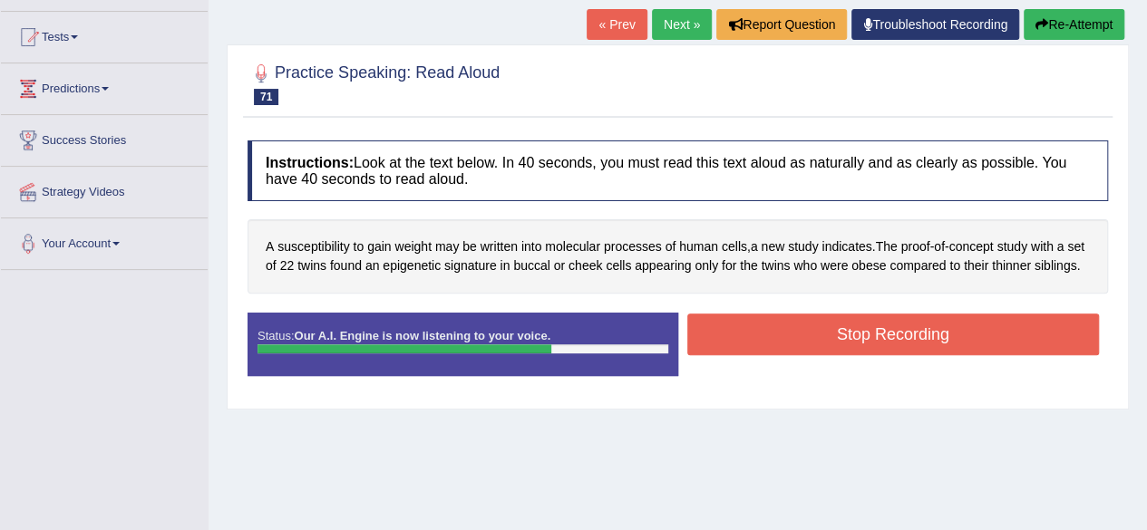
click at [895, 351] on button "Stop Recording" at bounding box center [893, 335] width 412 height 42
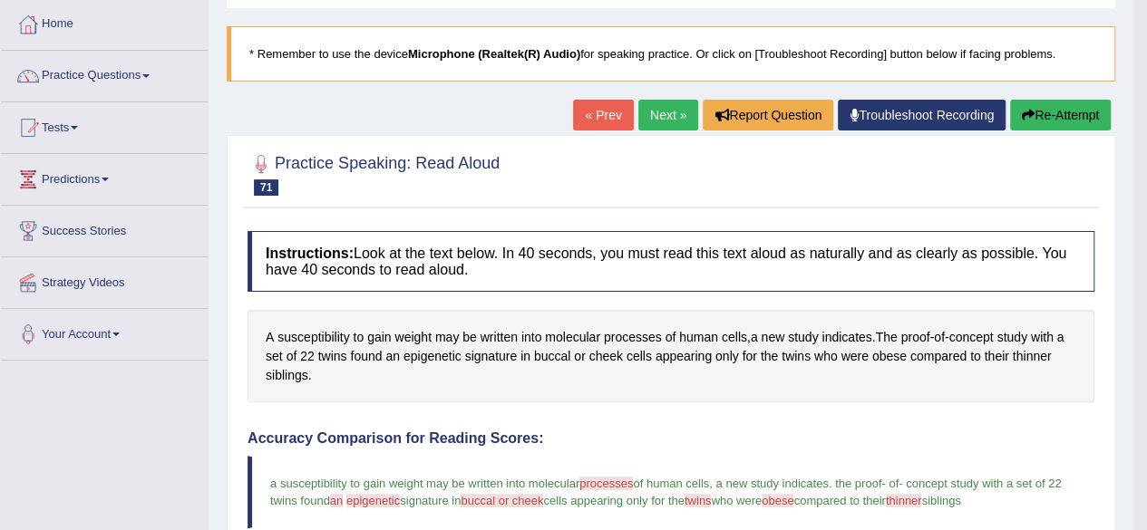
scroll to position [91, 0]
click at [1053, 119] on button "Re-Attempt" at bounding box center [1060, 115] width 101 height 31
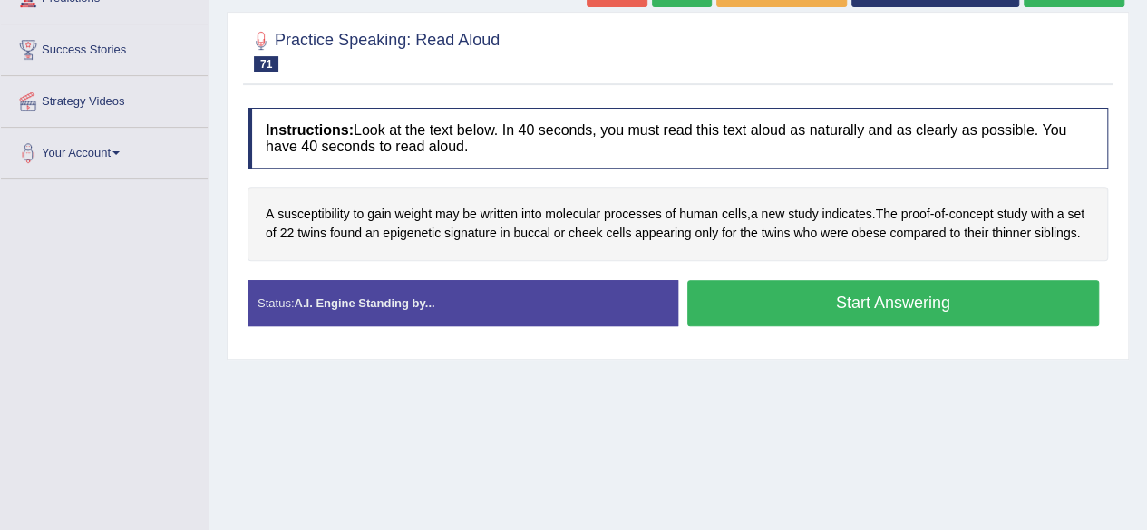
click at [904, 322] on button "Start Answering" at bounding box center [893, 303] width 412 height 46
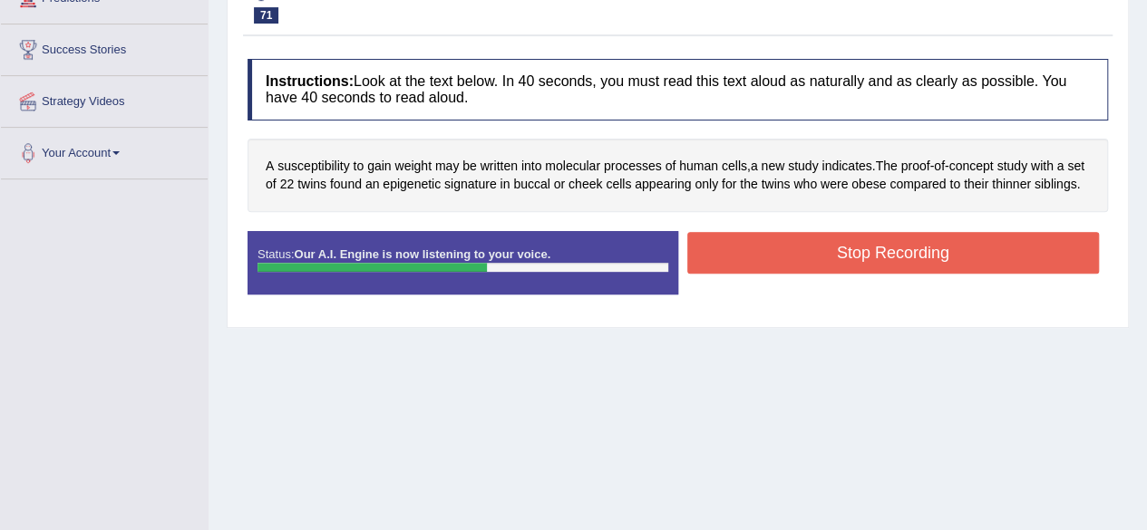
click at [935, 266] on button "Stop Recording" at bounding box center [893, 253] width 412 height 42
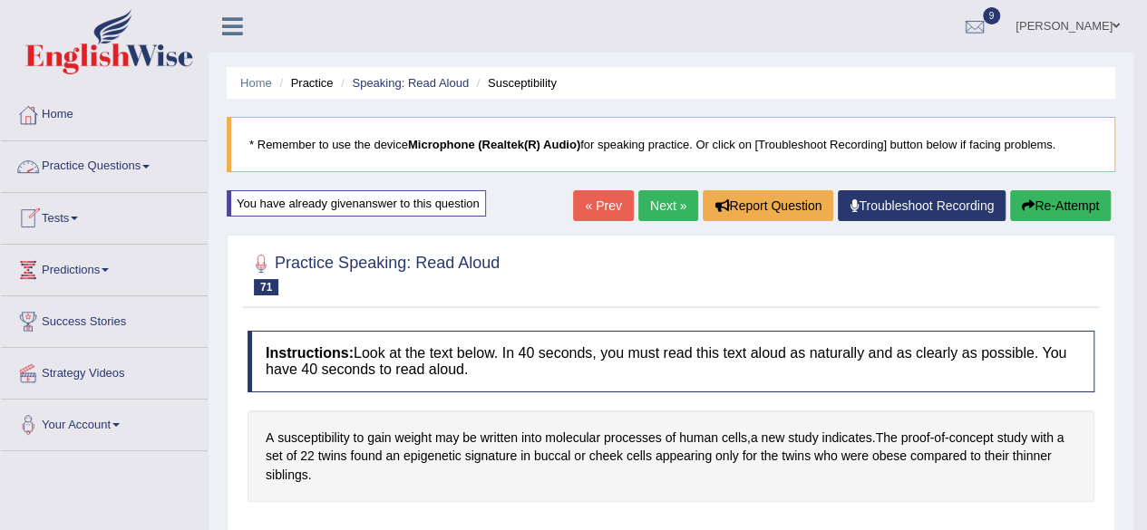
click at [139, 162] on link "Practice Questions" at bounding box center [104, 163] width 207 height 45
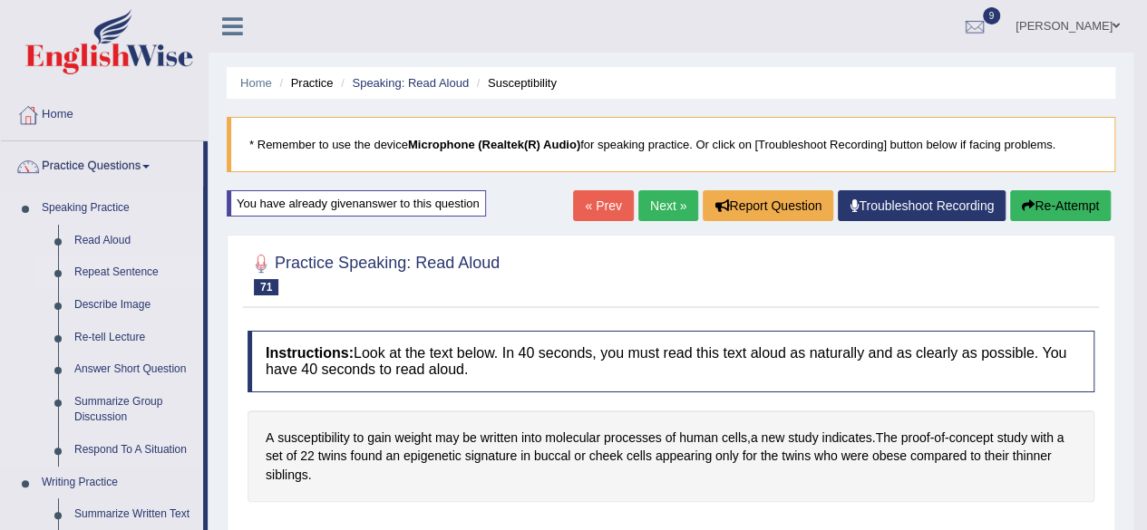
click at [131, 272] on link "Repeat Sentence" at bounding box center [134, 273] width 137 height 33
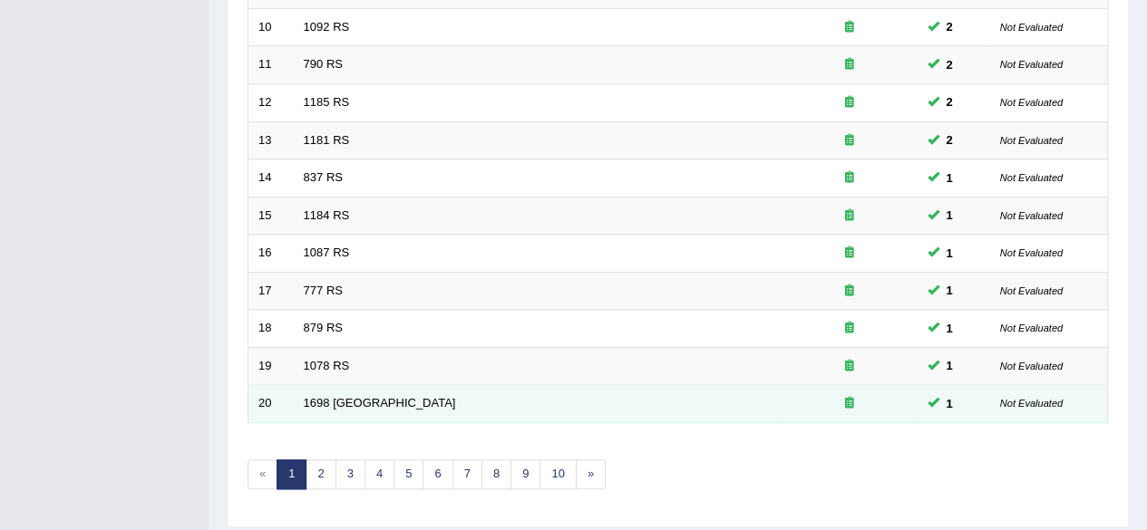
scroll to position [661, 0]
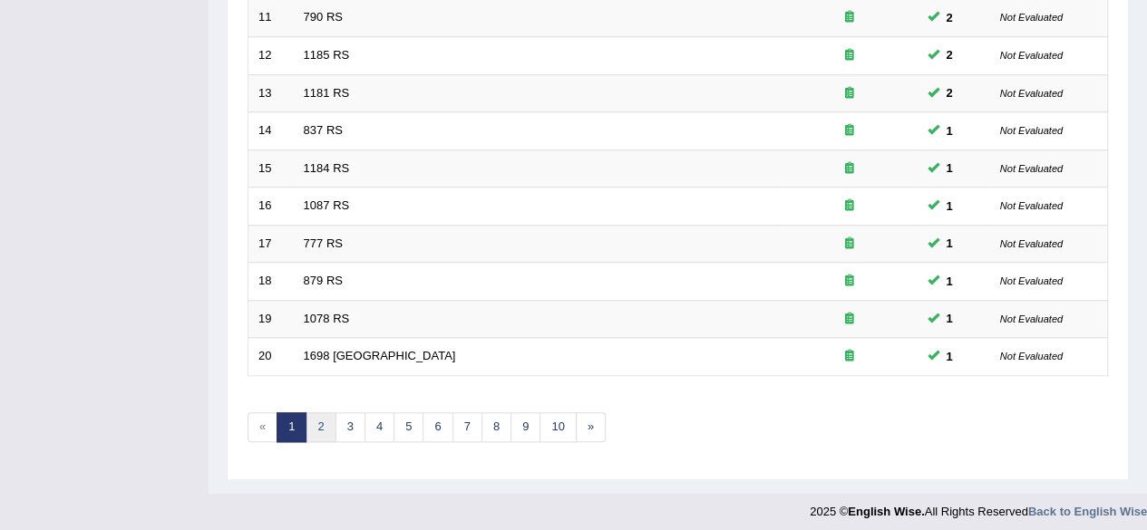
click at [316, 414] on link "2" at bounding box center [320, 427] width 30 height 30
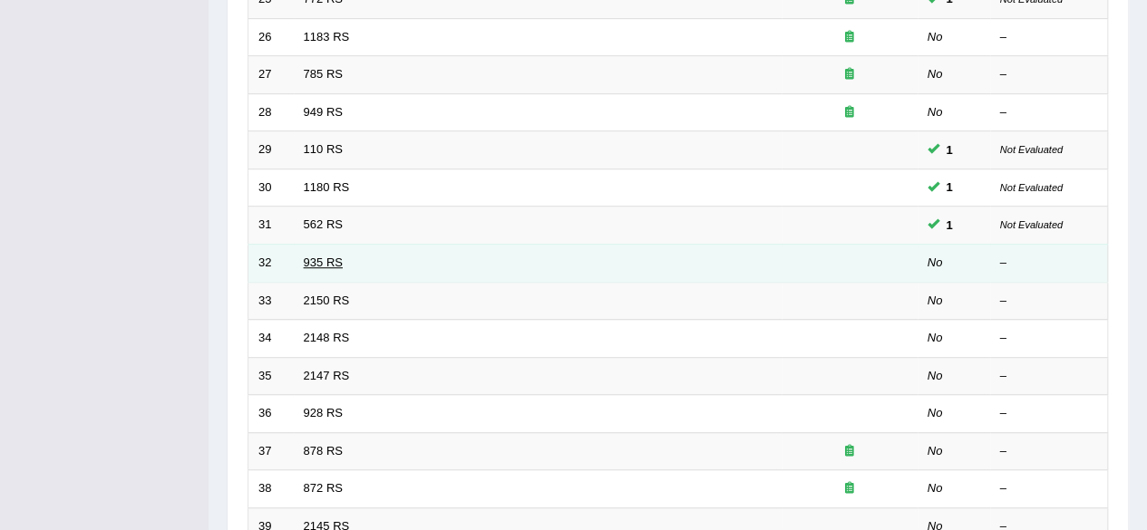
click at [305, 259] on link "935 RS" at bounding box center [323, 263] width 39 height 14
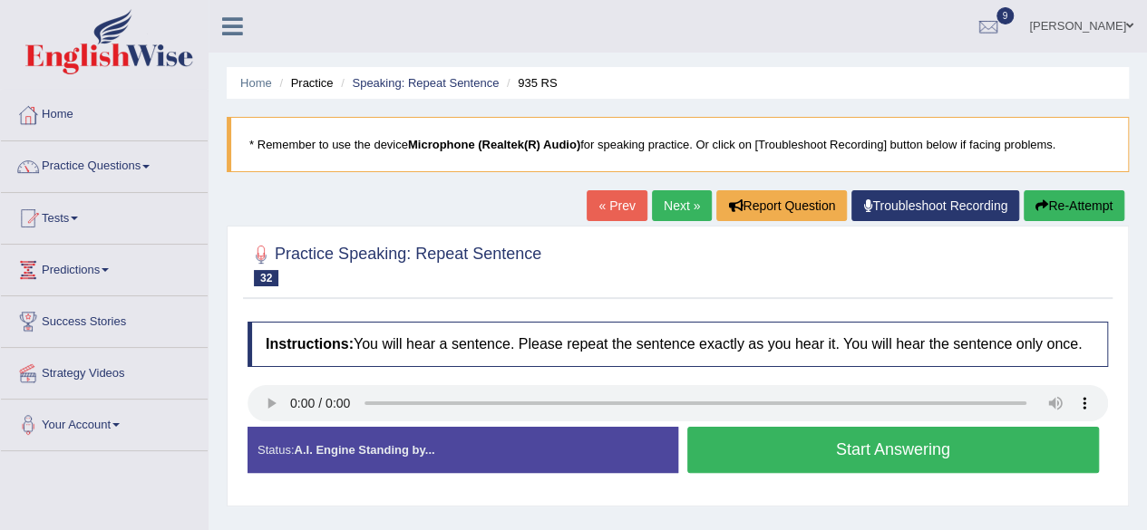
click at [941, 445] on button "Start Answering" at bounding box center [893, 450] width 412 height 46
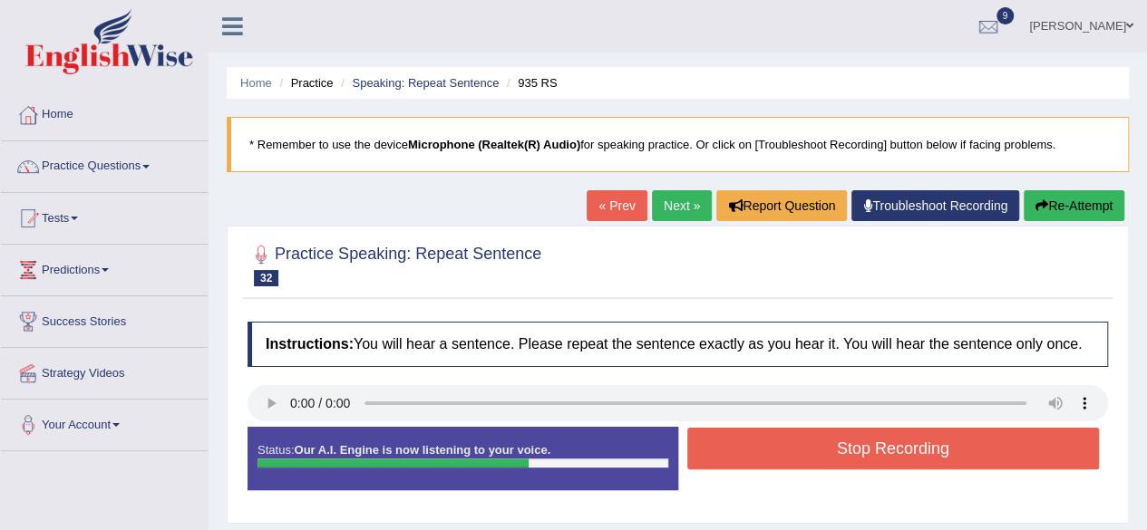
click at [905, 454] on button "Stop Recording" at bounding box center [893, 449] width 412 height 42
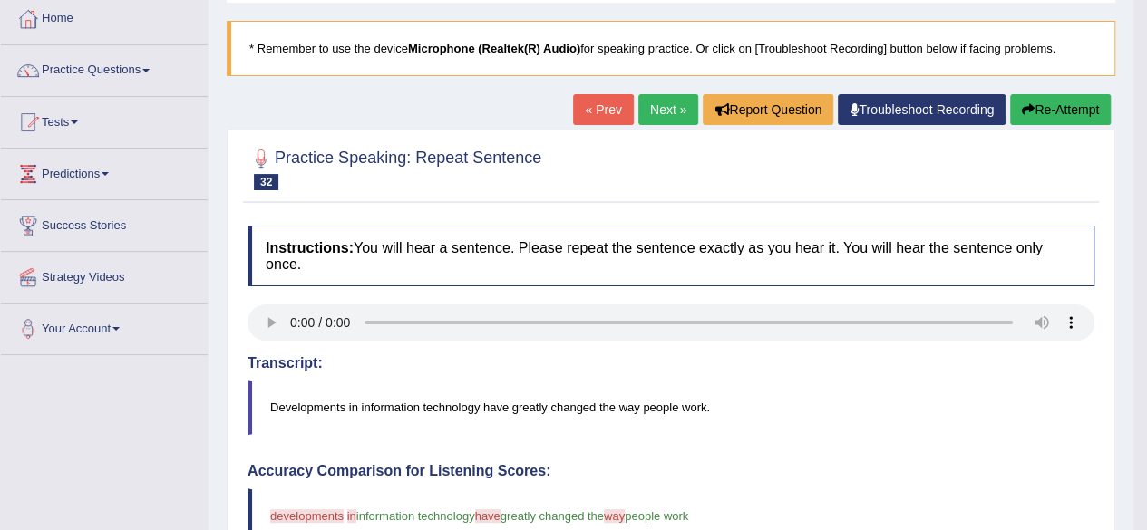
scroll to position [91, 0]
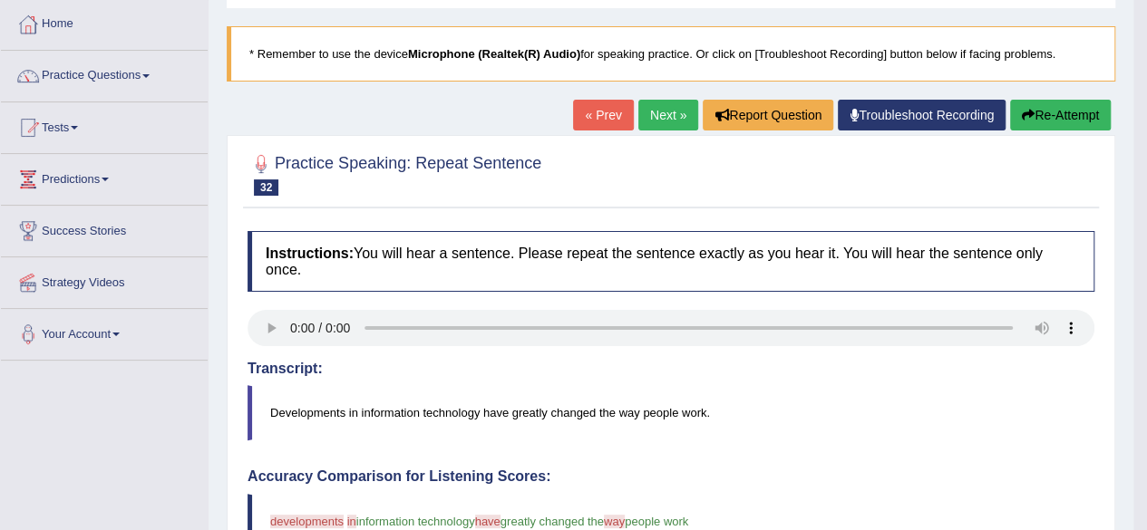
click at [1080, 115] on button "Re-Attempt" at bounding box center [1060, 115] width 101 height 31
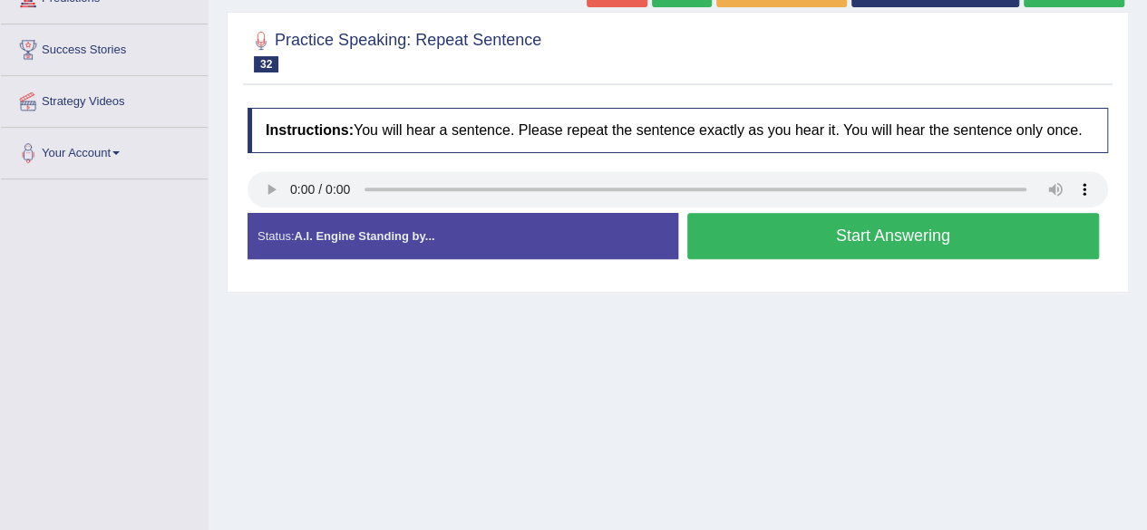
click at [803, 237] on button "Start Answering" at bounding box center [893, 236] width 412 height 46
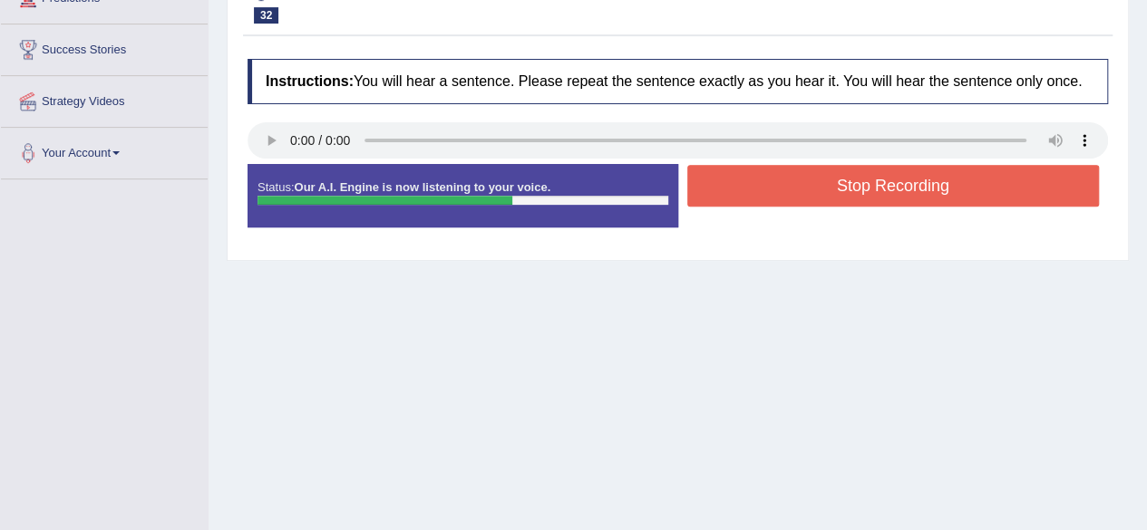
click at [806, 192] on button "Stop Recording" at bounding box center [893, 186] width 412 height 42
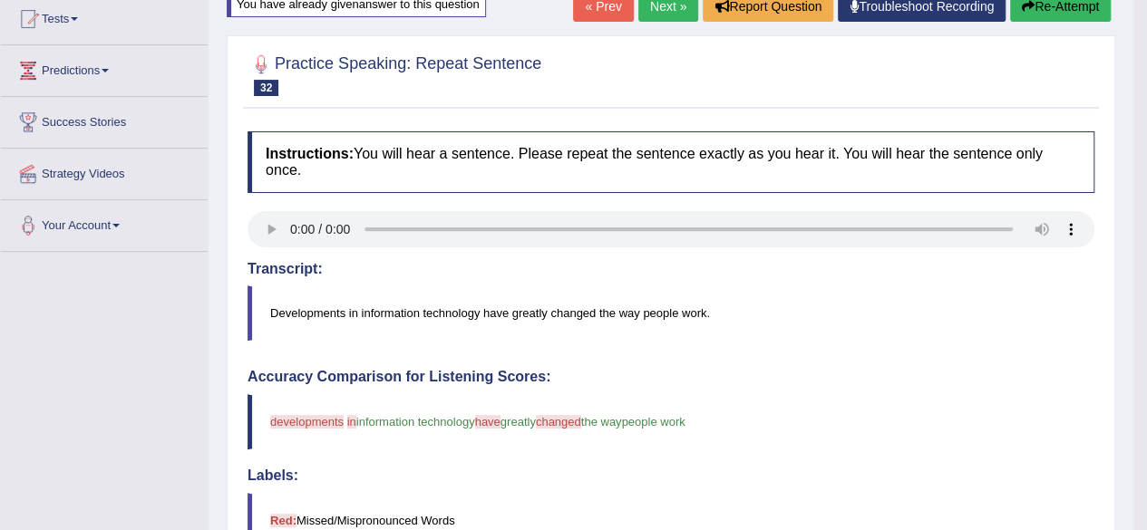
scroll to position [91, 0]
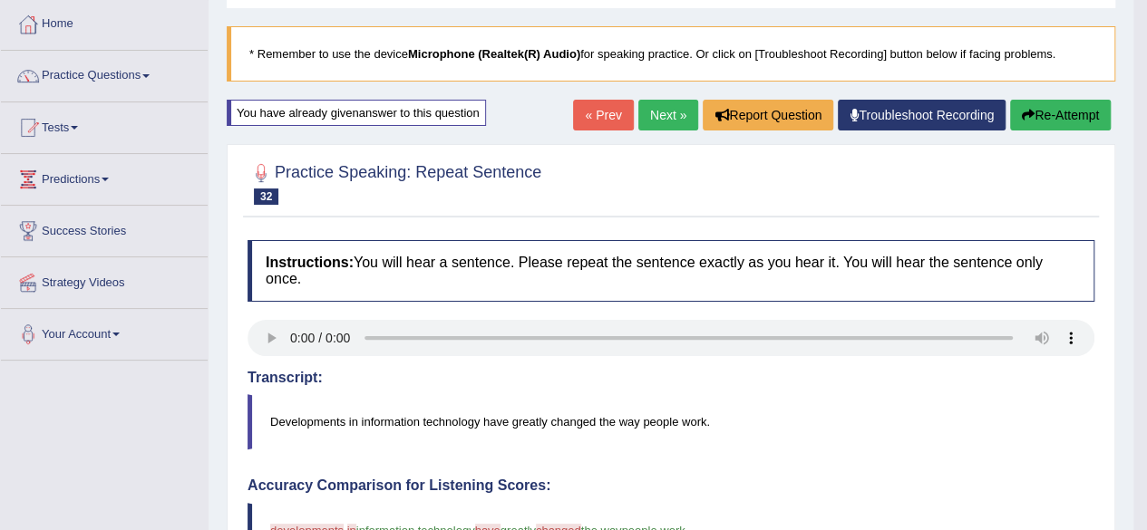
click at [664, 112] on link "Next »" at bounding box center [668, 115] width 60 height 31
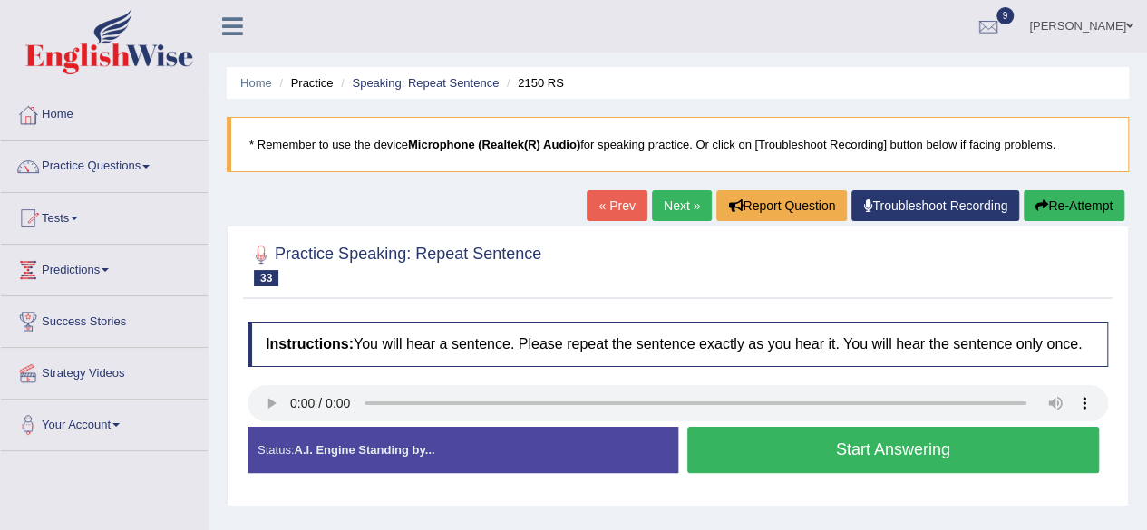
click at [832, 446] on button "Start Answering" at bounding box center [893, 450] width 412 height 46
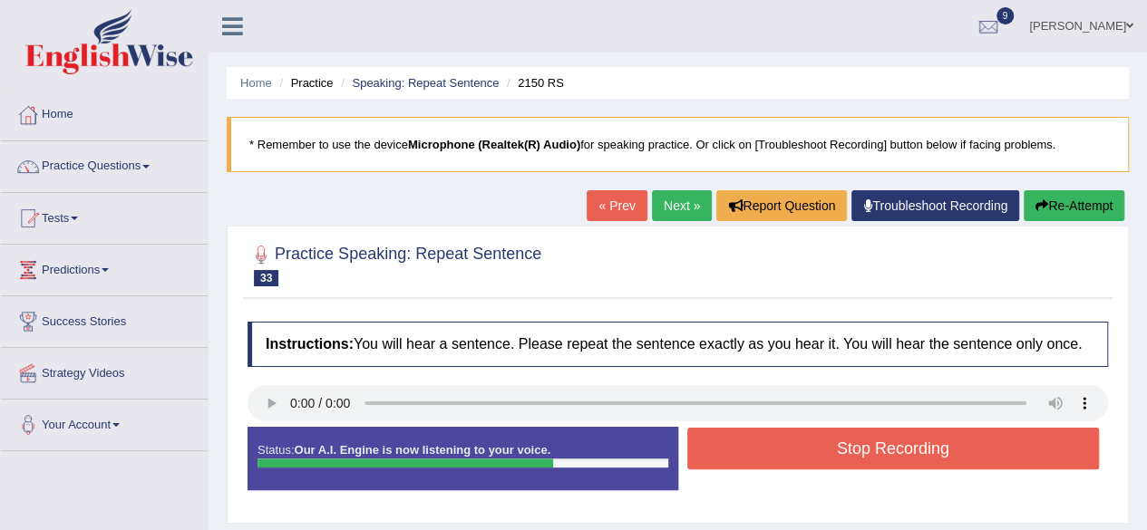
click at [793, 438] on button "Stop Recording" at bounding box center [893, 449] width 412 height 42
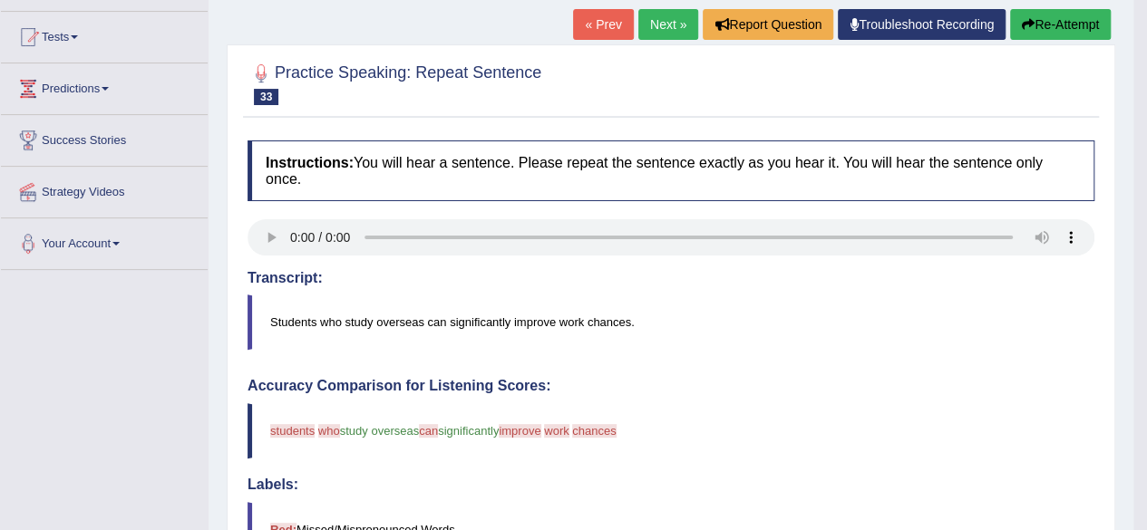
scroll to position [91, 0]
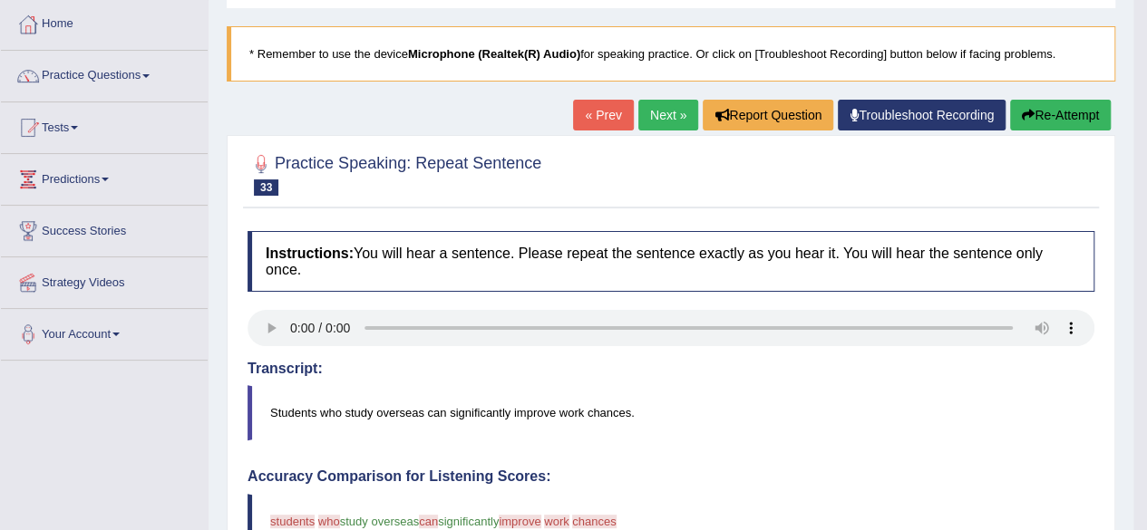
drag, startPoint x: 652, startPoint y: 114, endPoint x: 631, endPoint y: 157, distance: 47.4
click at [653, 116] on link "Next »" at bounding box center [668, 115] width 60 height 31
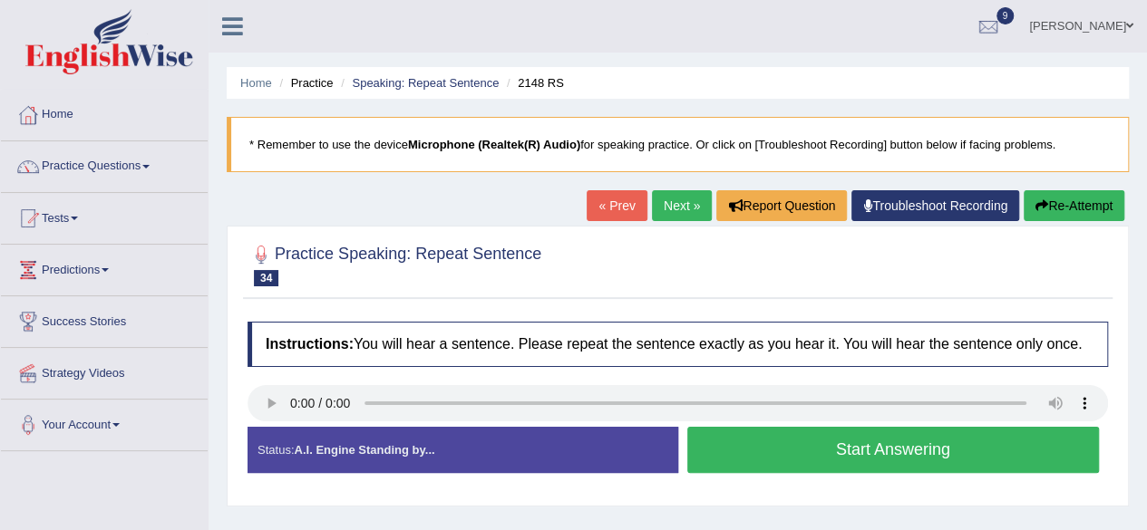
click at [787, 433] on button "Start Answering" at bounding box center [893, 450] width 412 height 46
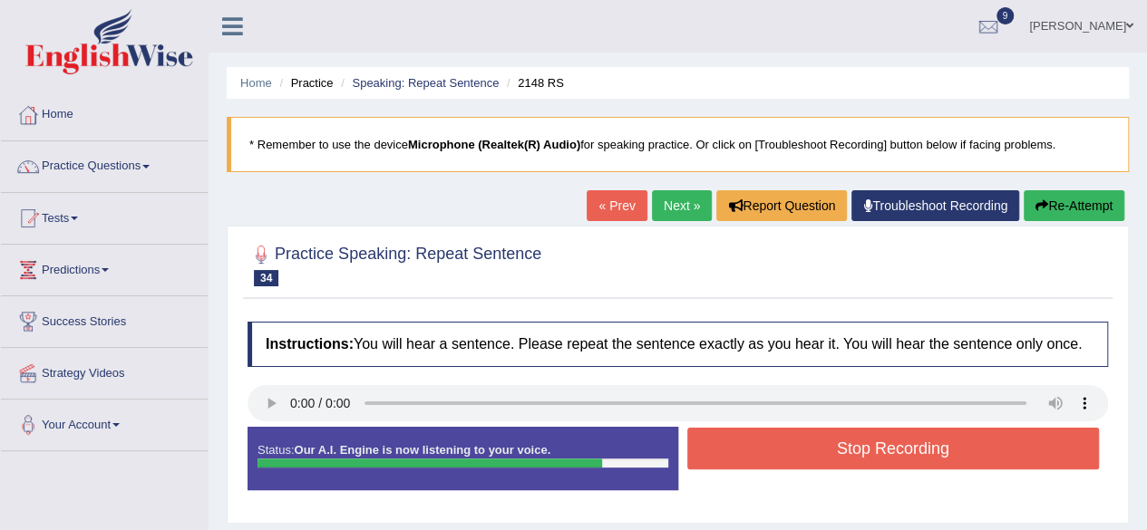
click at [741, 441] on button "Stop Recording" at bounding box center [893, 449] width 412 height 42
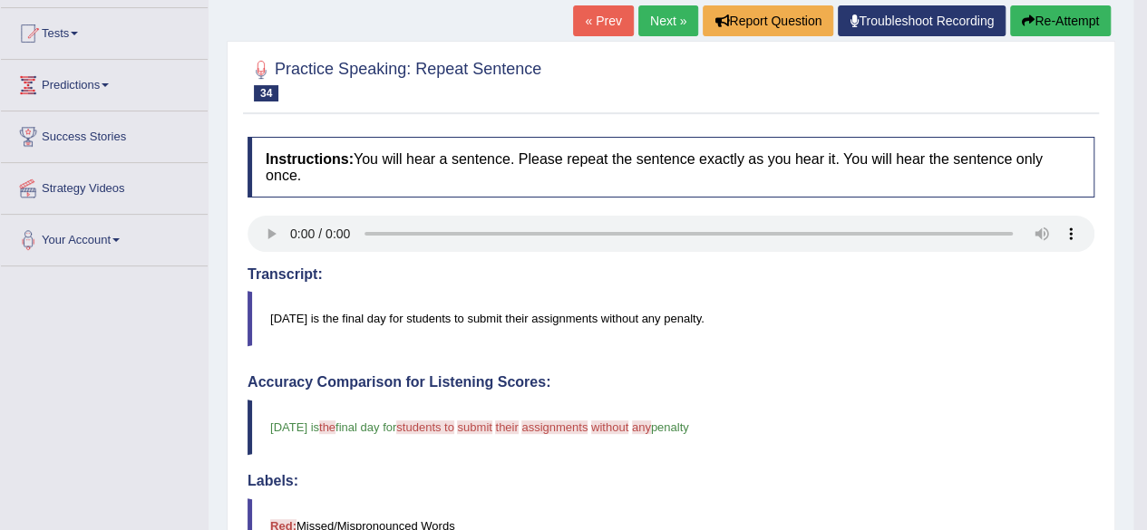
scroll to position [181, 0]
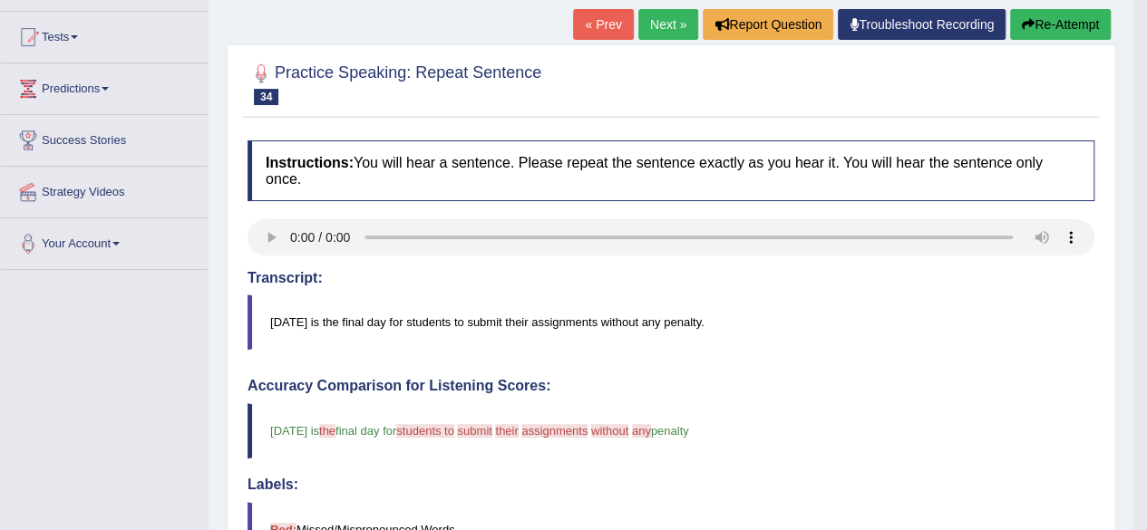
click at [1076, 14] on button "Re-Attempt" at bounding box center [1060, 24] width 101 height 31
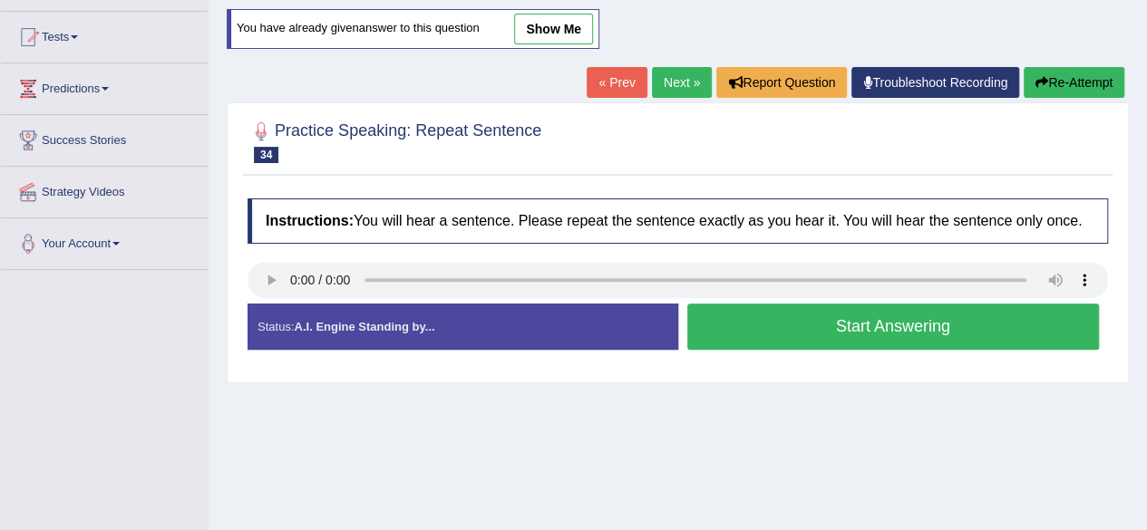
click at [847, 324] on button "Start Answering" at bounding box center [893, 327] width 412 height 46
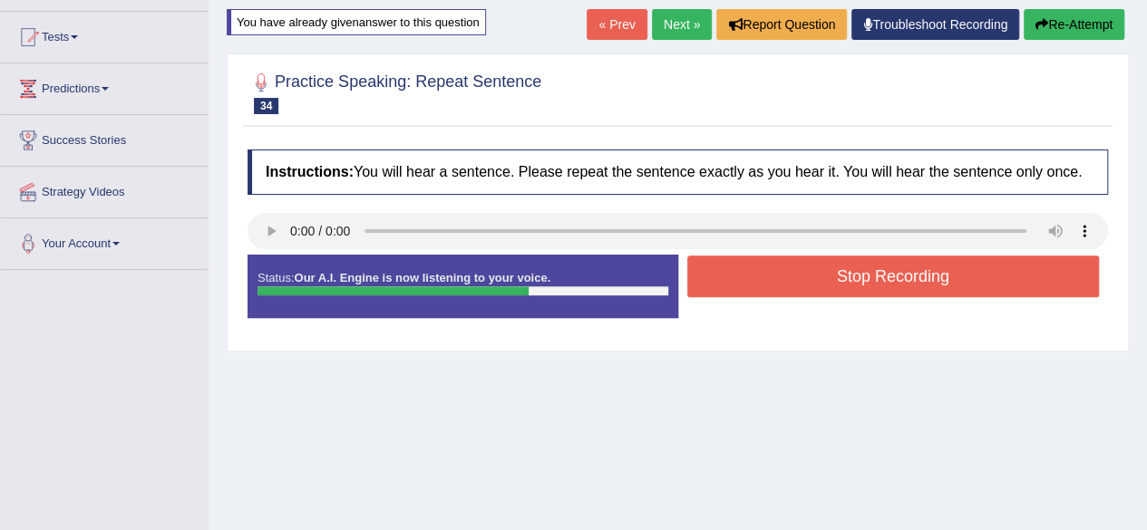
drag, startPoint x: 856, startPoint y: 276, endPoint x: 857, endPoint y: 286, distance: 10.0
click at [857, 285] on button "Stop Recording" at bounding box center [893, 277] width 412 height 42
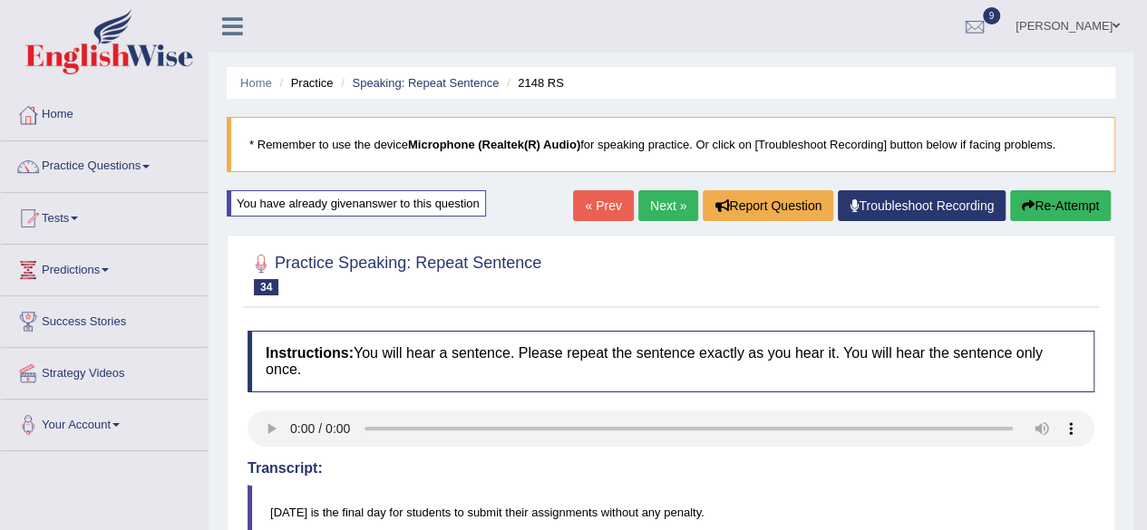
click at [661, 199] on link "Next »" at bounding box center [668, 205] width 60 height 31
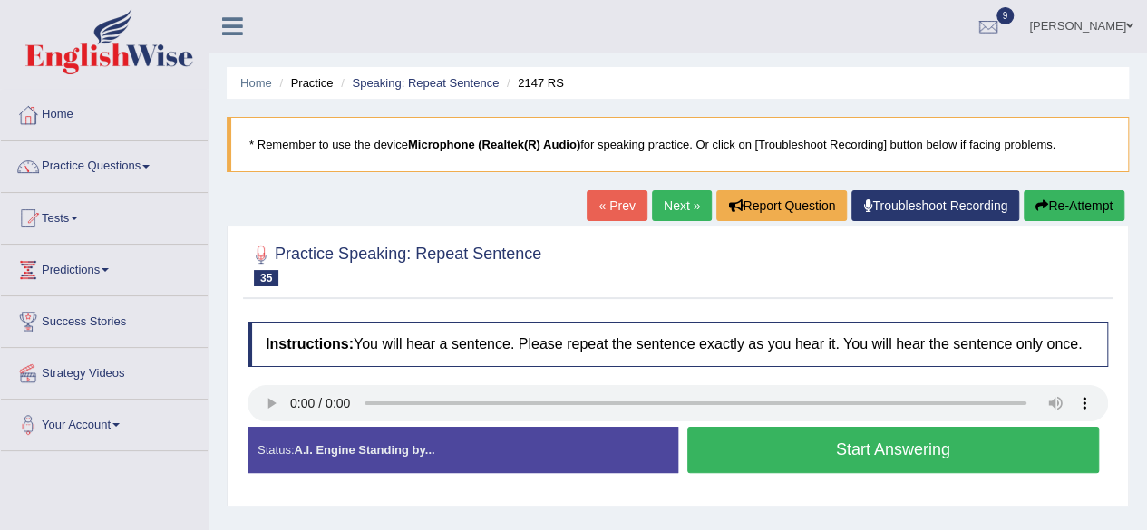
click at [794, 443] on button "Start Answering" at bounding box center [893, 450] width 412 height 46
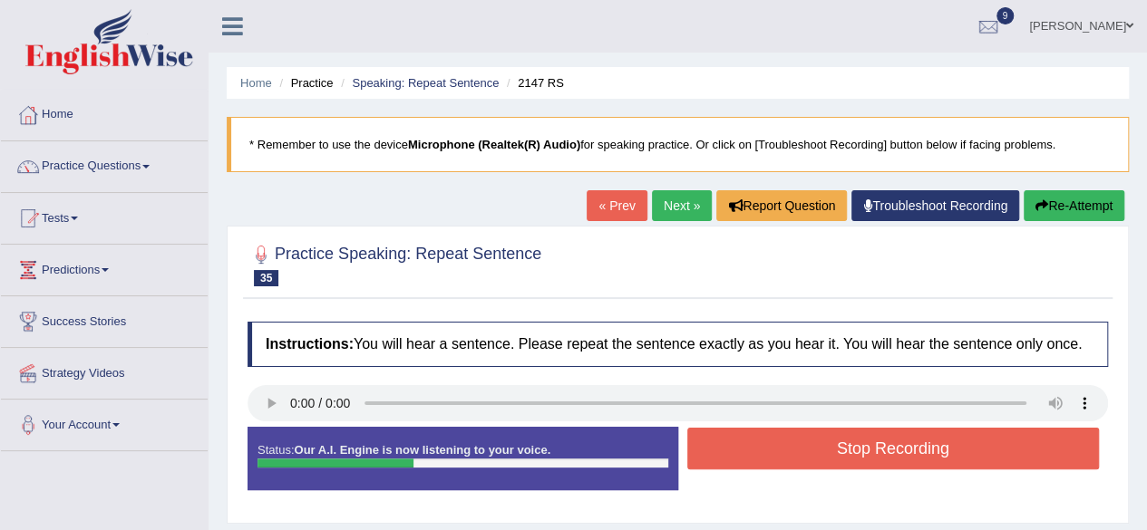
click at [787, 434] on button "Stop Recording" at bounding box center [893, 449] width 412 height 42
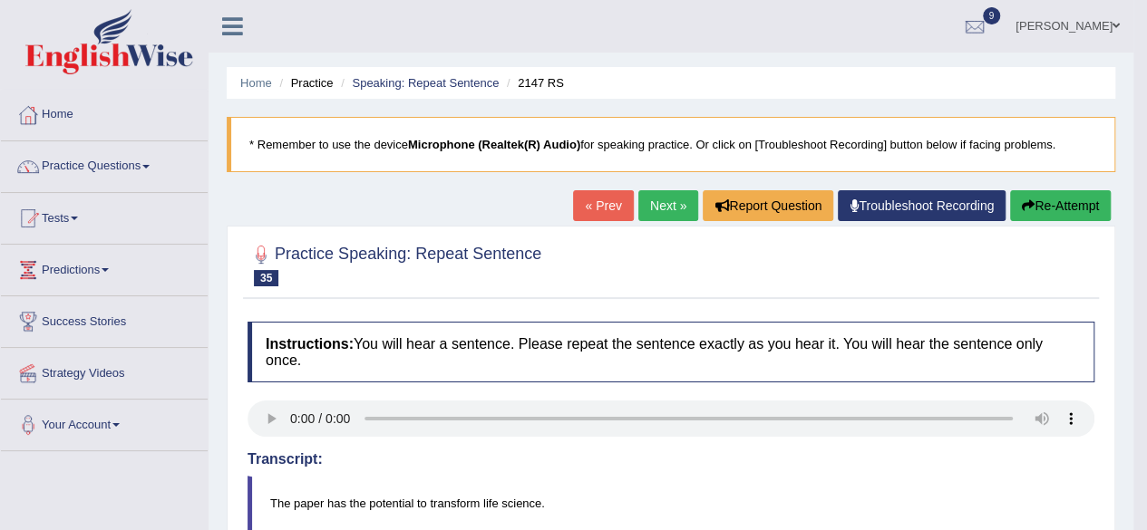
click at [677, 200] on link "Next »" at bounding box center [668, 205] width 60 height 31
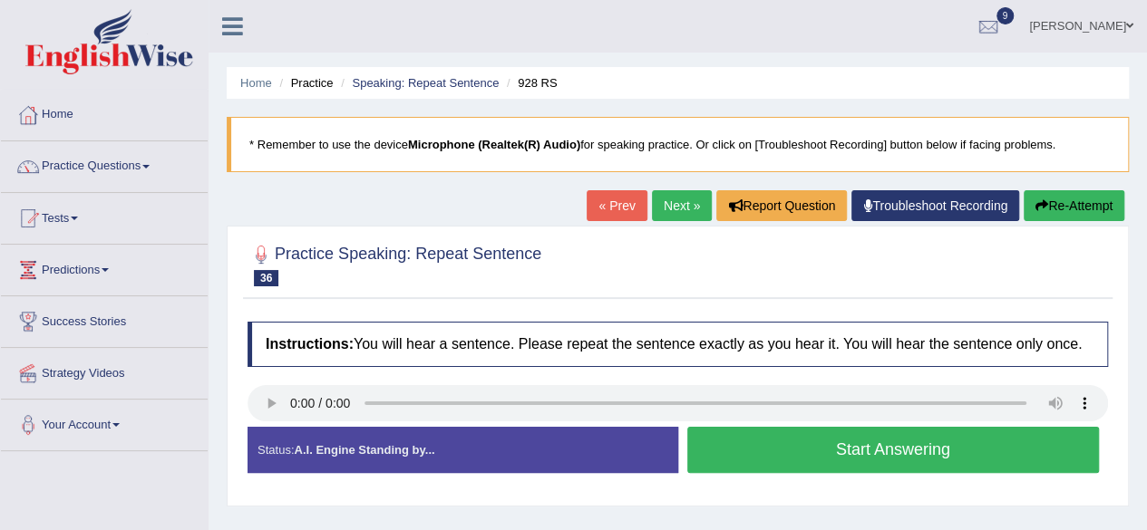
click at [761, 445] on button "Start Answering" at bounding box center [893, 450] width 412 height 46
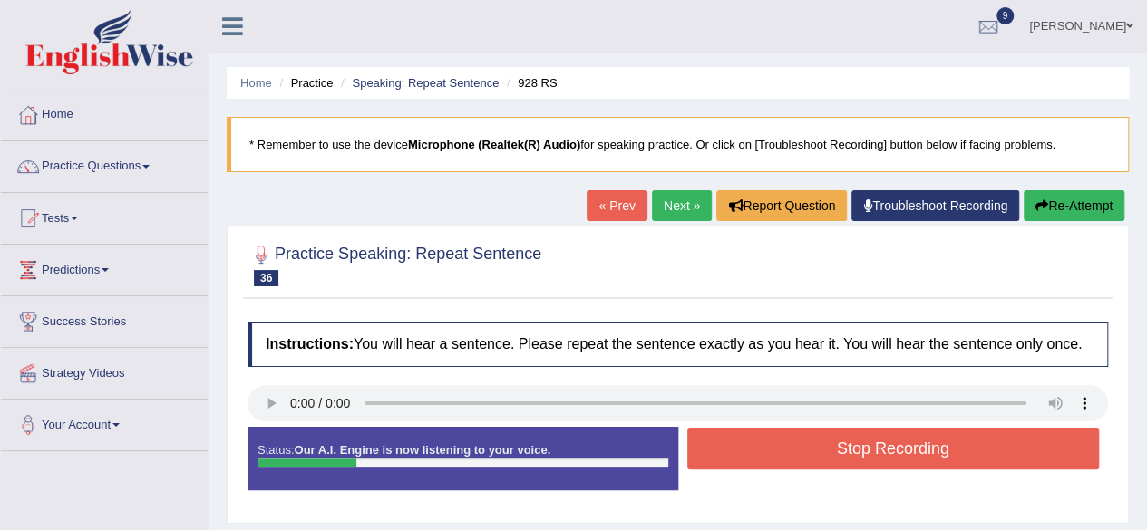
click at [761, 445] on button "Stop Recording" at bounding box center [893, 449] width 412 height 42
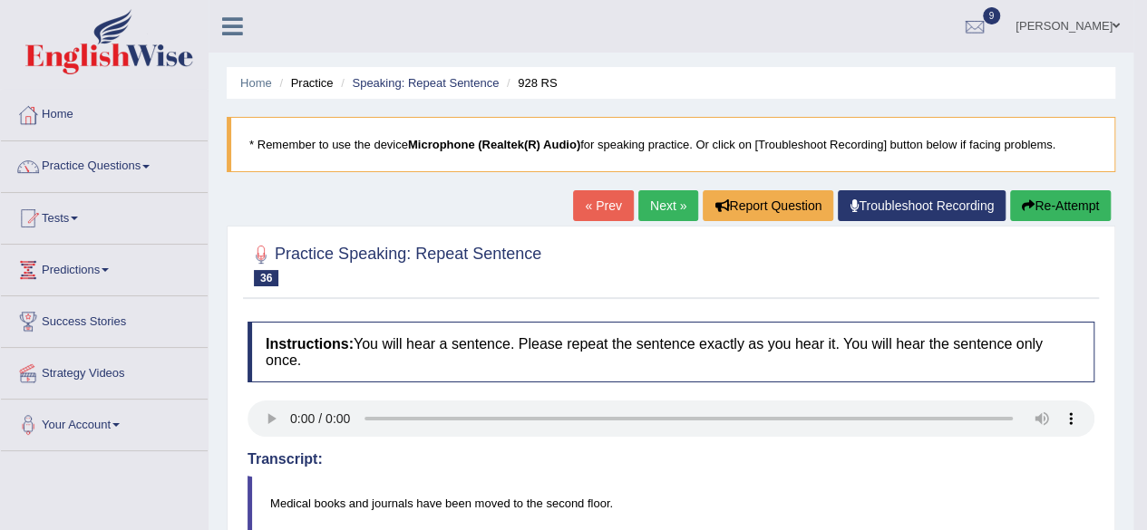
click at [653, 199] on link "Next »" at bounding box center [668, 205] width 60 height 31
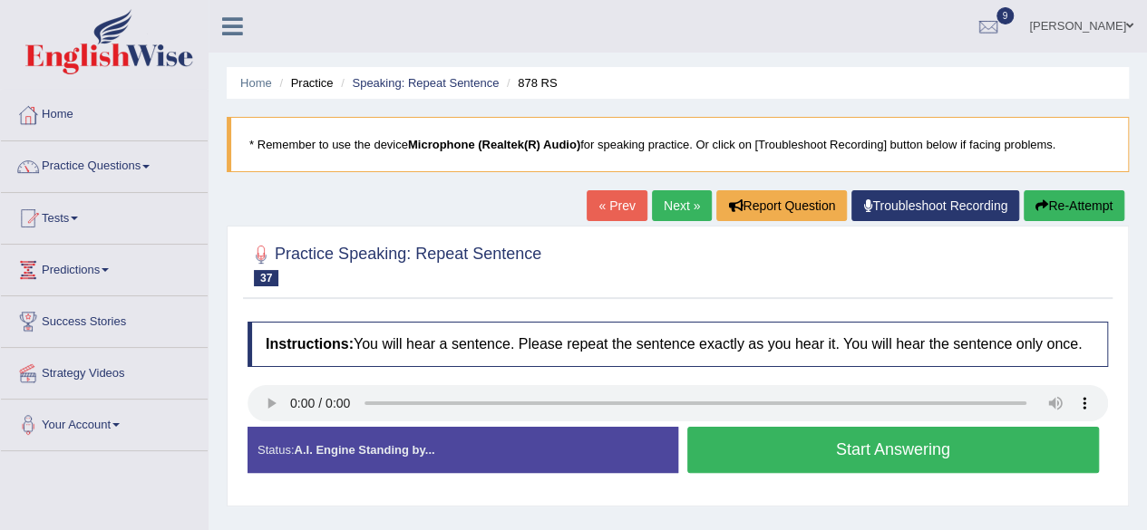
click at [799, 446] on button "Start Answering" at bounding box center [893, 450] width 412 height 46
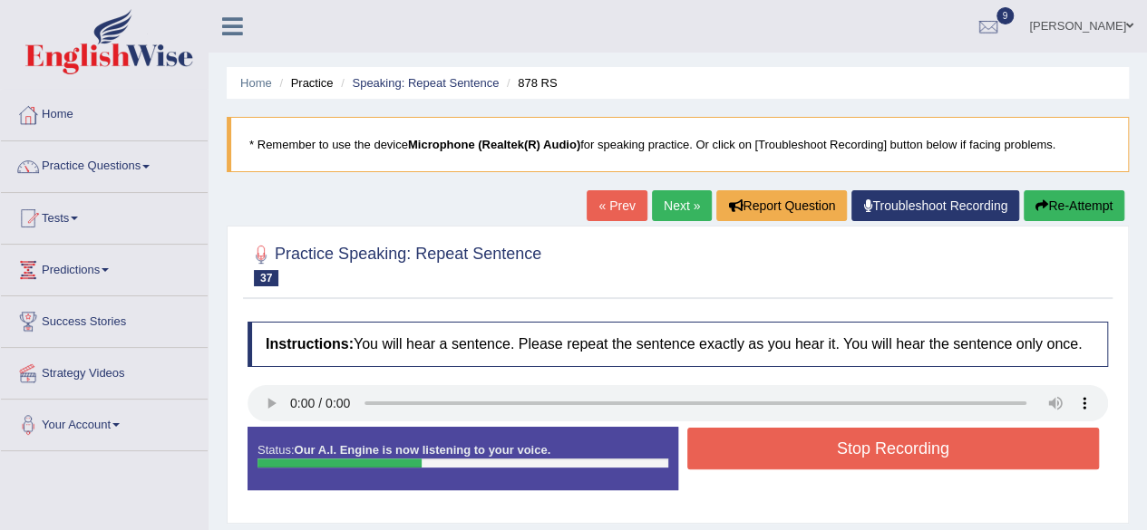
drag, startPoint x: 797, startPoint y: 449, endPoint x: 801, endPoint y: 458, distance: 10.1
click at [803, 458] on button "Stop Recording" at bounding box center [893, 449] width 412 height 42
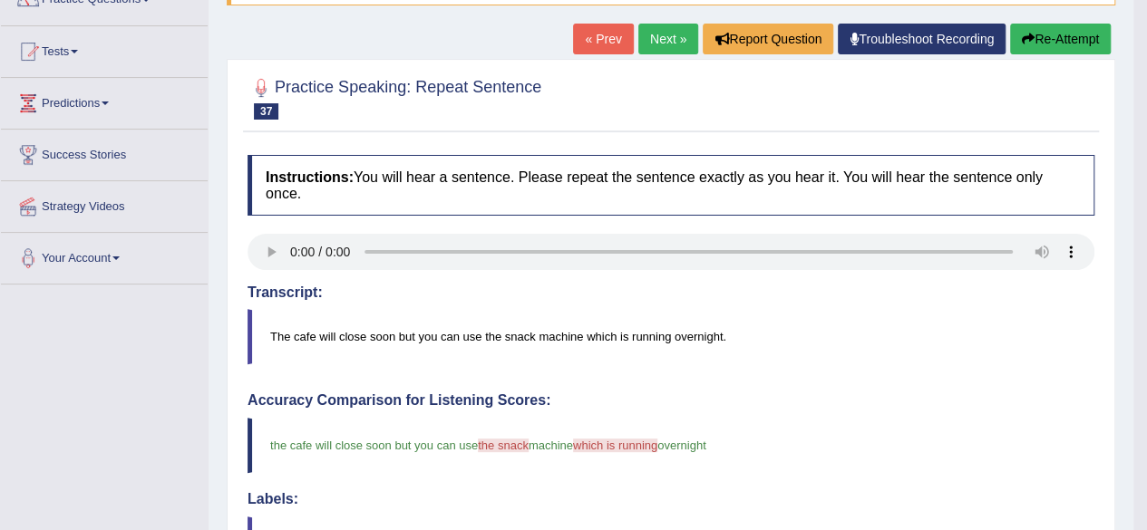
scroll to position [161, 0]
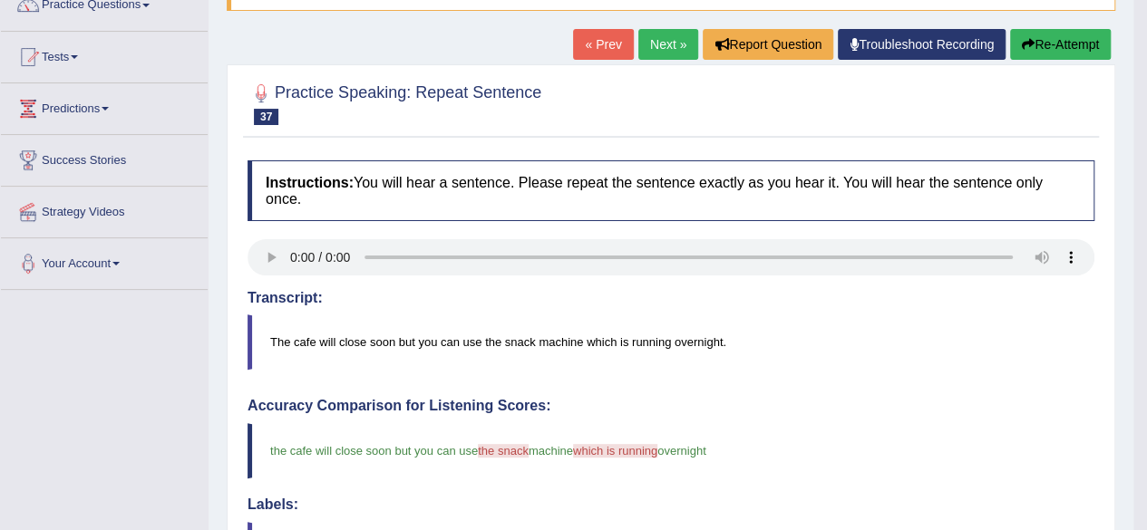
click at [659, 43] on link "Next »" at bounding box center [668, 44] width 60 height 31
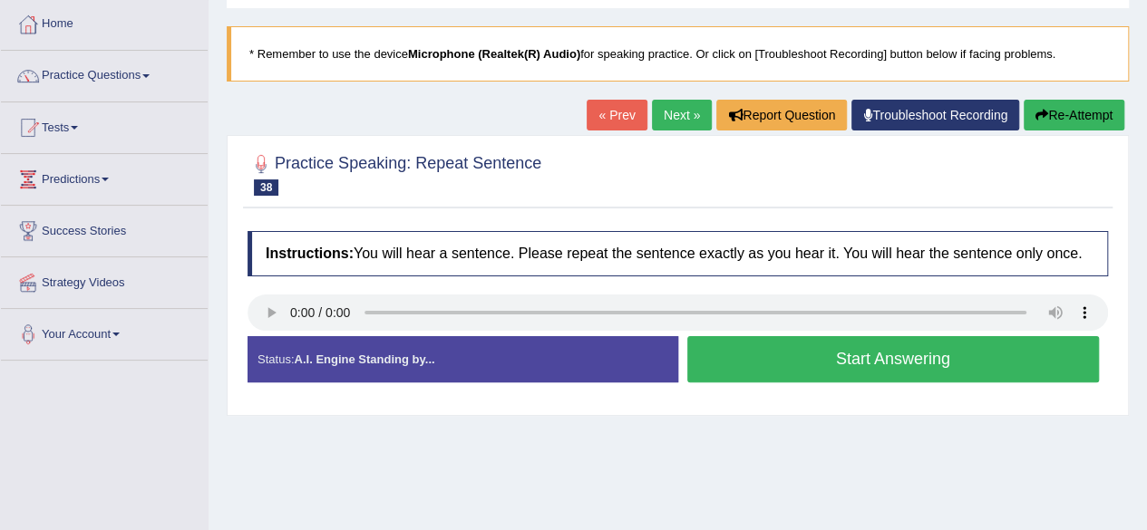
scroll to position [91, 0]
click at [729, 349] on button "Start Answering" at bounding box center [893, 359] width 412 height 46
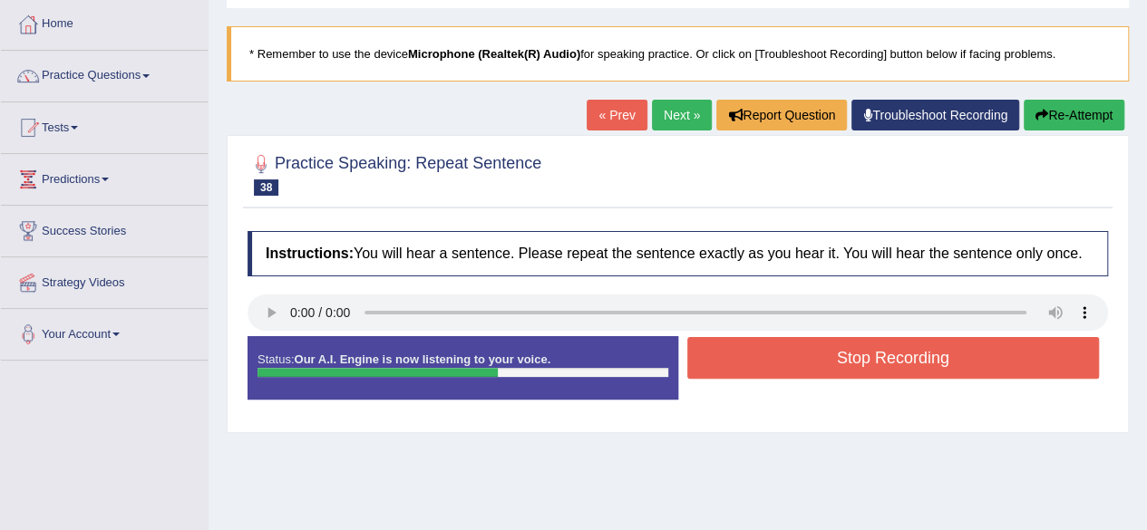
click at [735, 337] on button "Stop Recording" at bounding box center [893, 358] width 412 height 42
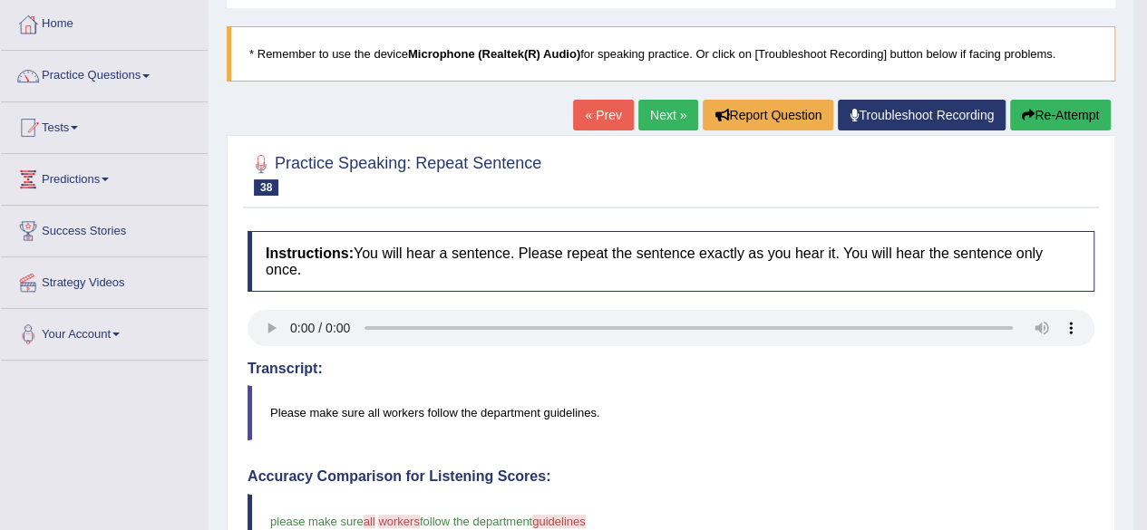
click at [1071, 105] on button "Re-Attempt" at bounding box center [1060, 115] width 101 height 31
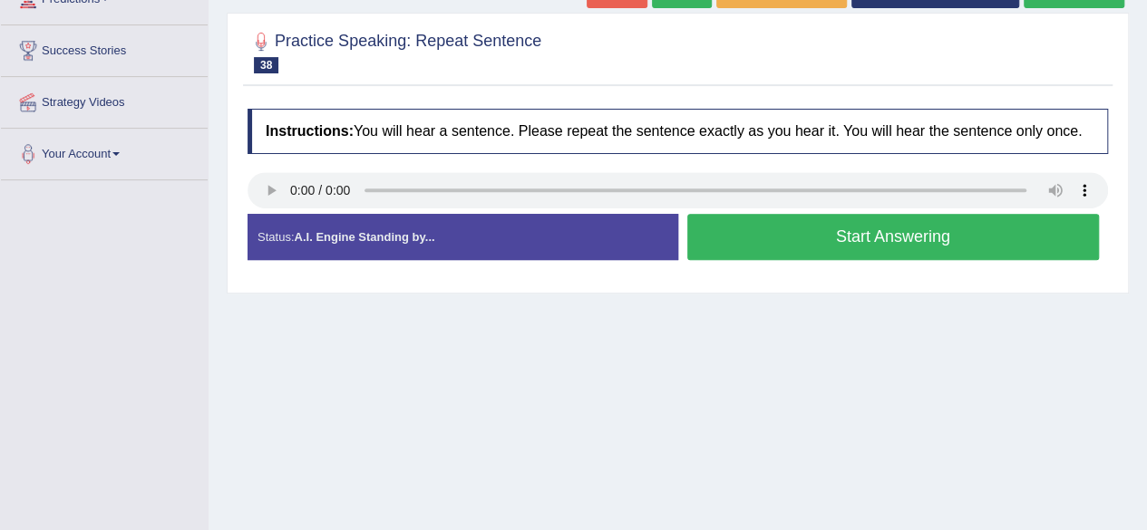
scroll to position [272, 0]
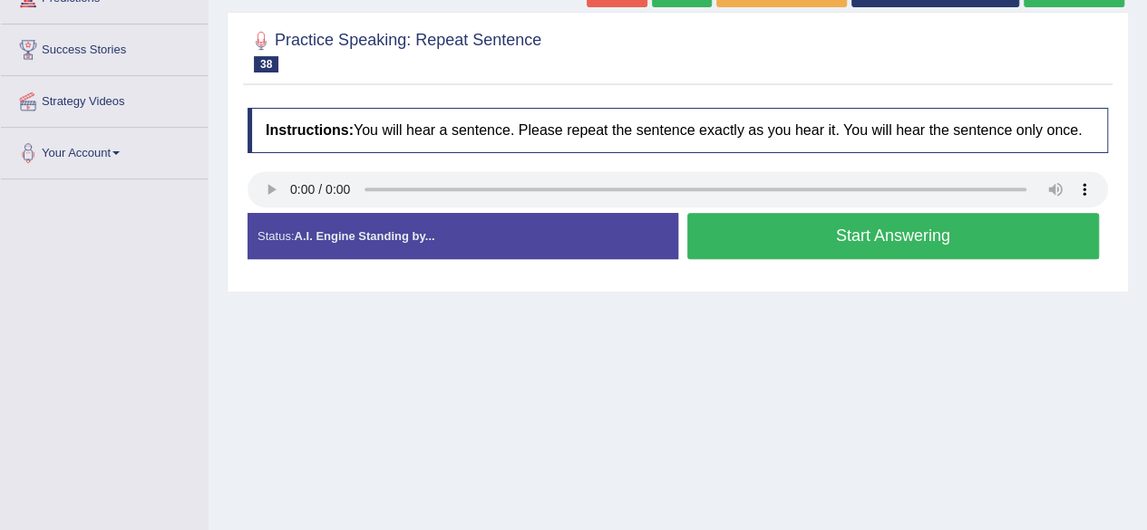
click at [745, 240] on button "Start Answering" at bounding box center [893, 236] width 412 height 46
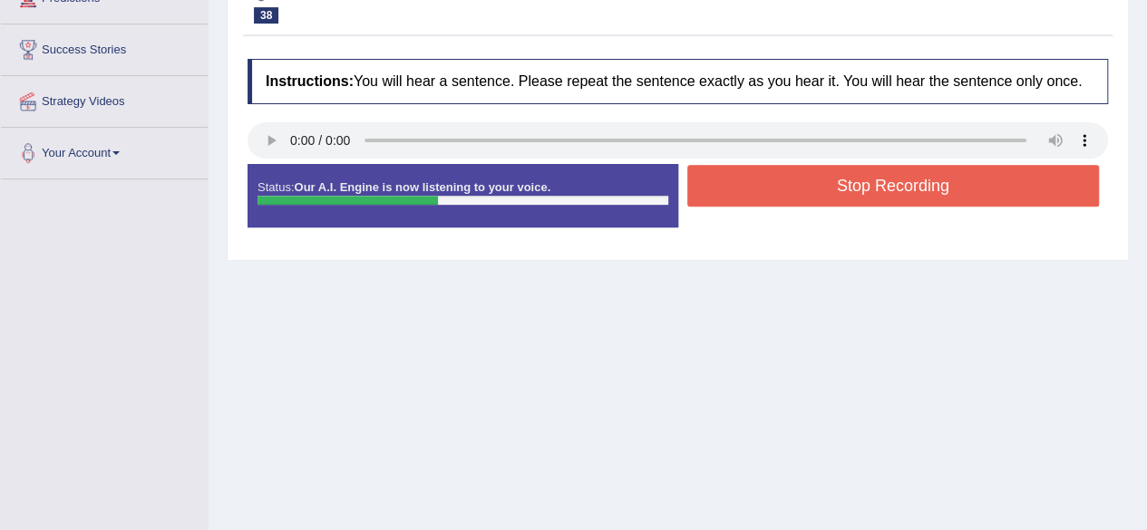
drag, startPoint x: 798, startPoint y: 189, endPoint x: 806, endPoint y: 197, distance: 11.5
click at [806, 197] on button "Stop Recording" at bounding box center [893, 186] width 412 height 42
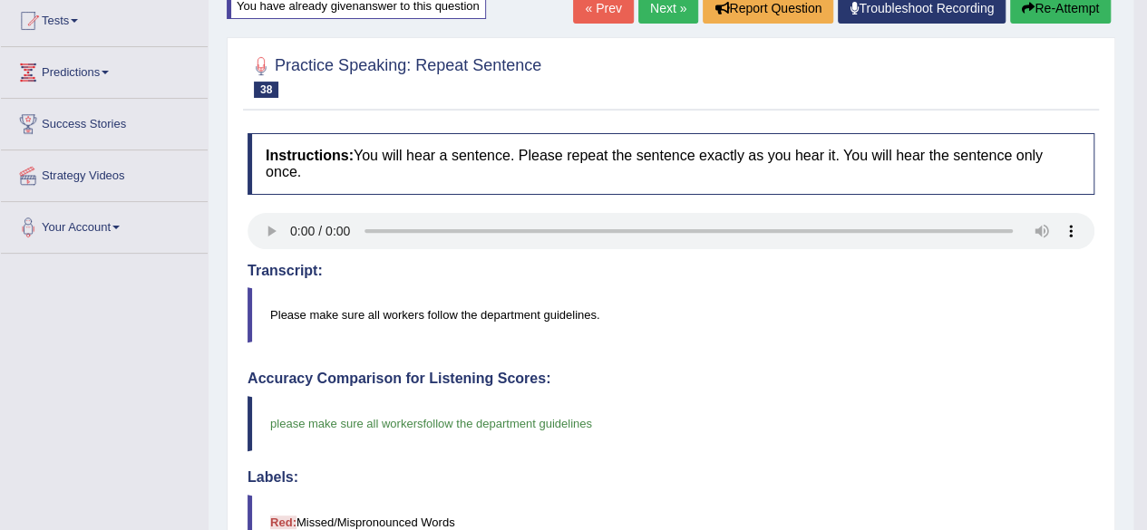
scroll to position [181, 0]
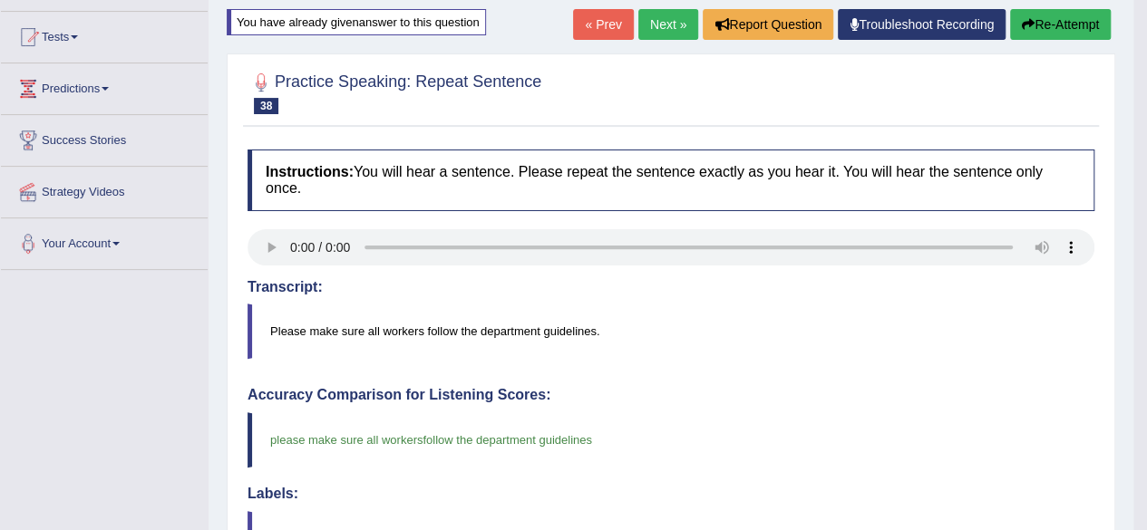
click at [660, 28] on link "Next »" at bounding box center [668, 24] width 60 height 31
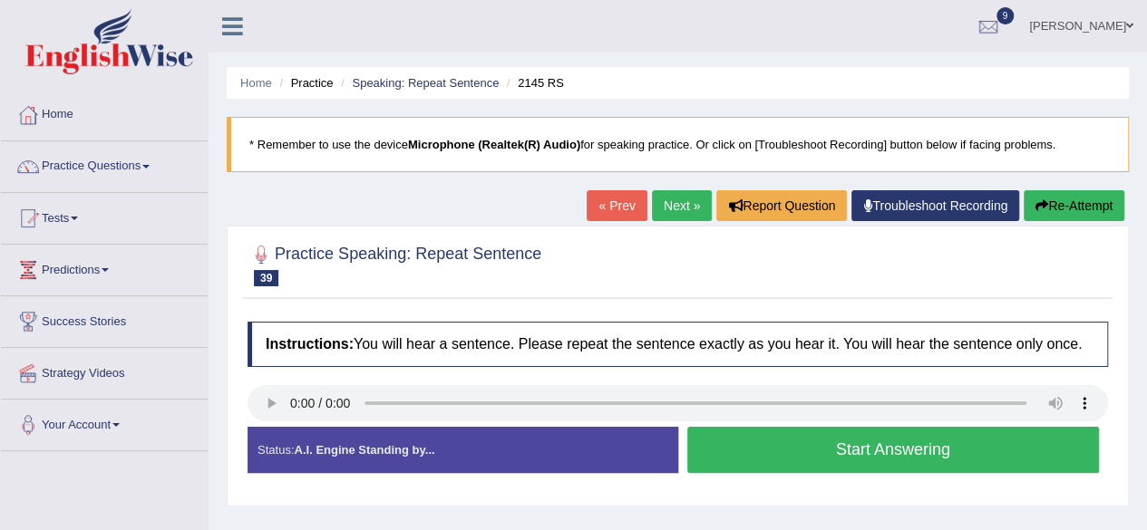
click at [892, 449] on button "Start Answering" at bounding box center [893, 450] width 412 height 46
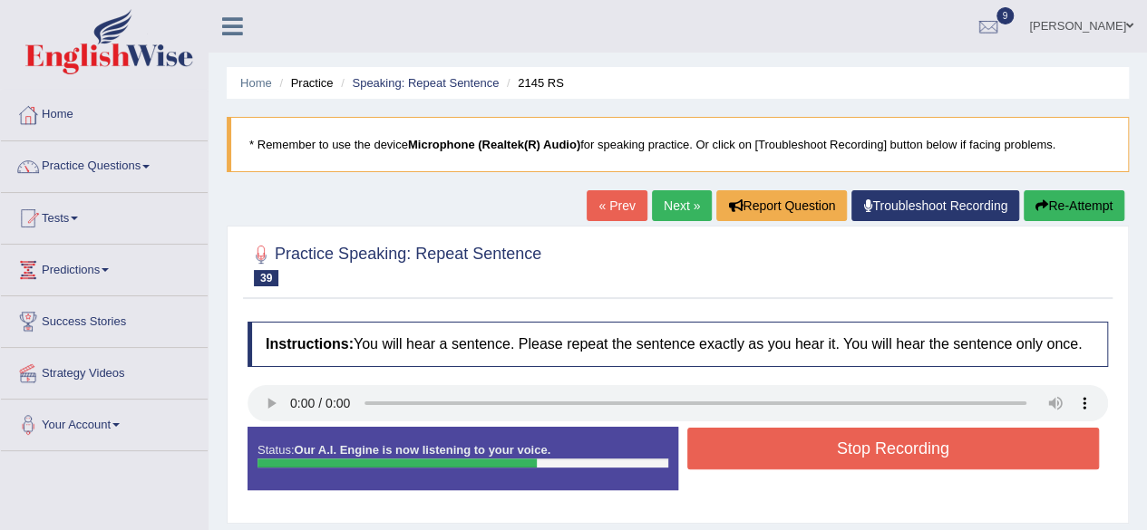
click at [898, 436] on button "Stop Recording" at bounding box center [893, 449] width 412 height 42
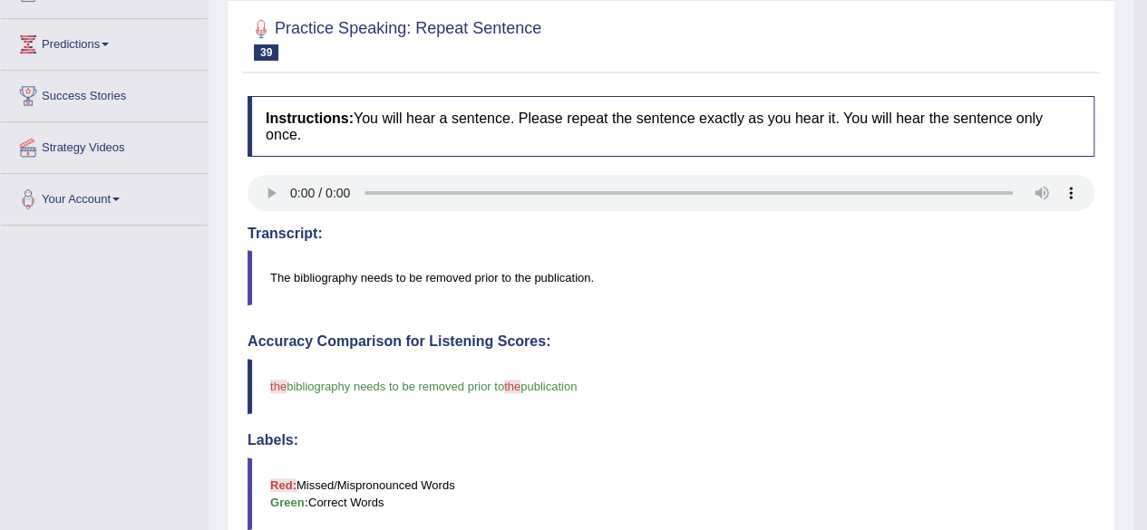
scroll to position [91, 0]
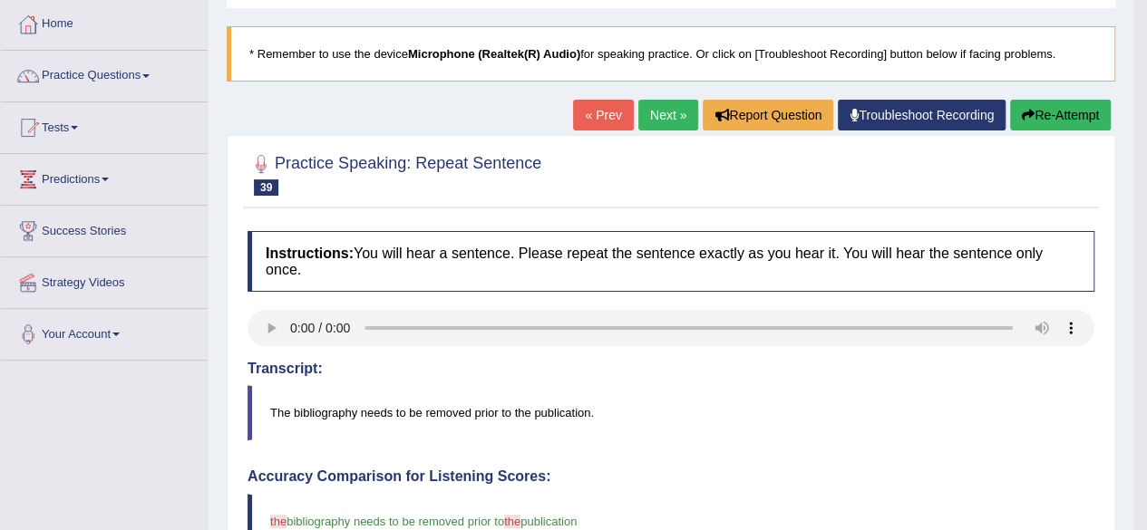
click at [1058, 115] on button "Re-Attempt" at bounding box center [1060, 115] width 101 height 31
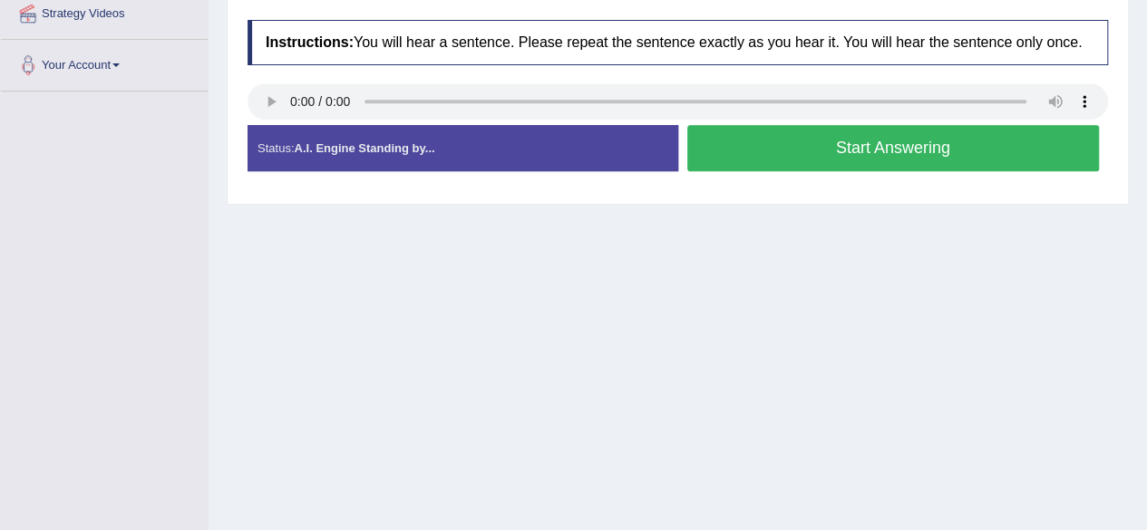
scroll to position [363, 0]
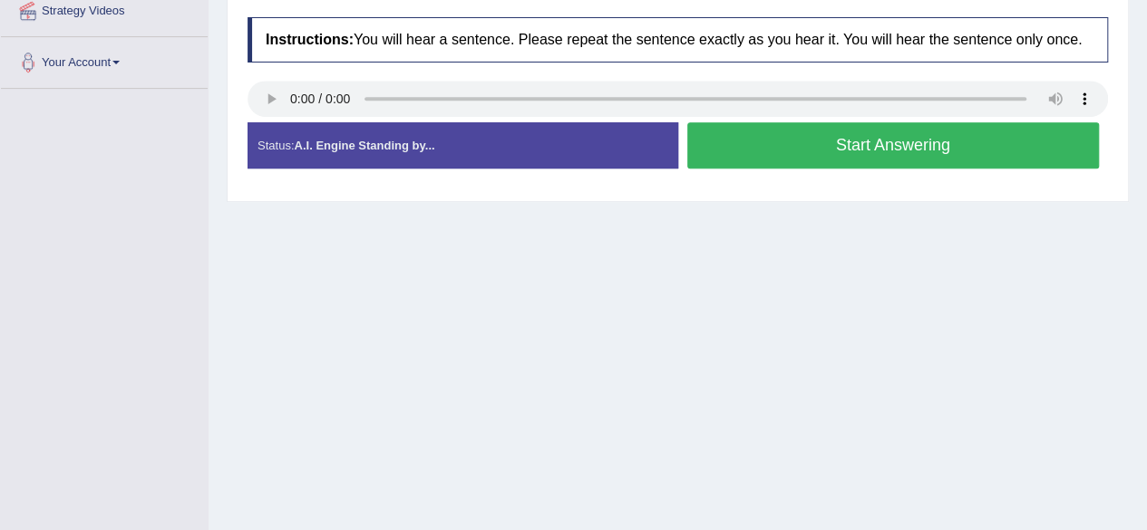
click at [740, 141] on button "Start Answering" at bounding box center [893, 145] width 412 height 46
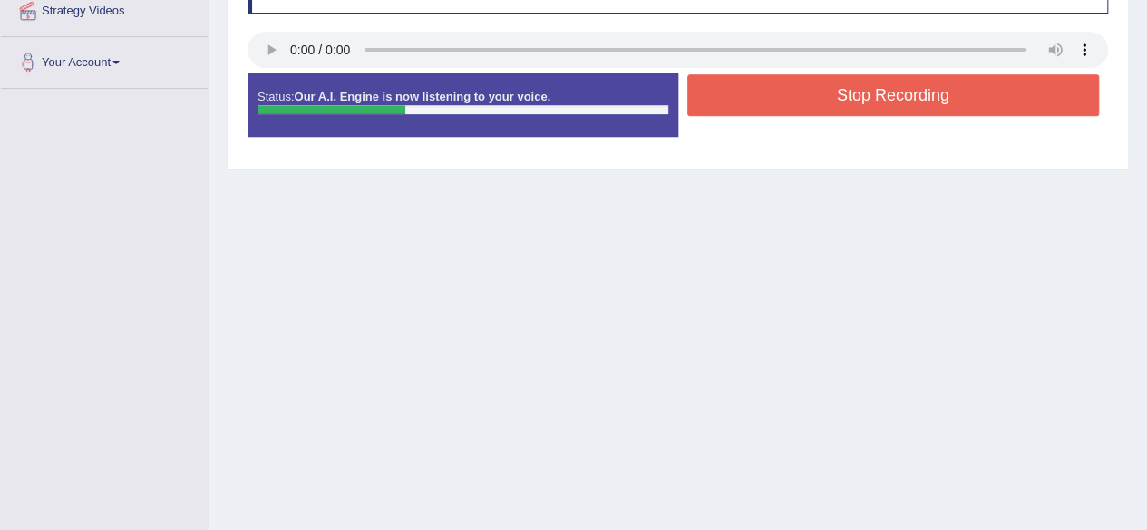
click at [805, 92] on button "Stop Recording" at bounding box center [893, 95] width 412 height 42
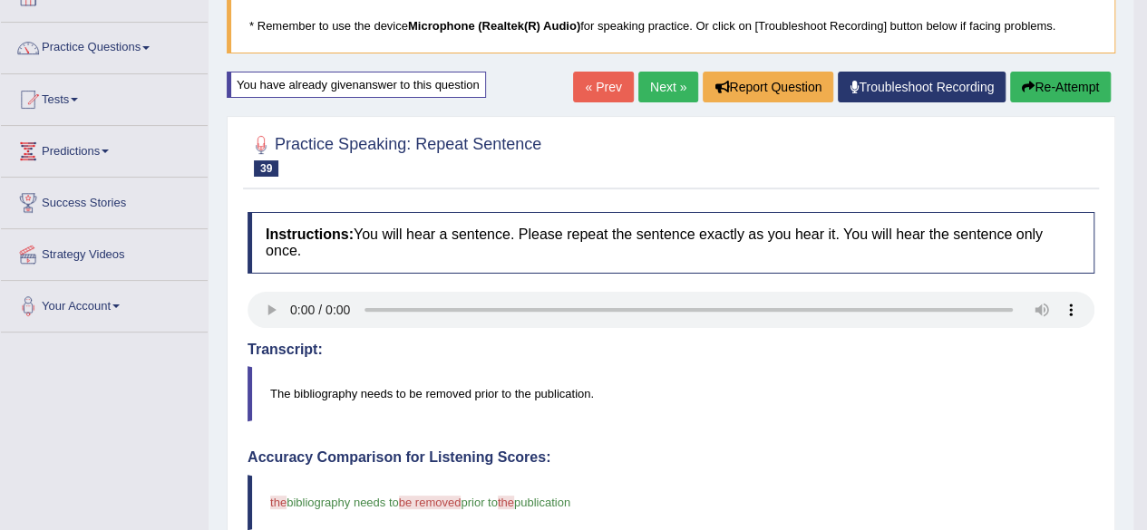
scroll to position [91, 0]
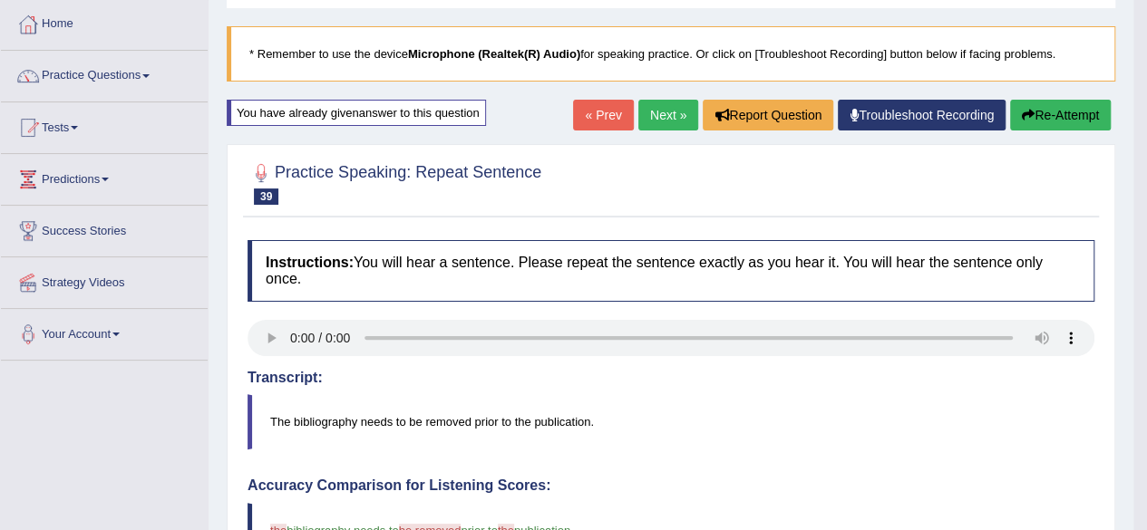
click at [662, 117] on link "Next »" at bounding box center [668, 115] width 60 height 31
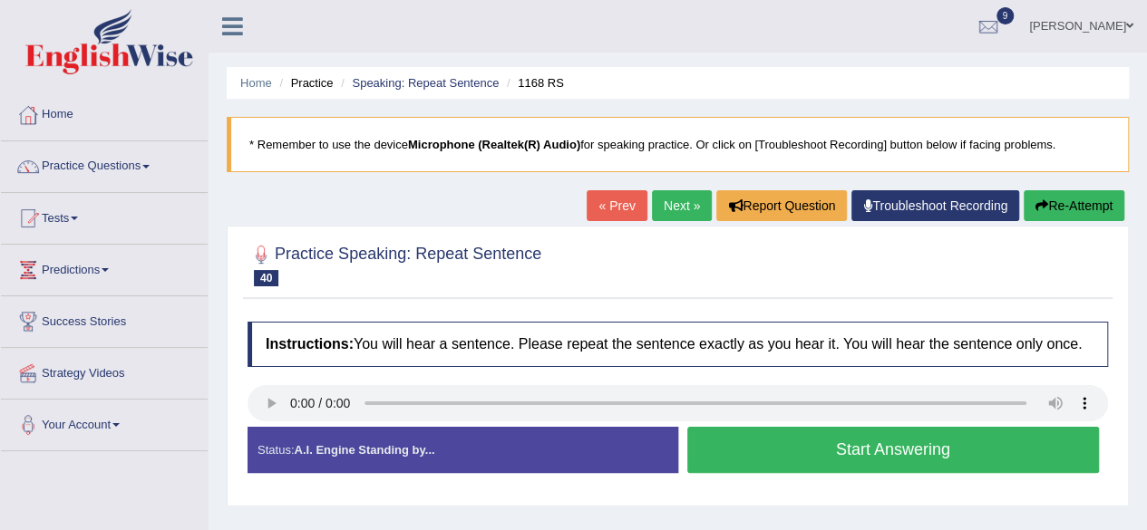
drag, startPoint x: 914, startPoint y: 424, endPoint x: 908, endPoint y: 445, distance: 21.5
click at [908, 445] on button "Start Answering" at bounding box center [893, 450] width 412 height 46
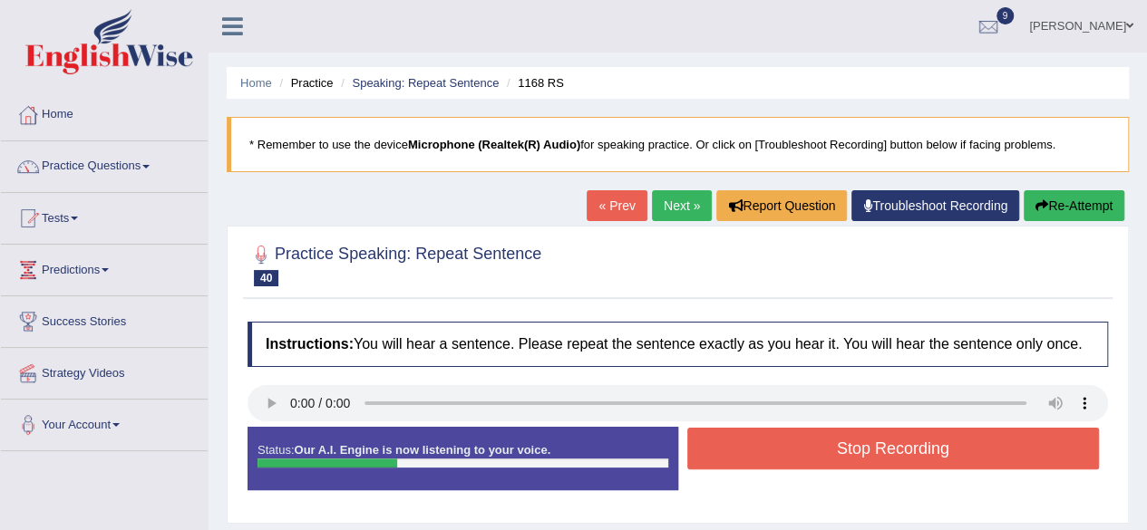
click at [910, 447] on button "Stop Recording" at bounding box center [893, 449] width 412 height 42
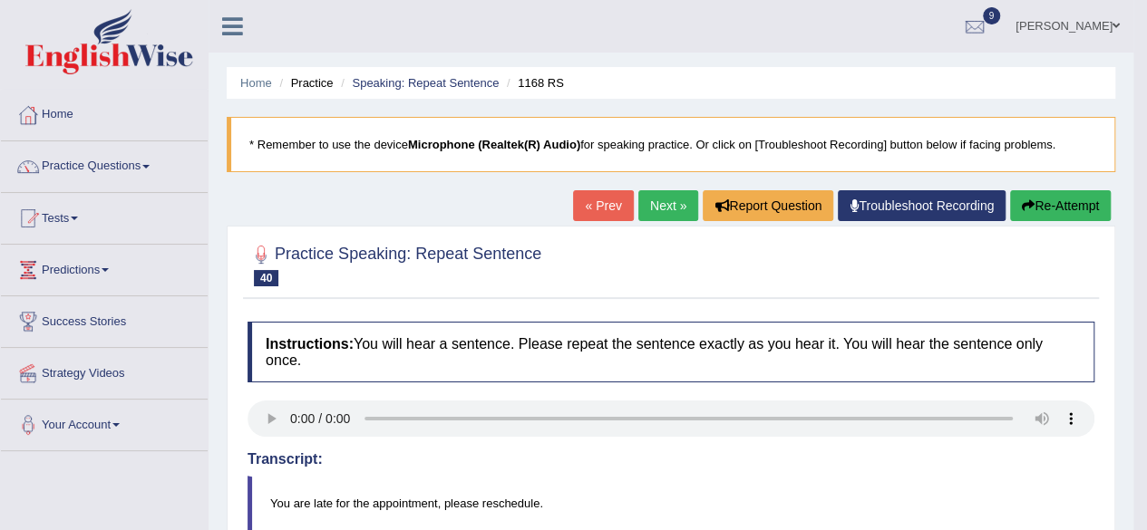
click at [658, 193] on link "Next »" at bounding box center [668, 205] width 60 height 31
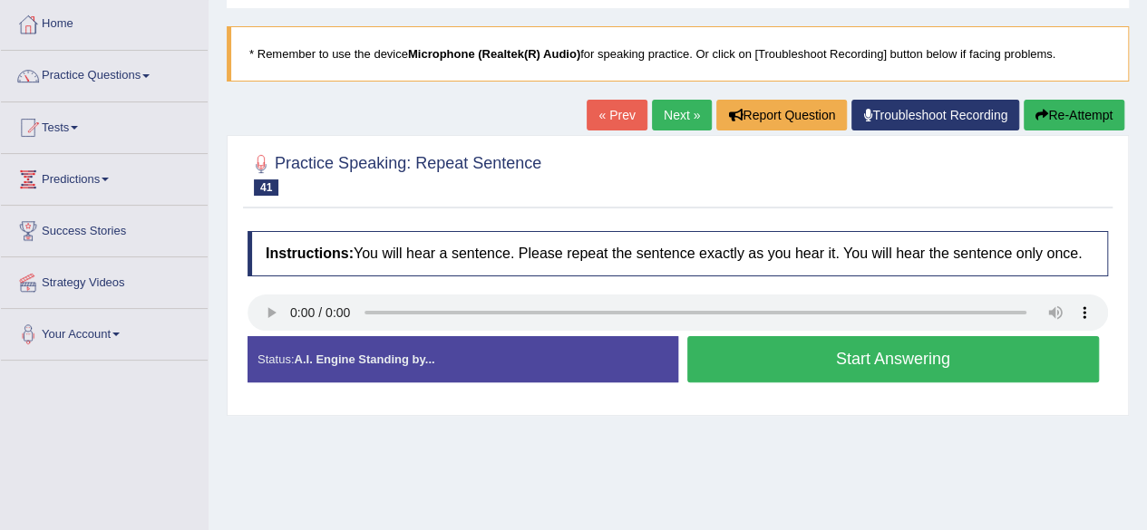
click at [829, 346] on button "Start Answering" at bounding box center [893, 359] width 412 height 46
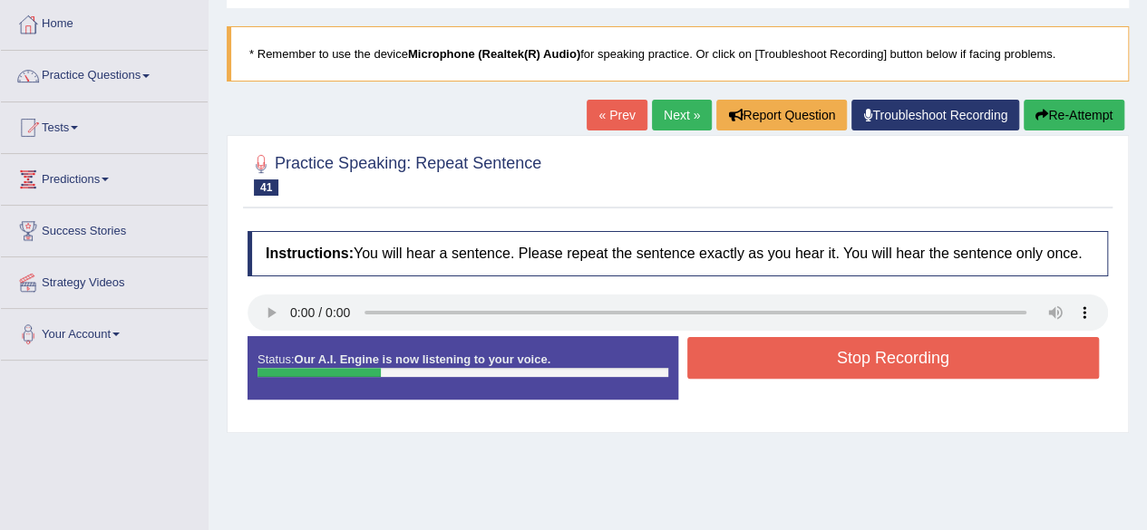
click at [830, 351] on button "Stop Recording" at bounding box center [893, 358] width 412 height 42
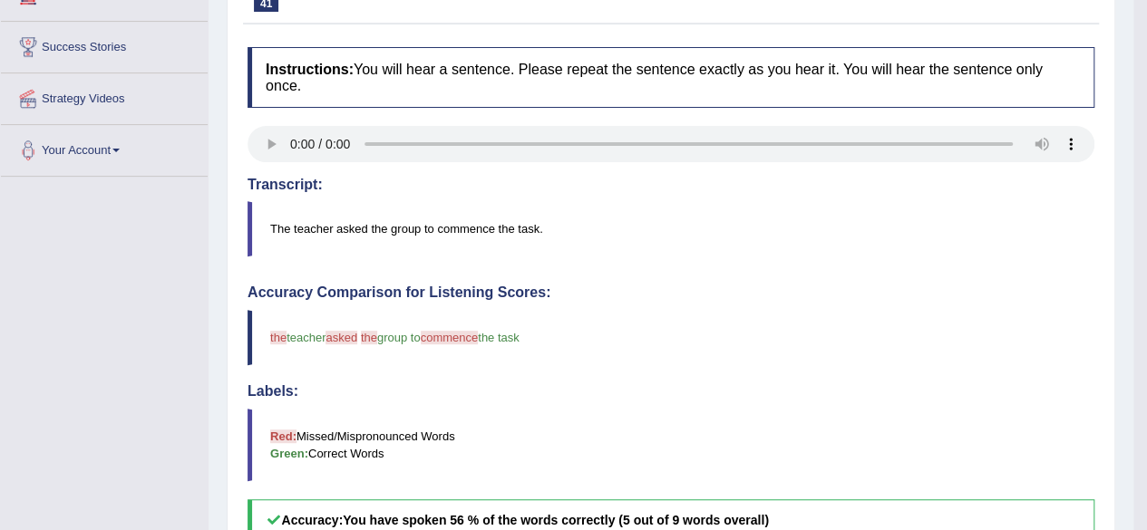
scroll to position [181, 0]
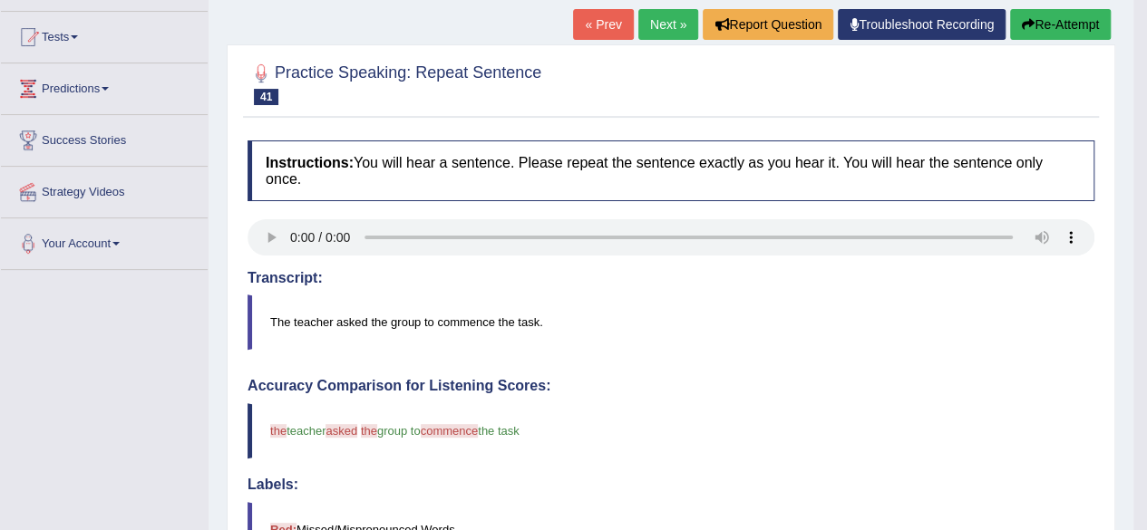
click at [664, 21] on link "Next »" at bounding box center [668, 24] width 60 height 31
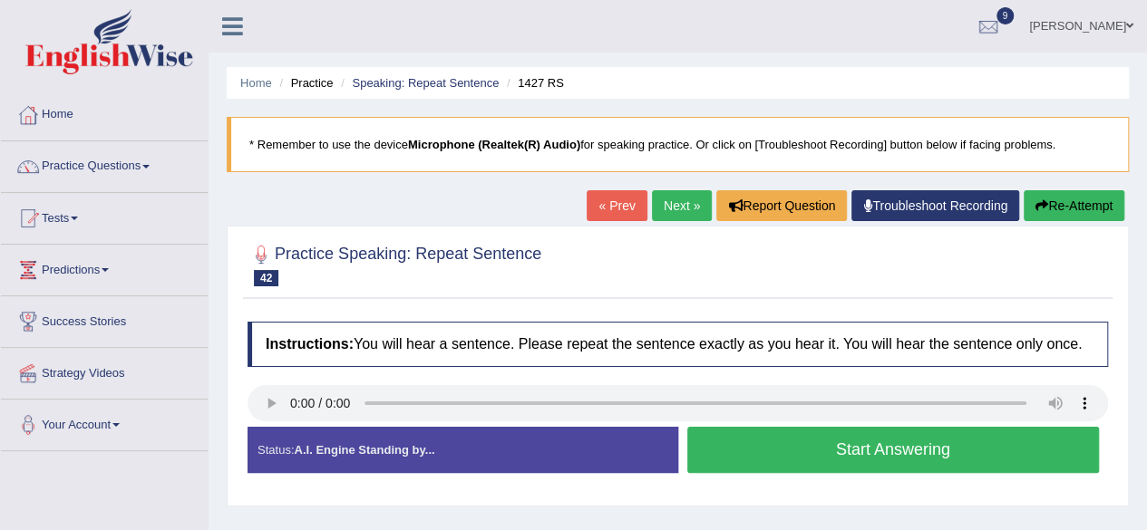
click at [874, 441] on button "Start Answering" at bounding box center [893, 450] width 412 height 46
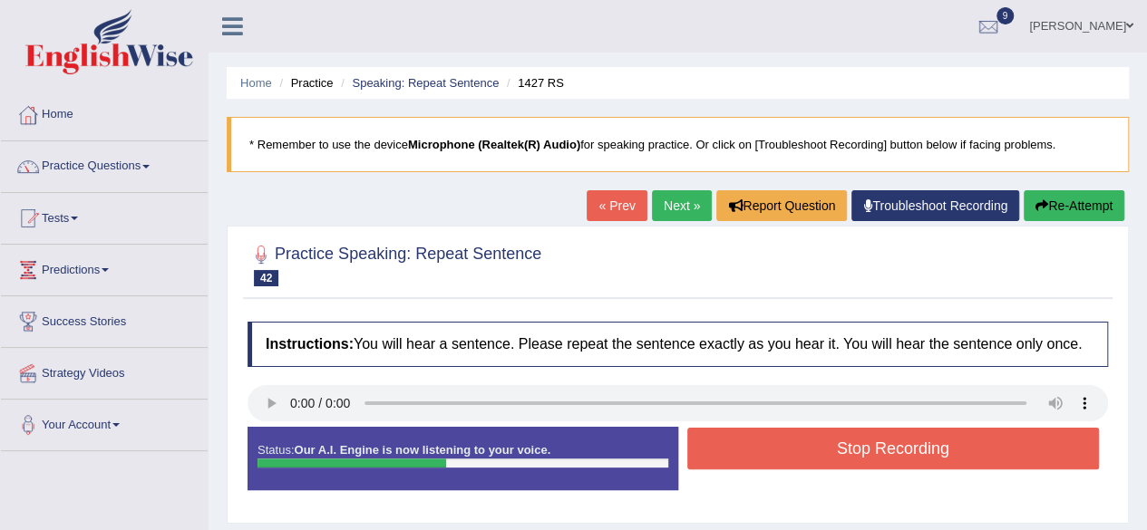
click at [823, 449] on button "Stop Recording" at bounding box center [893, 449] width 412 height 42
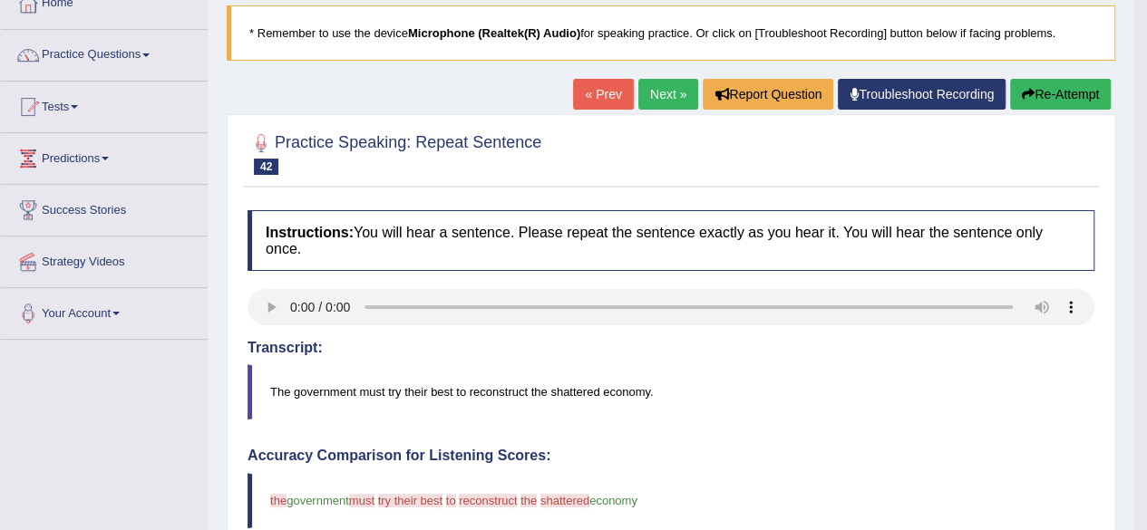
scroll to position [91, 0]
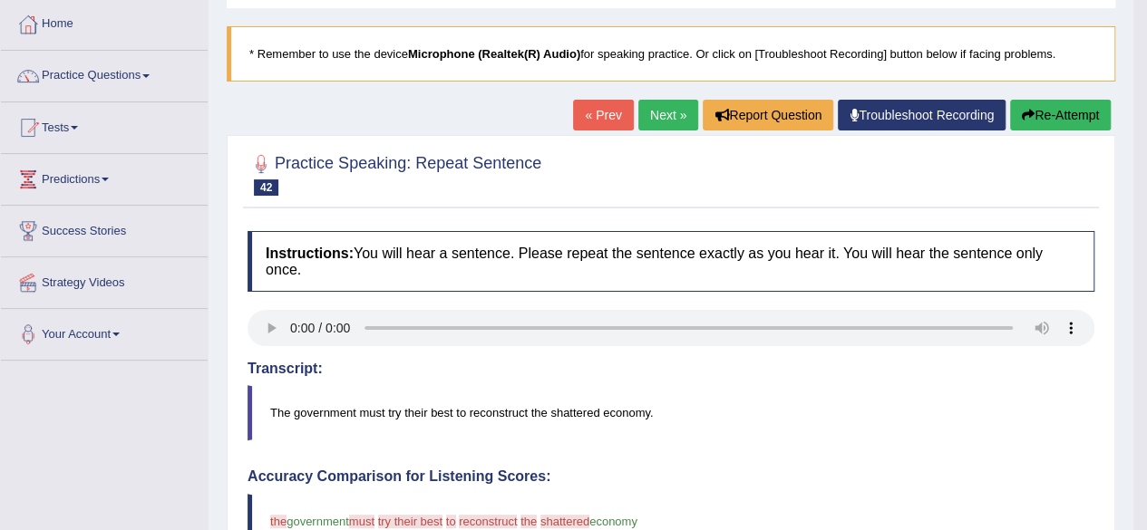
click at [642, 104] on link "Next »" at bounding box center [668, 115] width 60 height 31
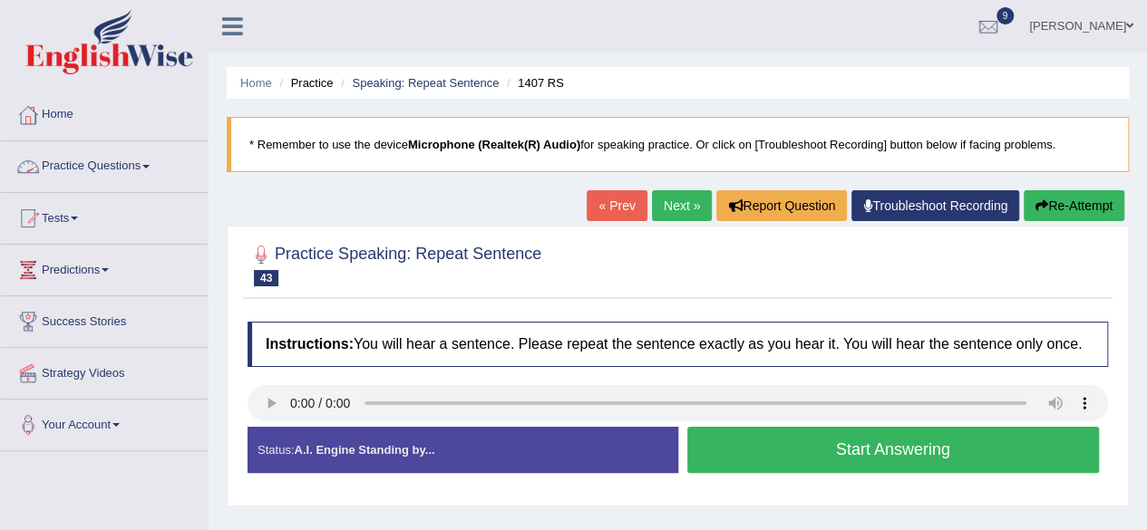
click at [125, 165] on link "Practice Questions" at bounding box center [104, 163] width 207 height 45
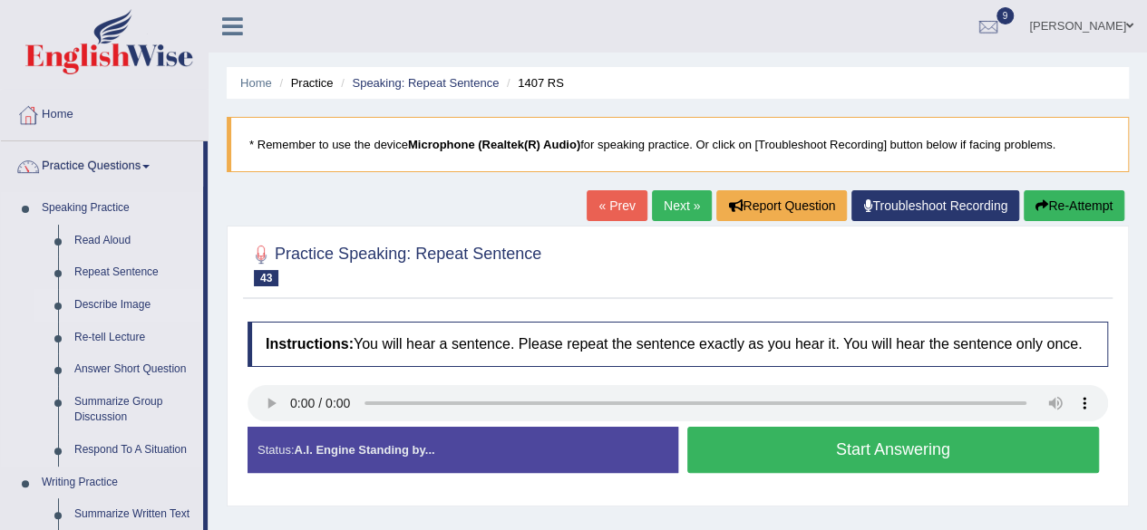
click at [134, 300] on link "Describe Image" at bounding box center [134, 305] width 137 height 33
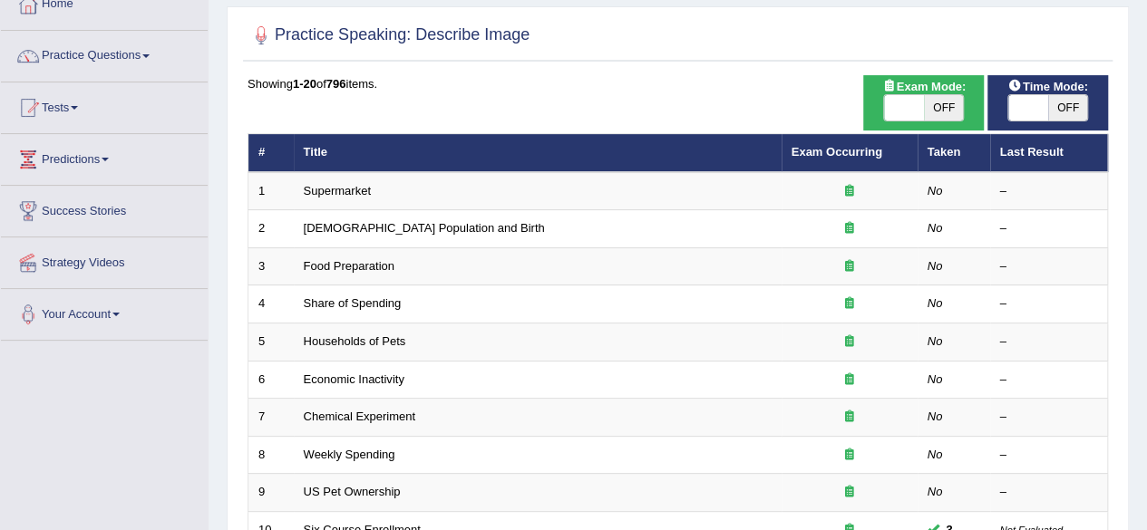
scroll to position [91, 0]
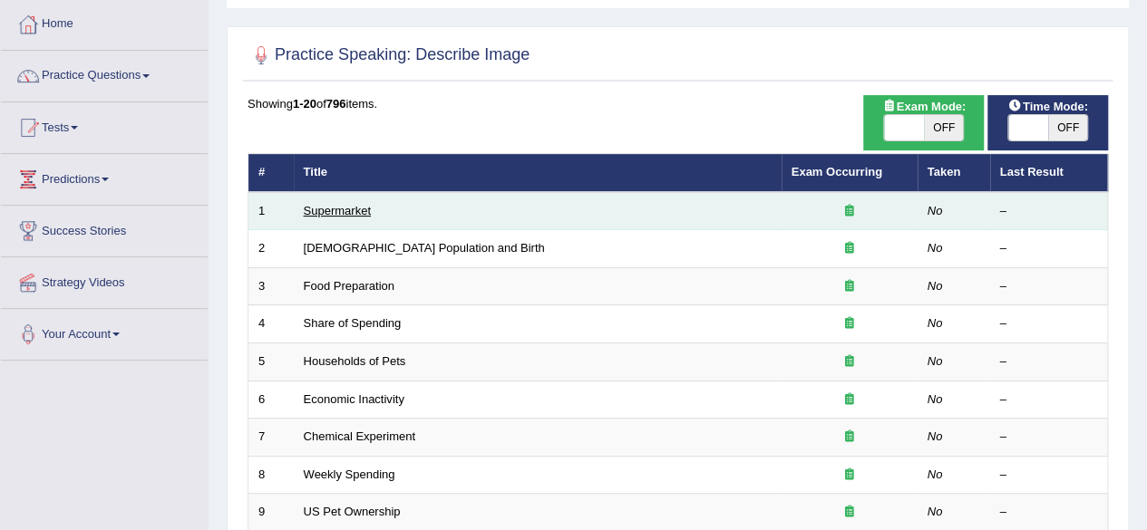
click at [322, 213] on link "Supermarket" at bounding box center [337, 211] width 67 height 14
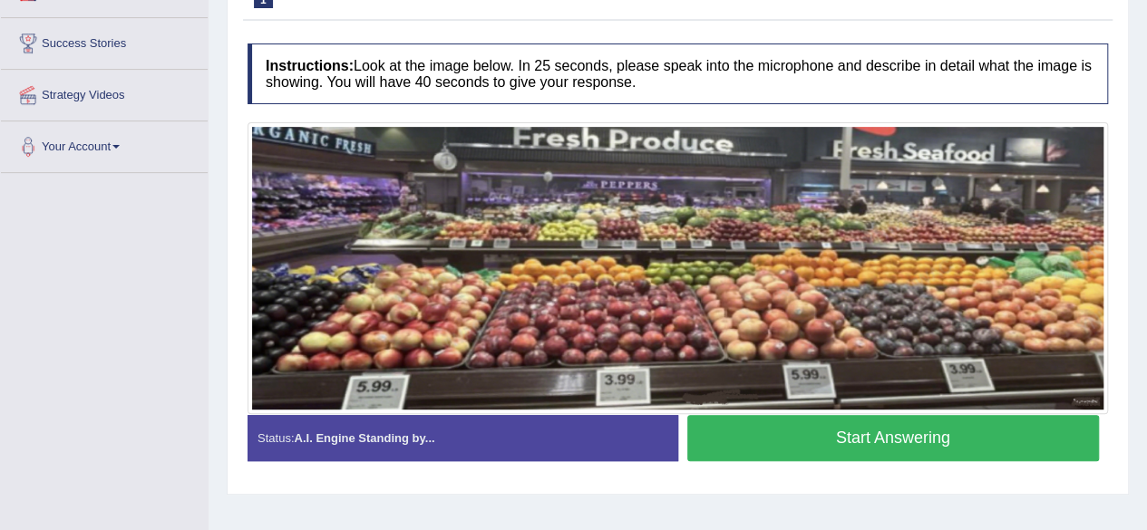
scroll to position [301, 0]
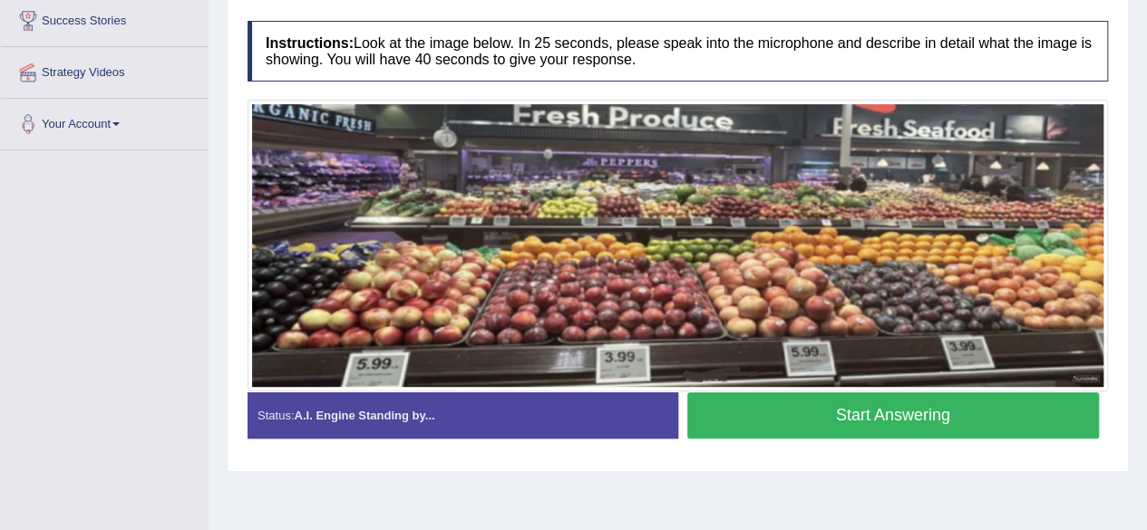
click at [790, 407] on button "Start Answering" at bounding box center [893, 415] width 412 height 46
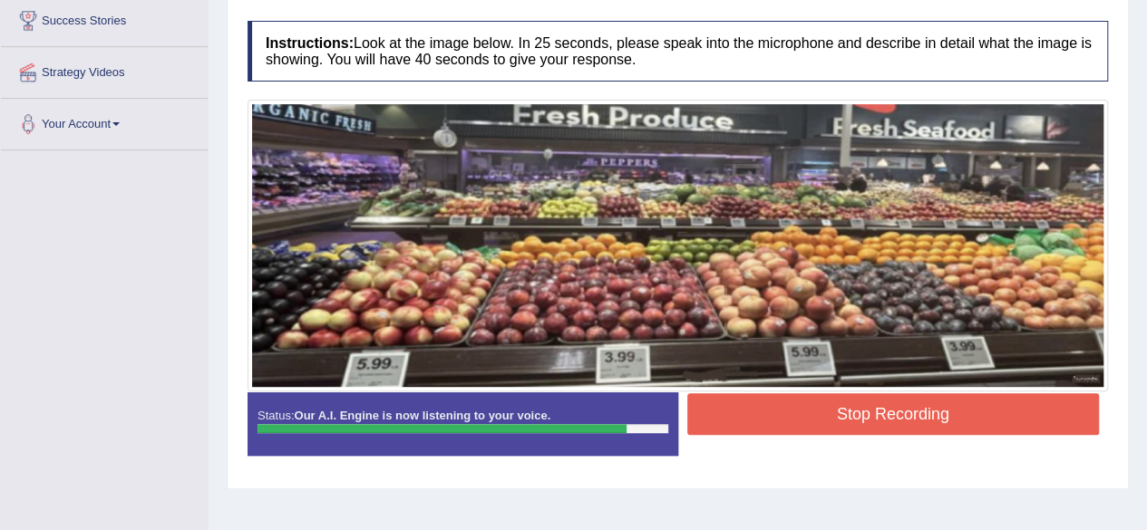
click at [901, 412] on button "Stop Recording" at bounding box center [893, 414] width 412 height 42
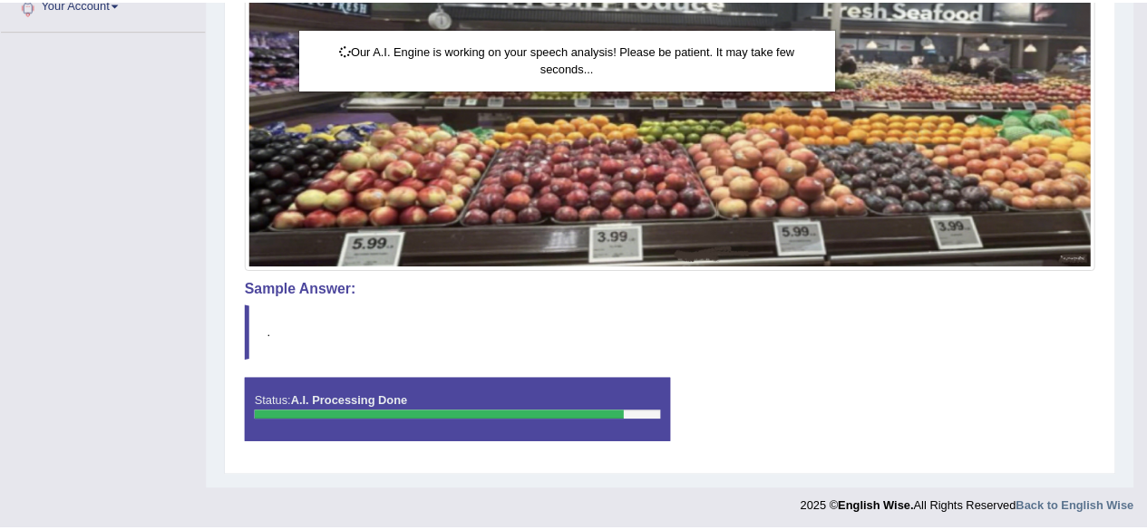
scroll to position [421, 0]
